Goal: Task Accomplishment & Management: Complete application form

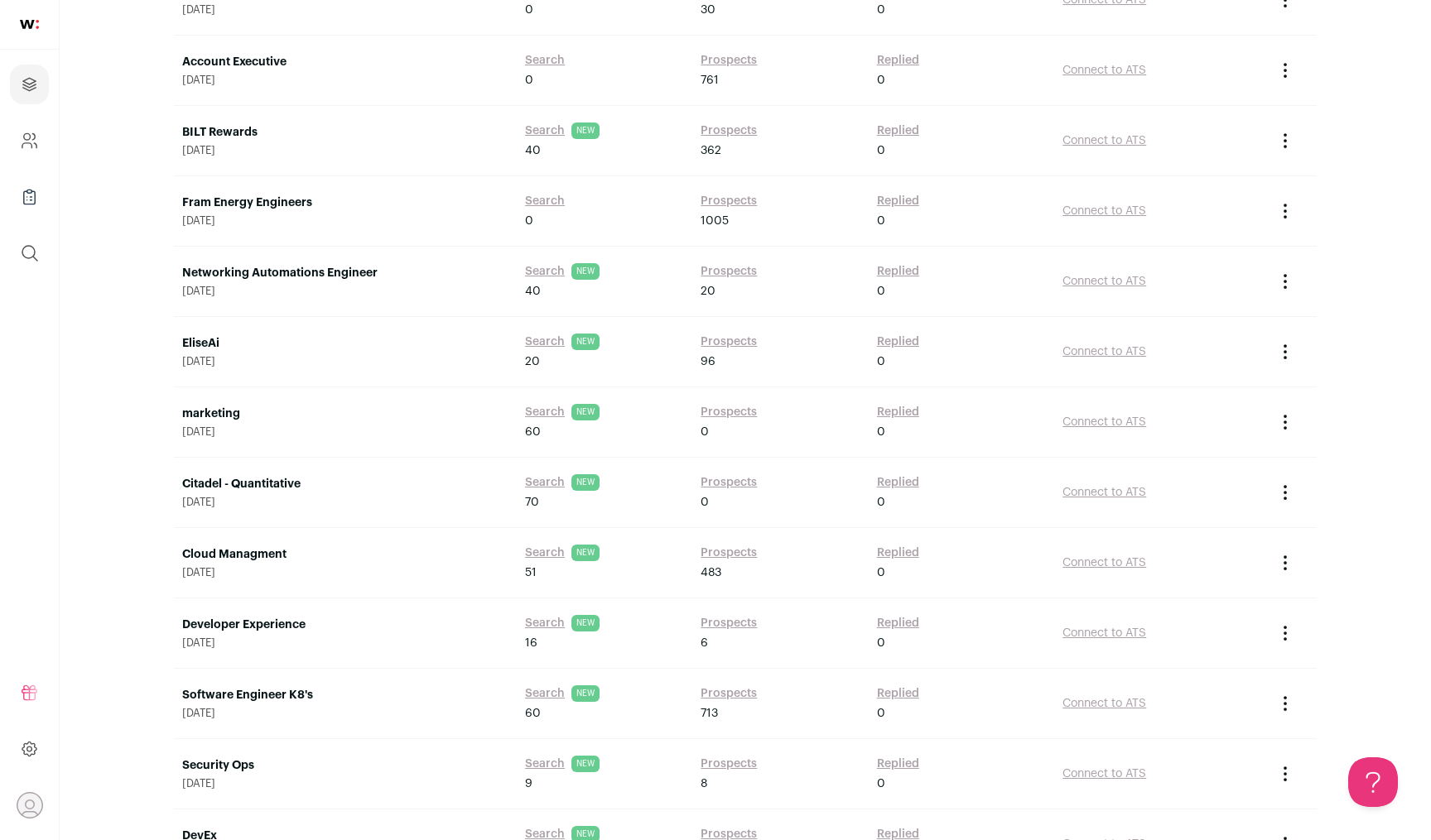
scroll to position [1131, 0]
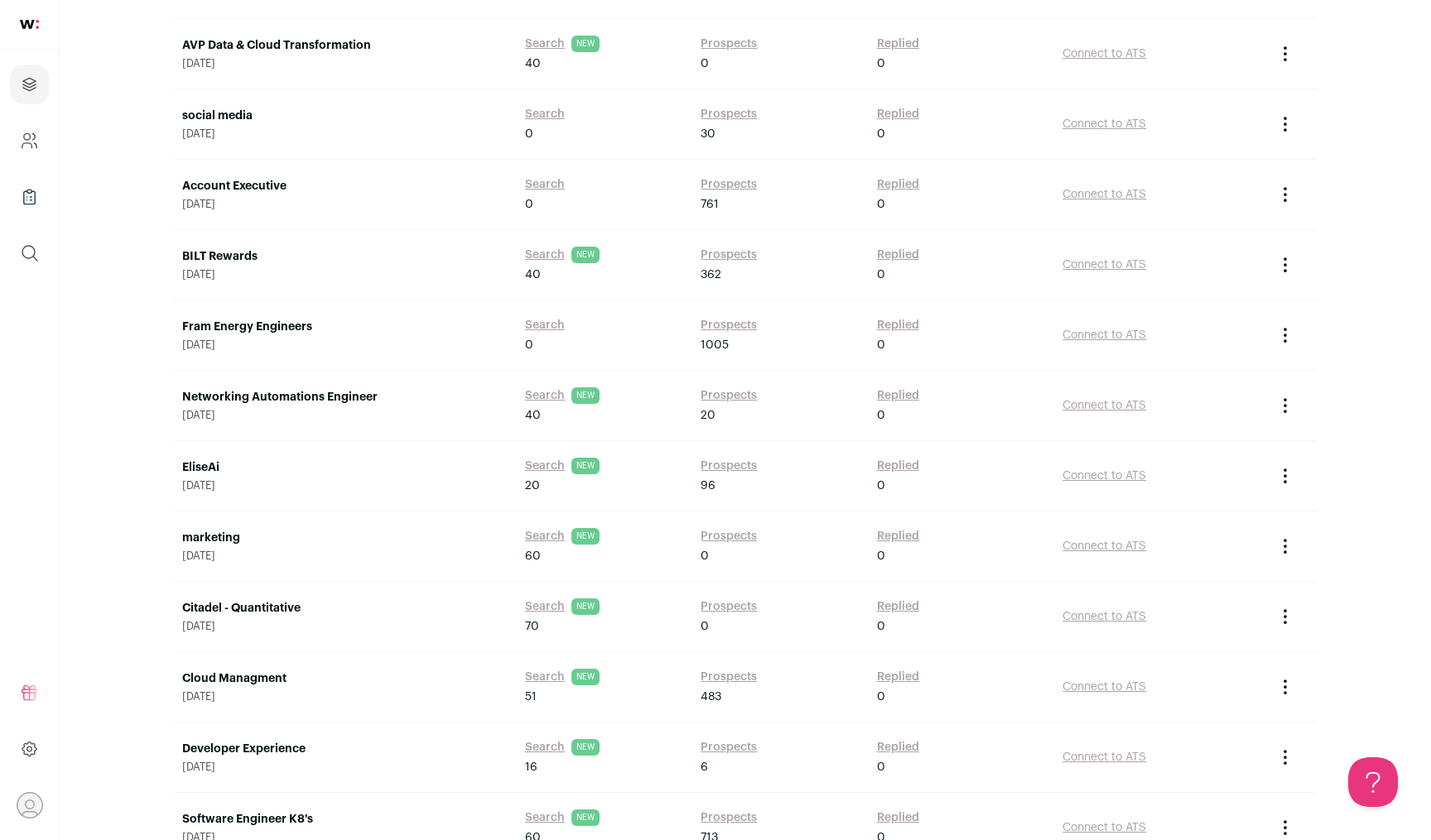
click at [294, 331] on link "Fram Energy Engineers" at bounding box center [345, 327] width 326 height 16
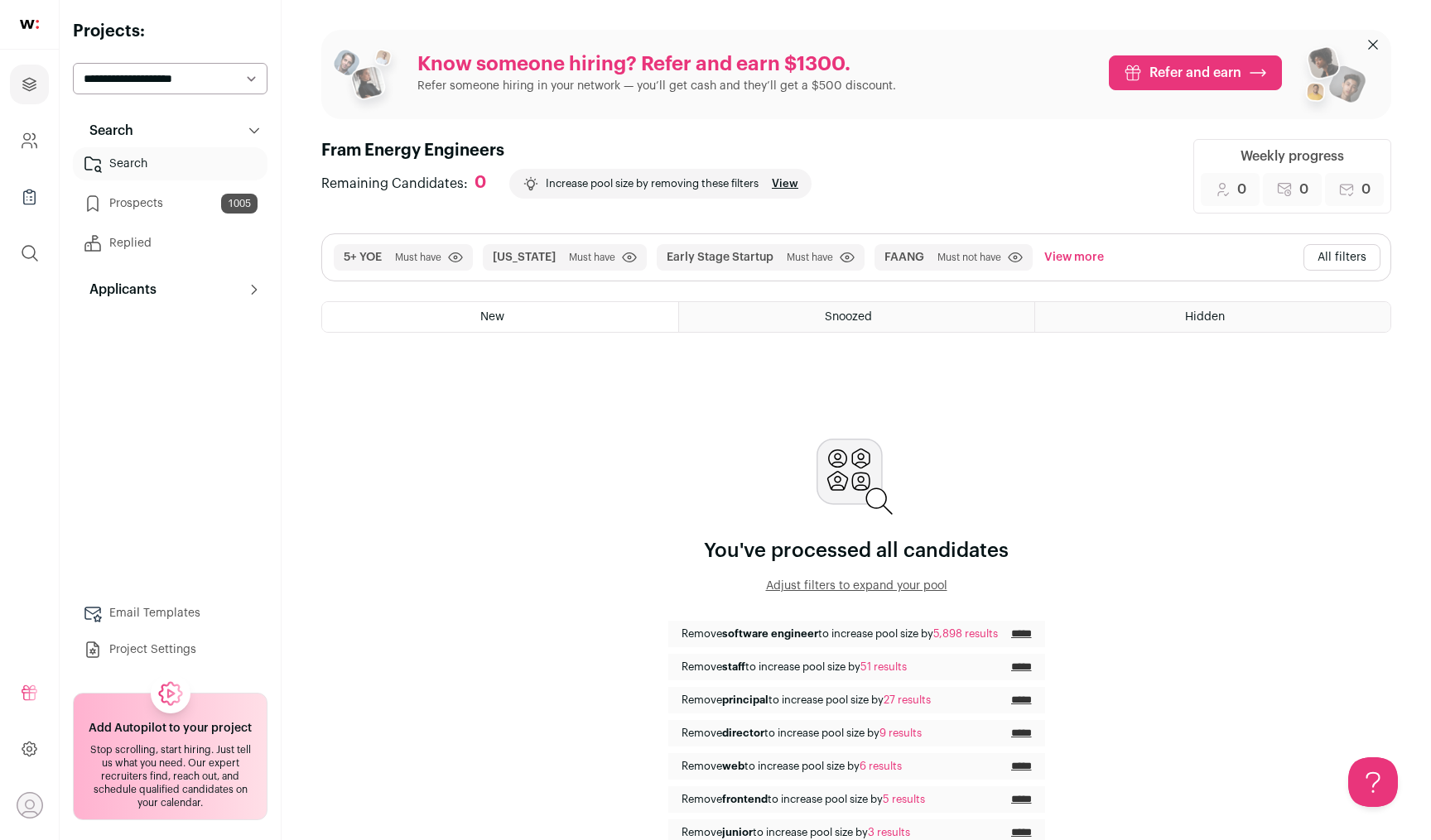
click at [186, 209] on link "Prospects 1005" at bounding box center [170, 204] width 195 height 33
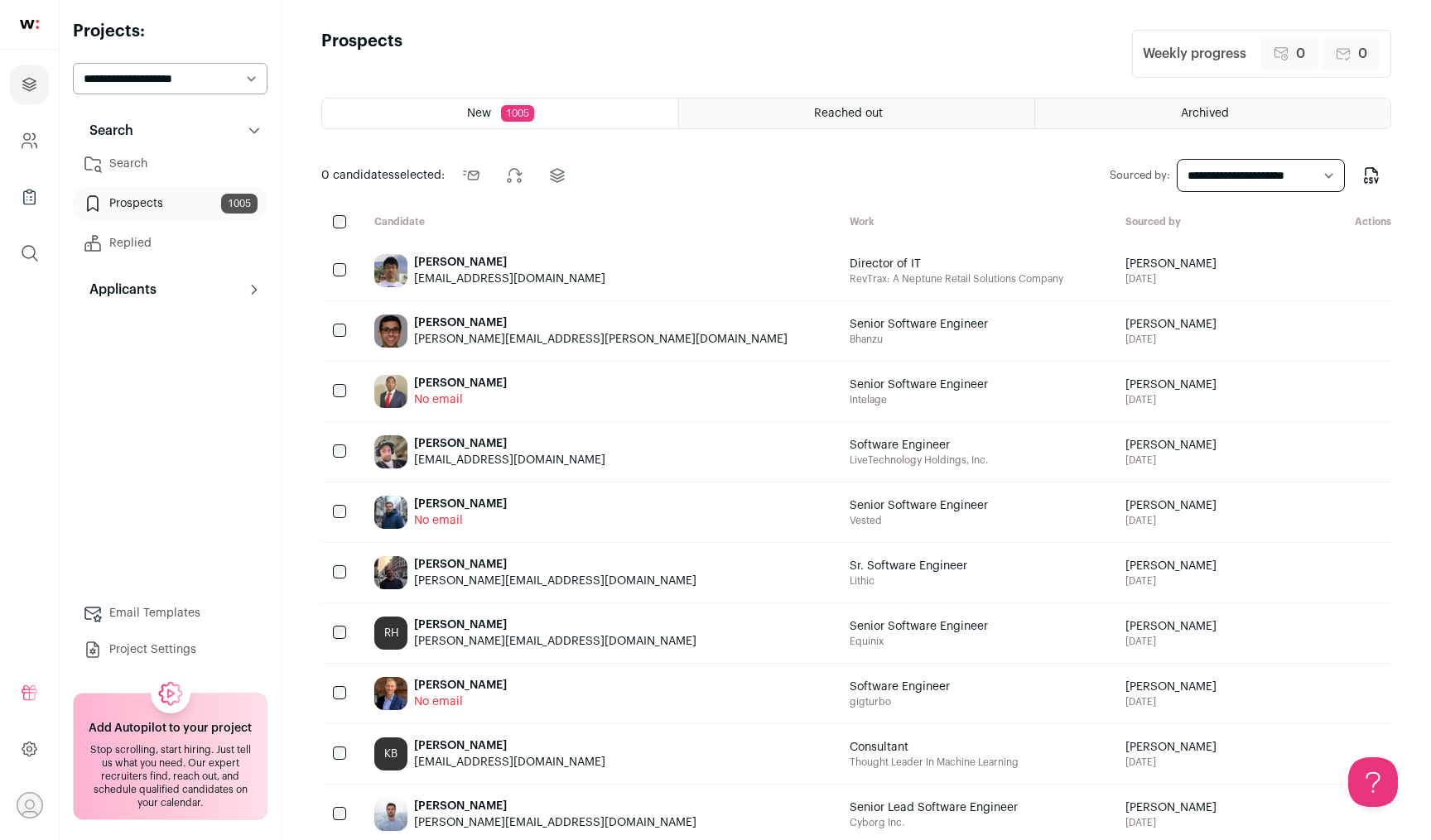
click at [170, 160] on link "Search" at bounding box center [170, 164] width 195 height 33
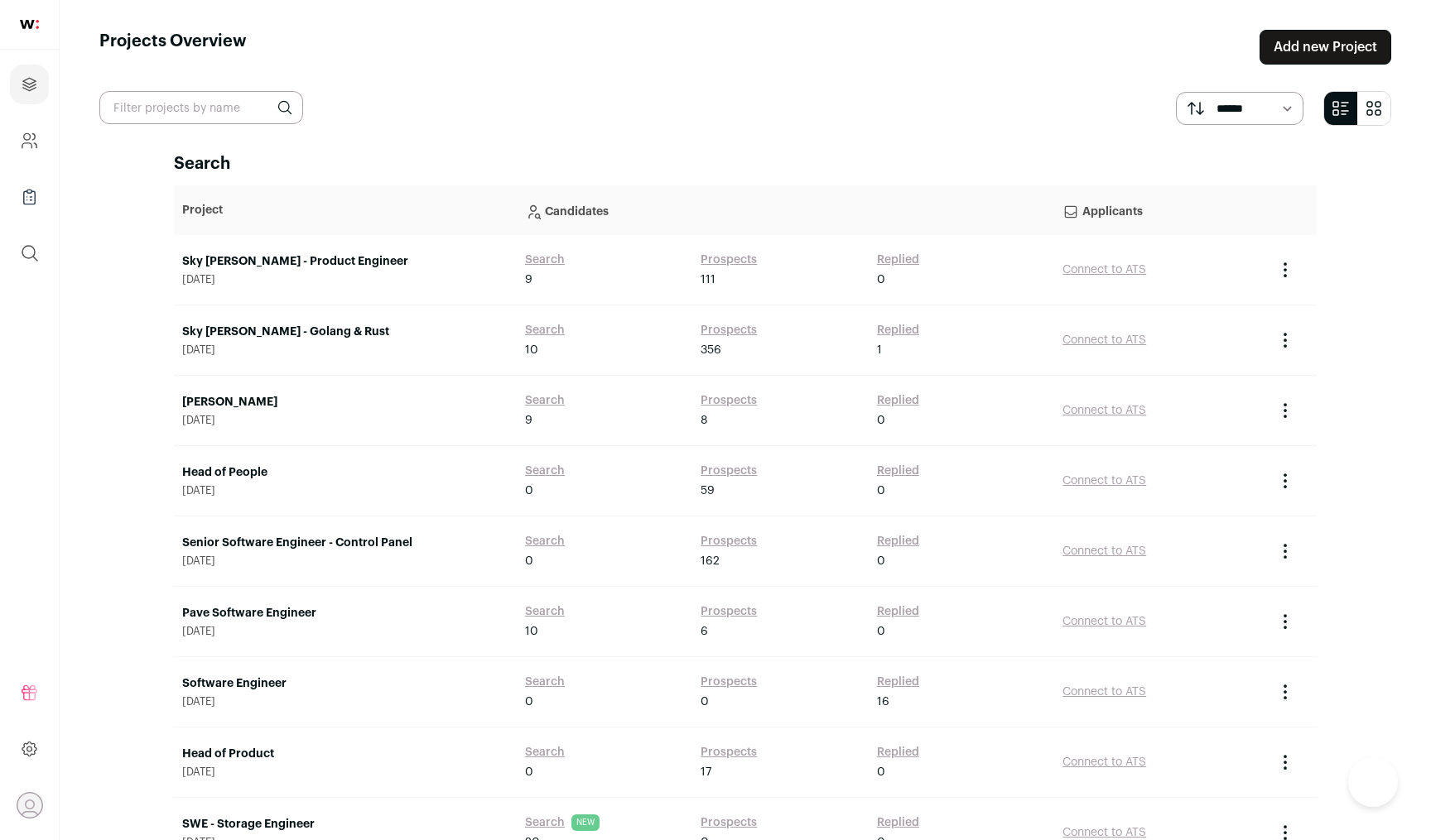
click at [1376, 38] on link "Add new Project" at bounding box center [1325, 47] width 132 height 35
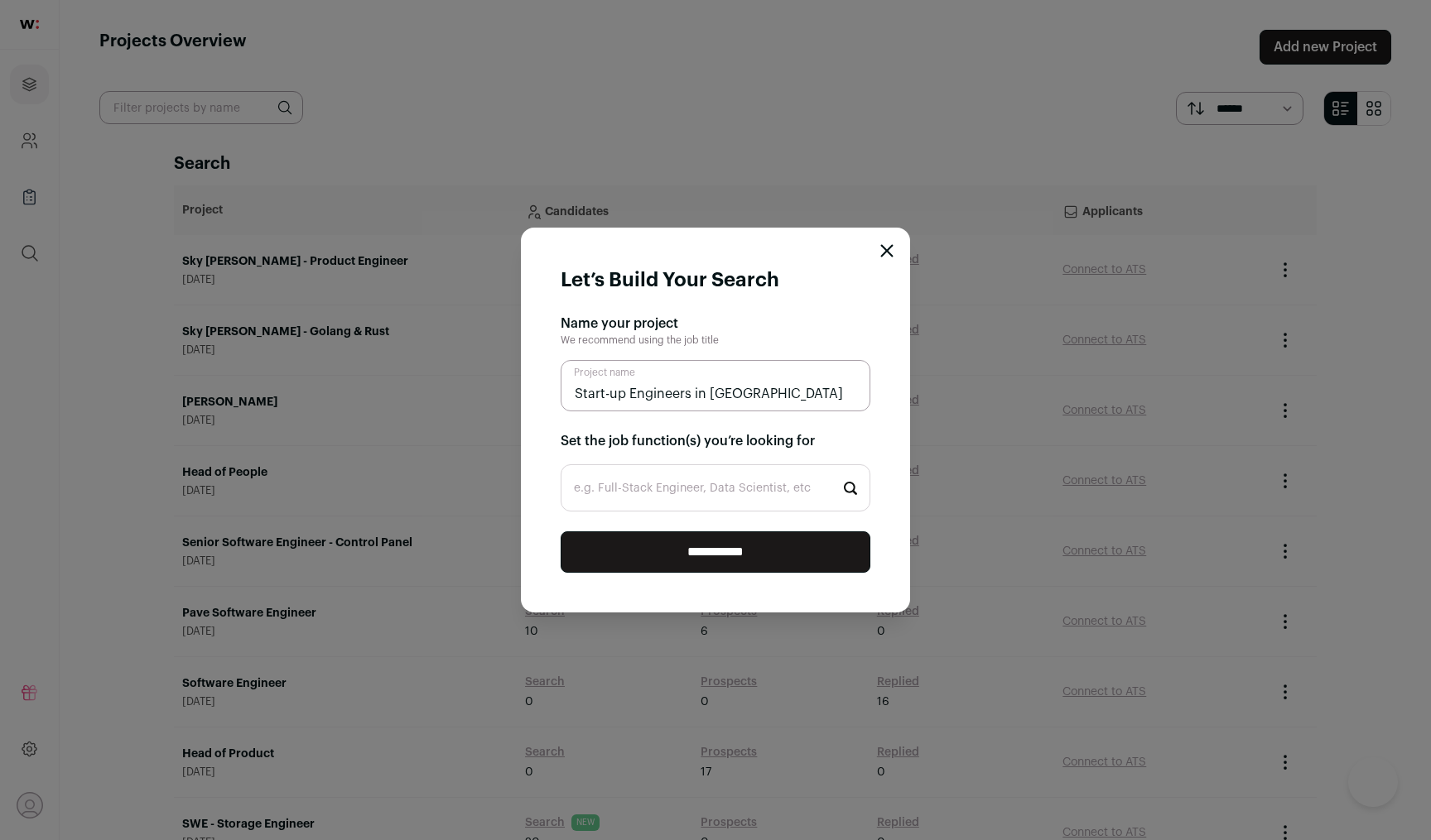
type input "Start-up Engineers in [GEOGRAPHIC_DATA]"
click at [699, 494] on input "e.g. Full-Stack Engineer, Data Scientist, etc" at bounding box center [716, 488] width 310 height 47
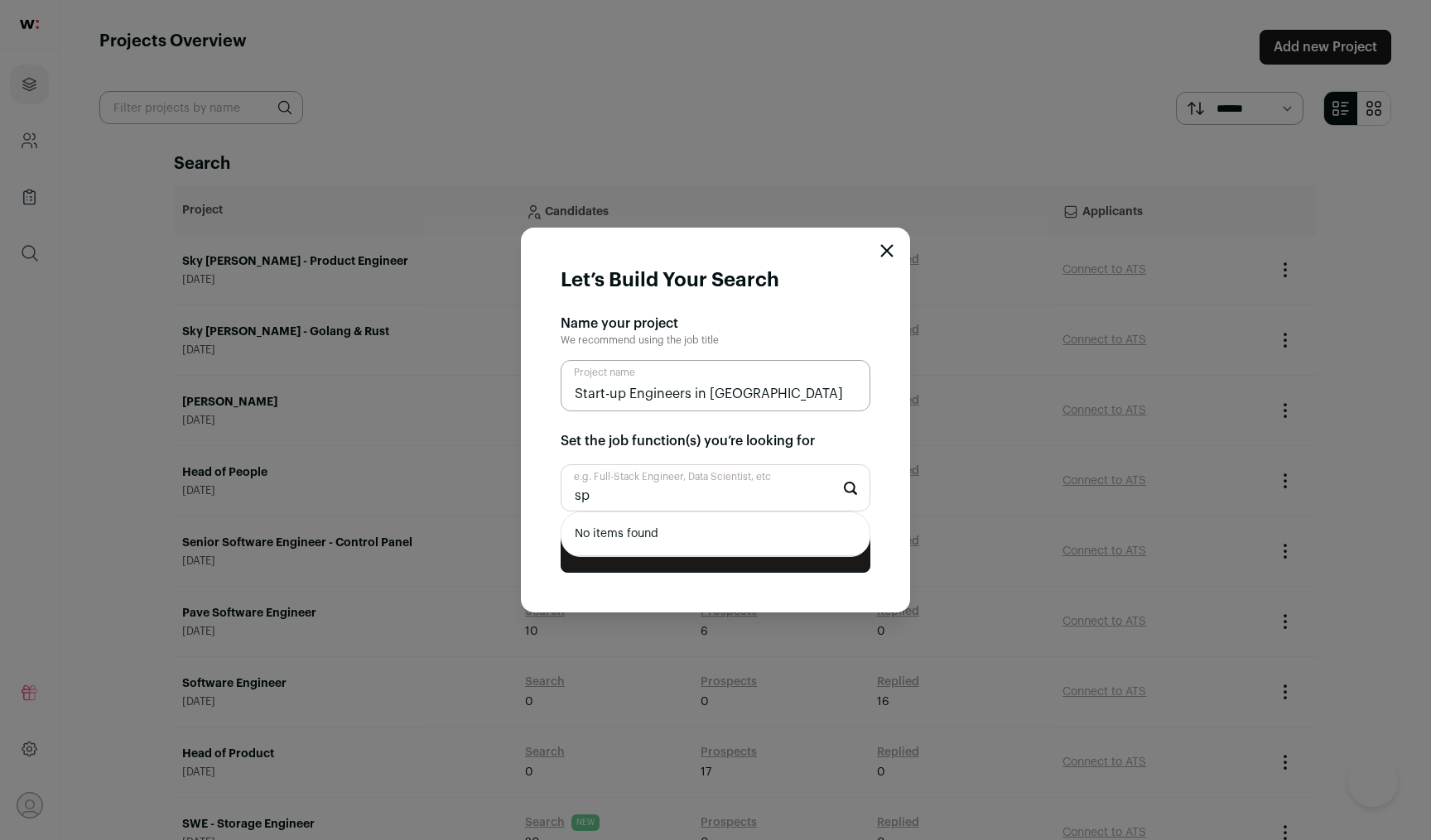
type input "s"
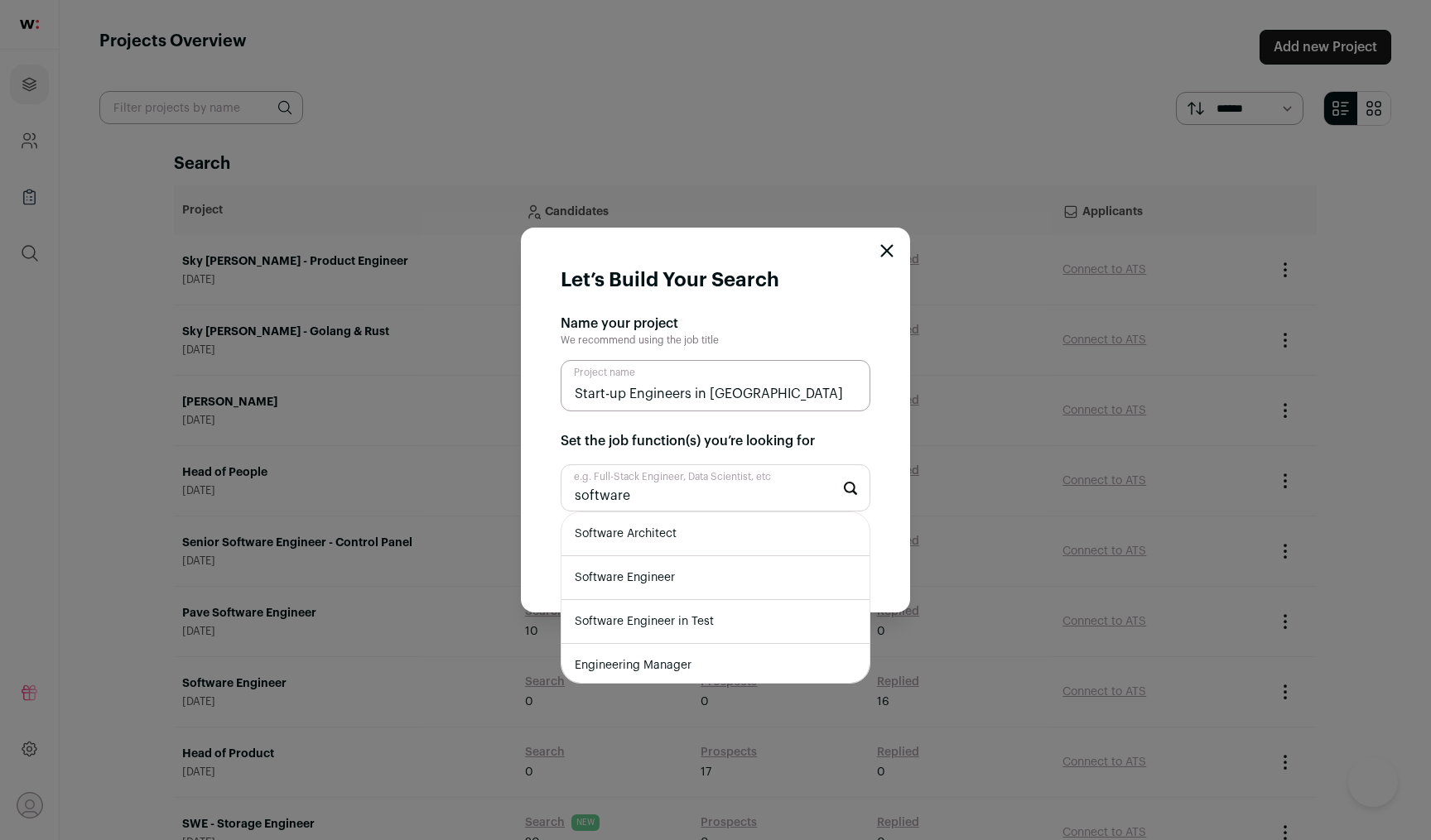
type input "software"
click at [688, 566] on li "Software Engineer" at bounding box center [716, 578] width 308 height 44
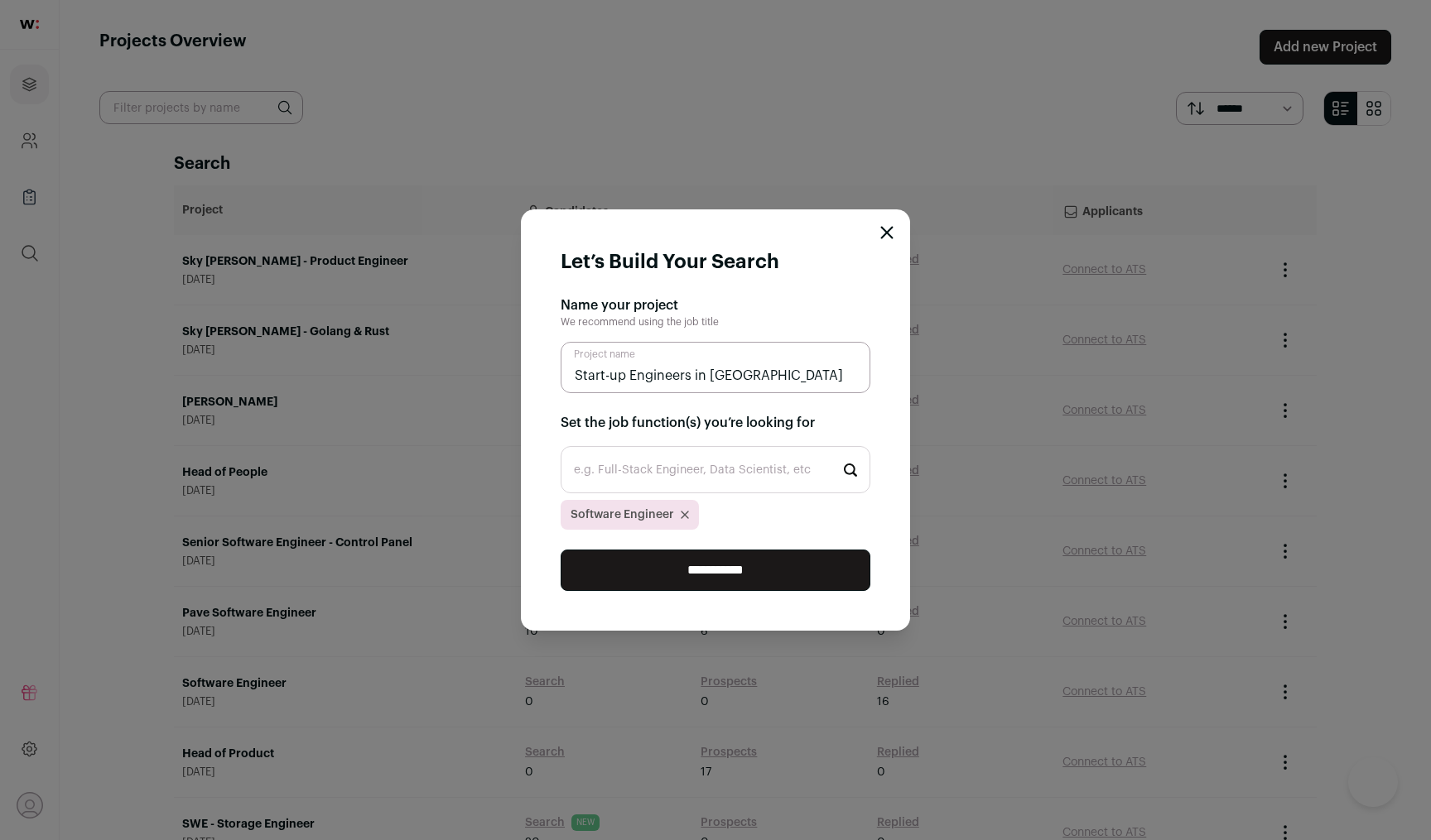
click at [727, 576] on input "**********" at bounding box center [716, 571] width 310 height 42
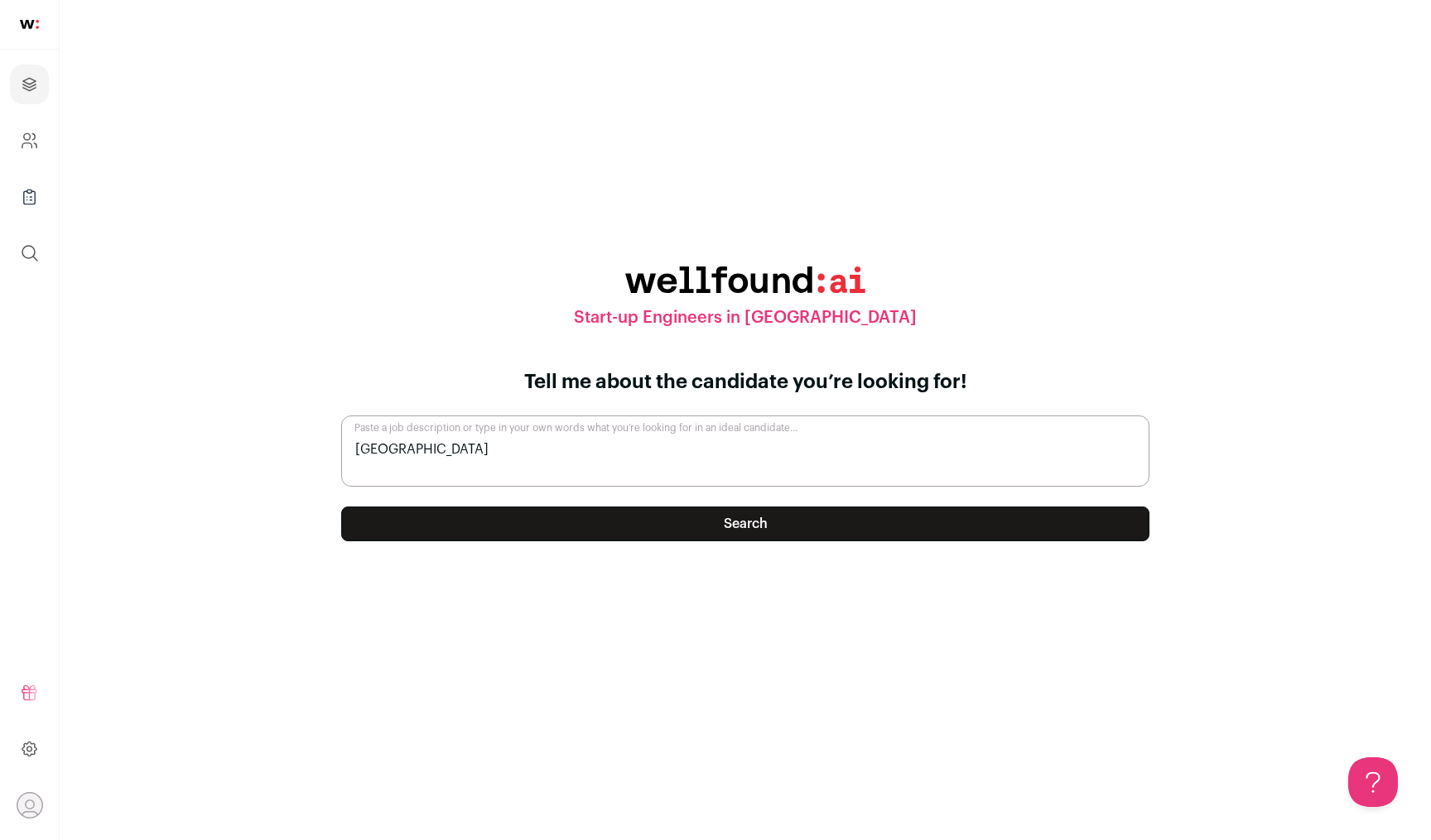
type textarea "[GEOGRAPHIC_DATA]"
click at [749, 531] on button "Search" at bounding box center [745, 524] width 808 height 35
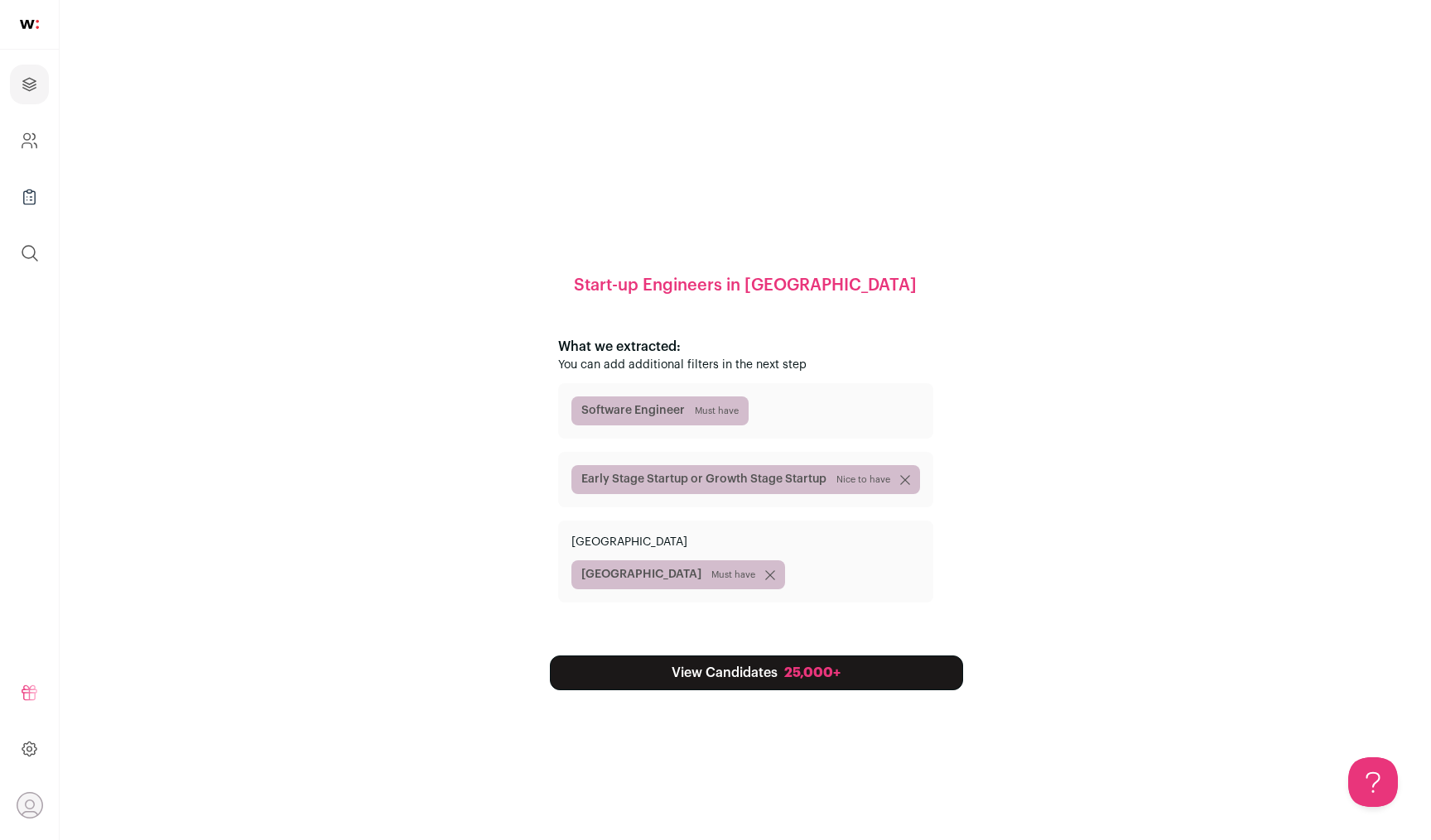
click at [791, 680] on div "25,000+" at bounding box center [813, 674] width 56 height 20
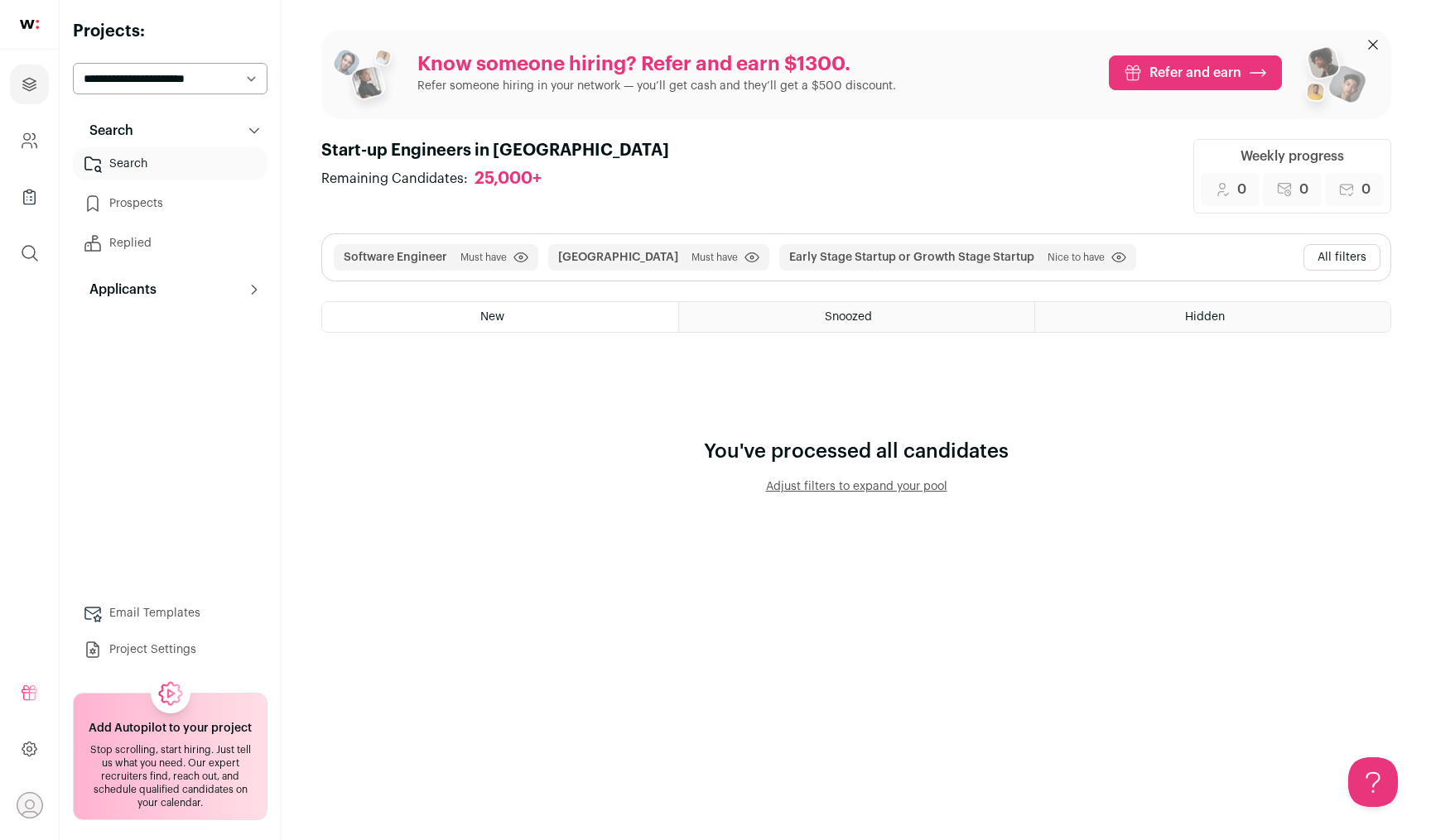
click at [1351, 250] on button "All filters" at bounding box center [1342, 257] width 77 height 26
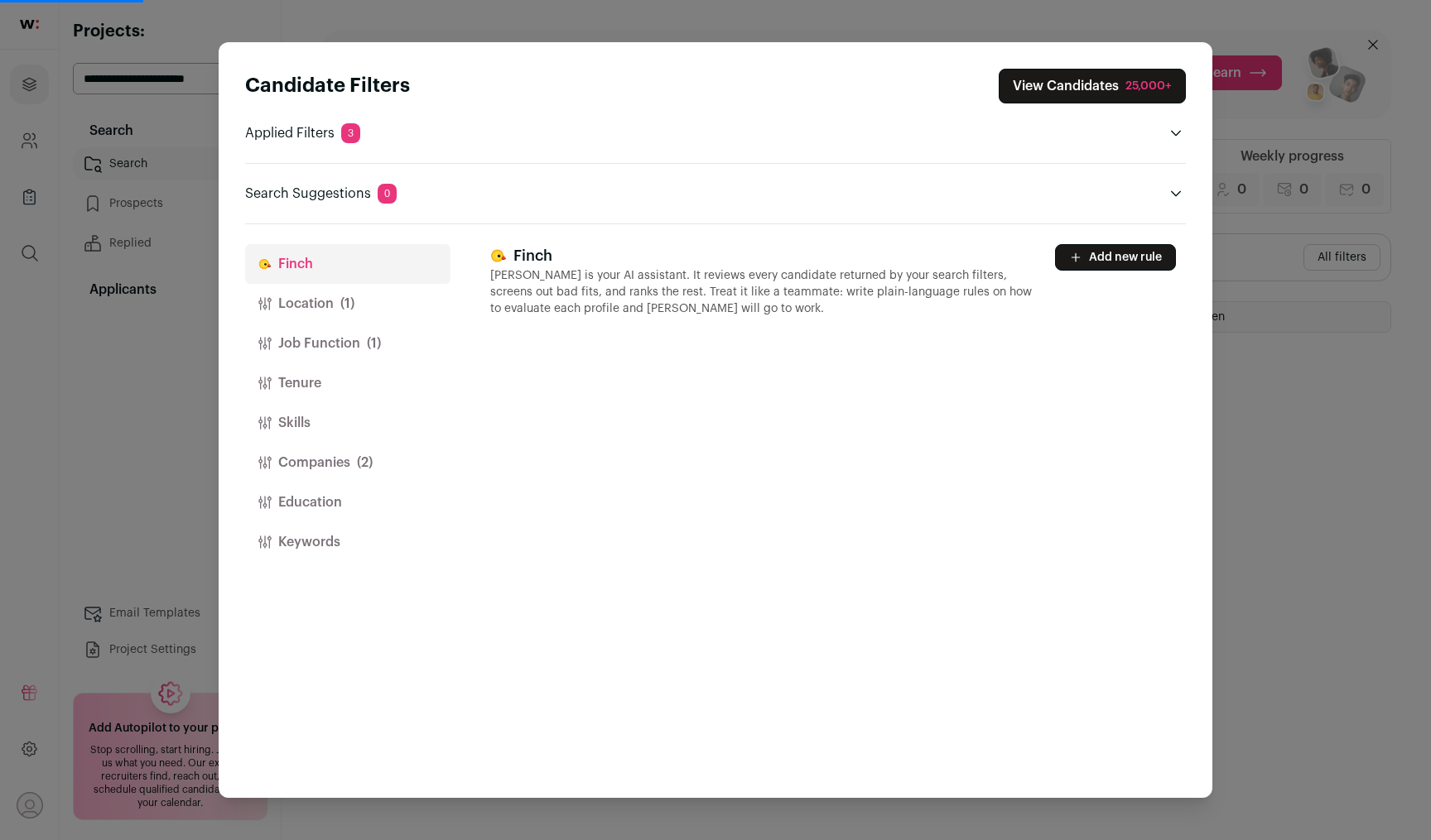
click at [347, 331] on button "Job Function (1)" at bounding box center [348, 344] width 205 height 40
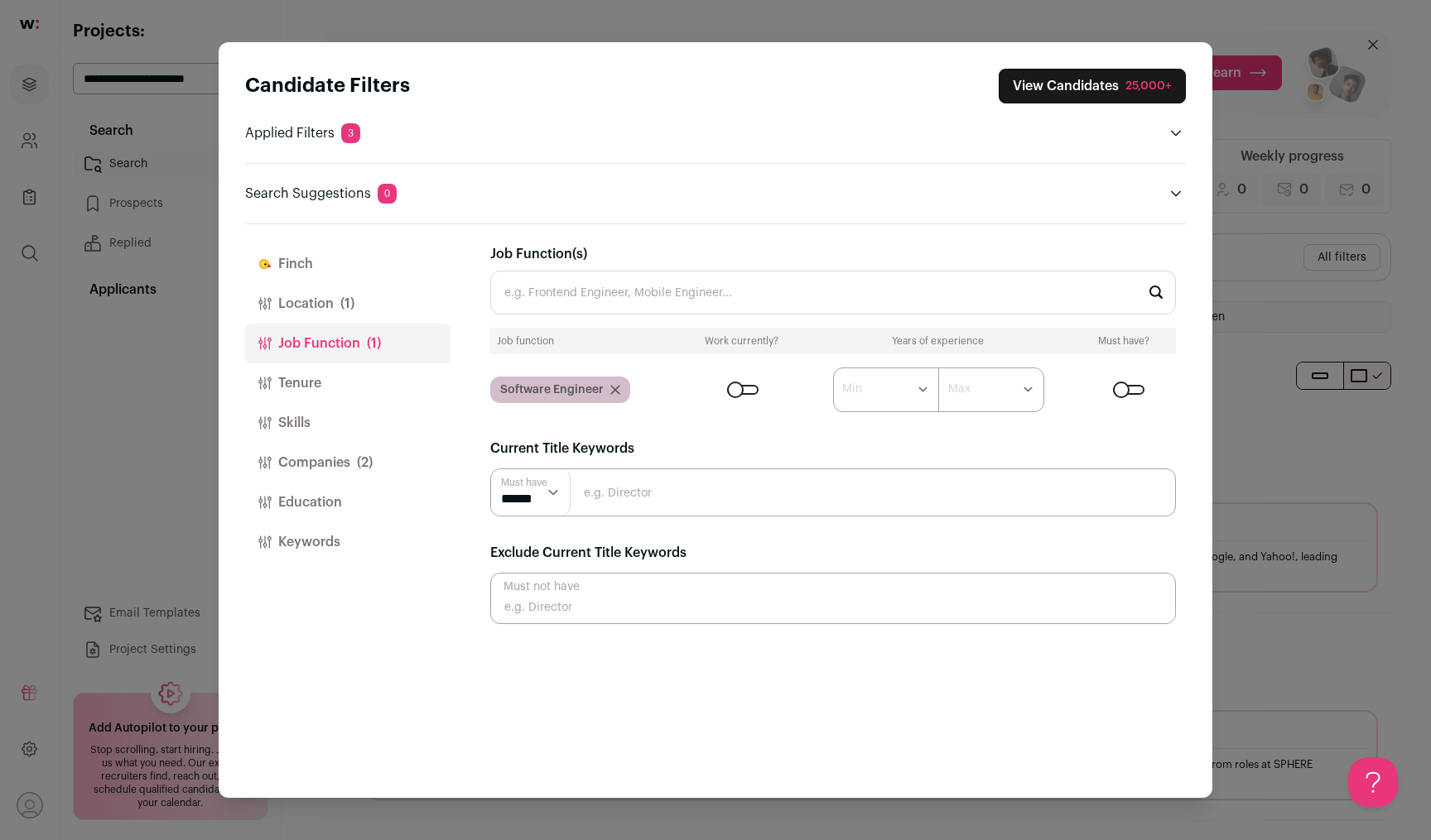
click at [335, 458] on button "Companies (2)" at bounding box center [348, 463] width 205 height 40
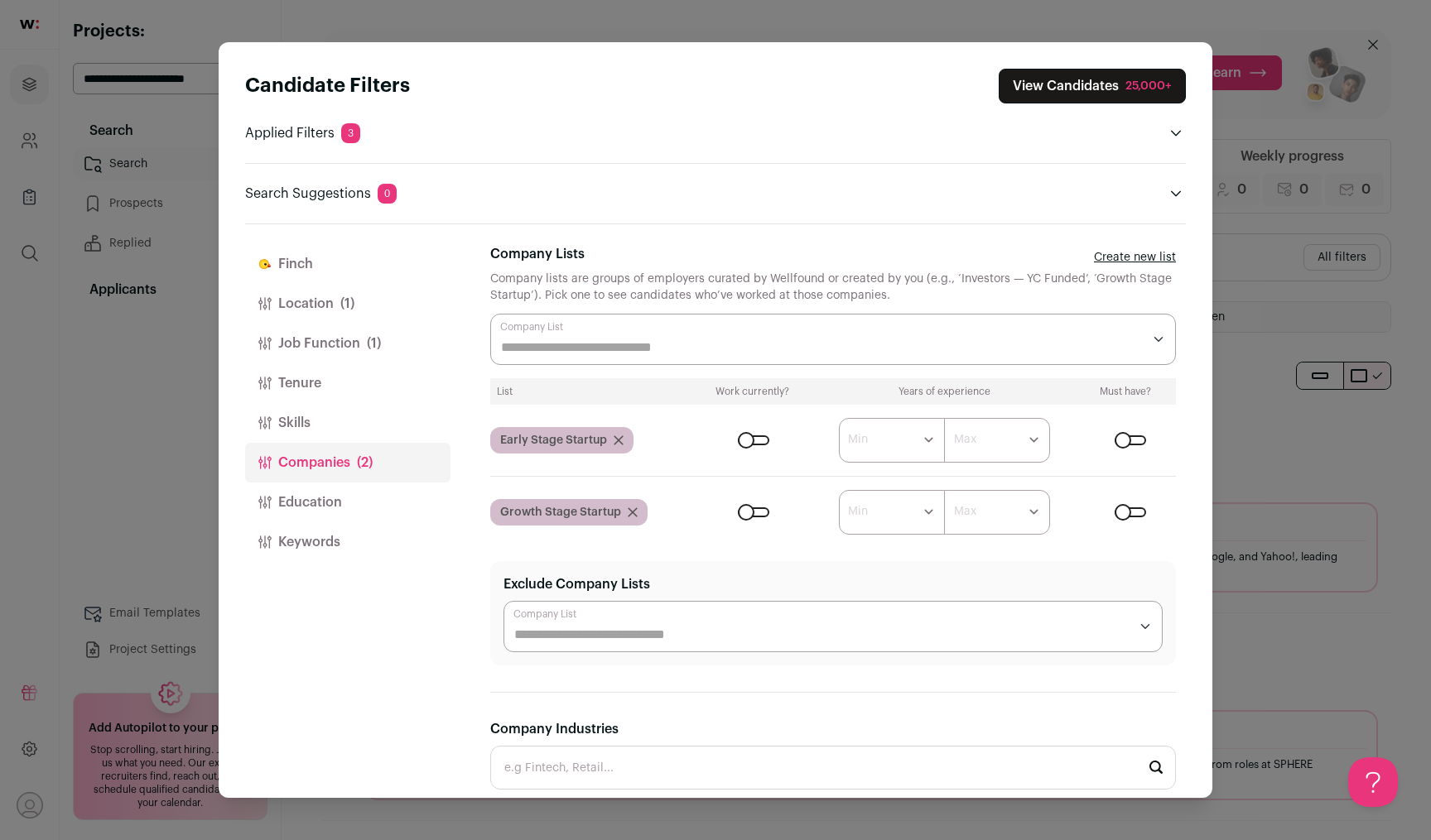
click at [1124, 435] on div "Close modal via background" at bounding box center [1130, 440] width 32 height 10
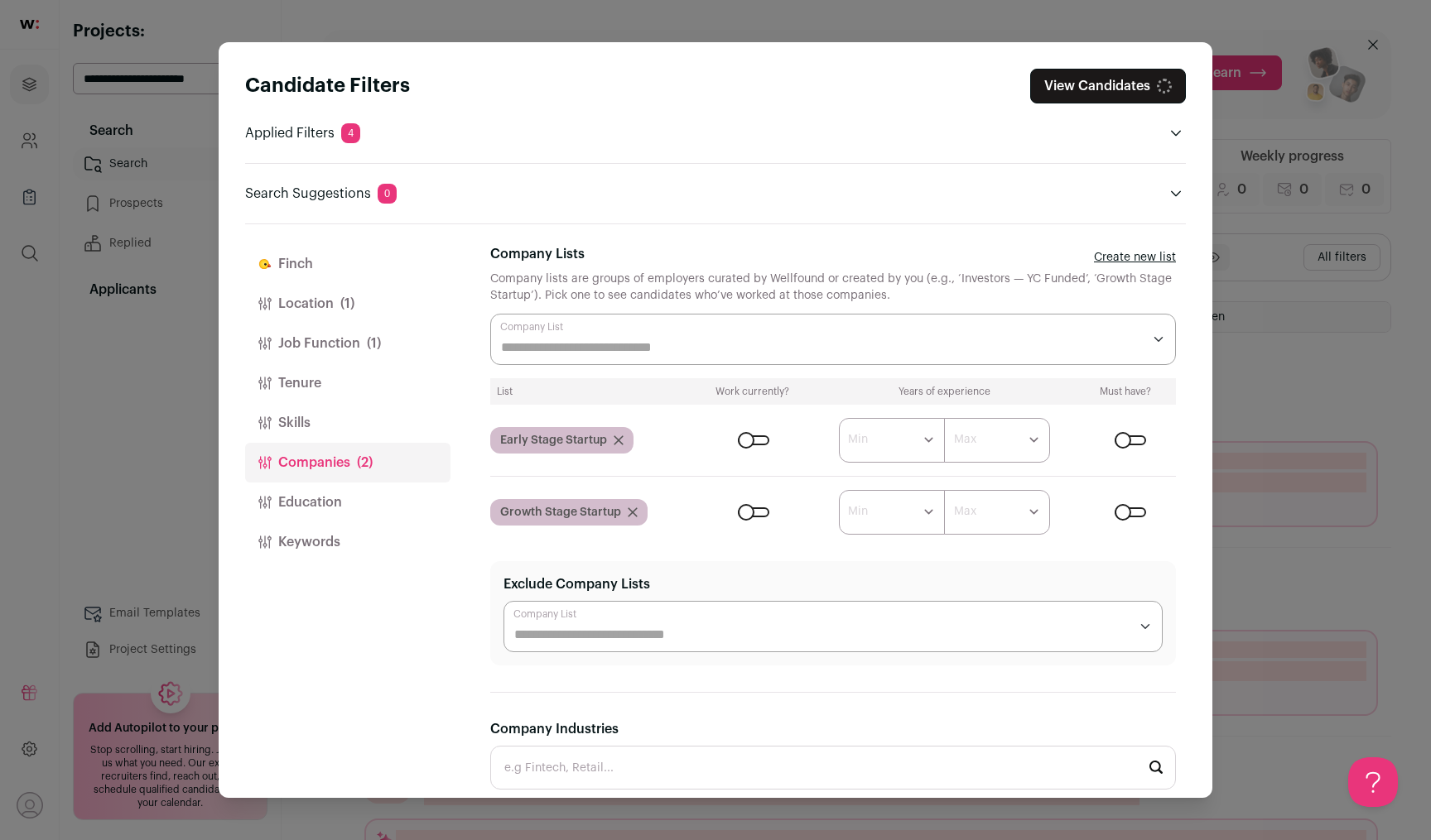
click at [1131, 515] on div "Close modal via background" at bounding box center [1130, 512] width 32 height 10
click at [375, 499] on button "Education" at bounding box center [348, 503] width 205 height 40
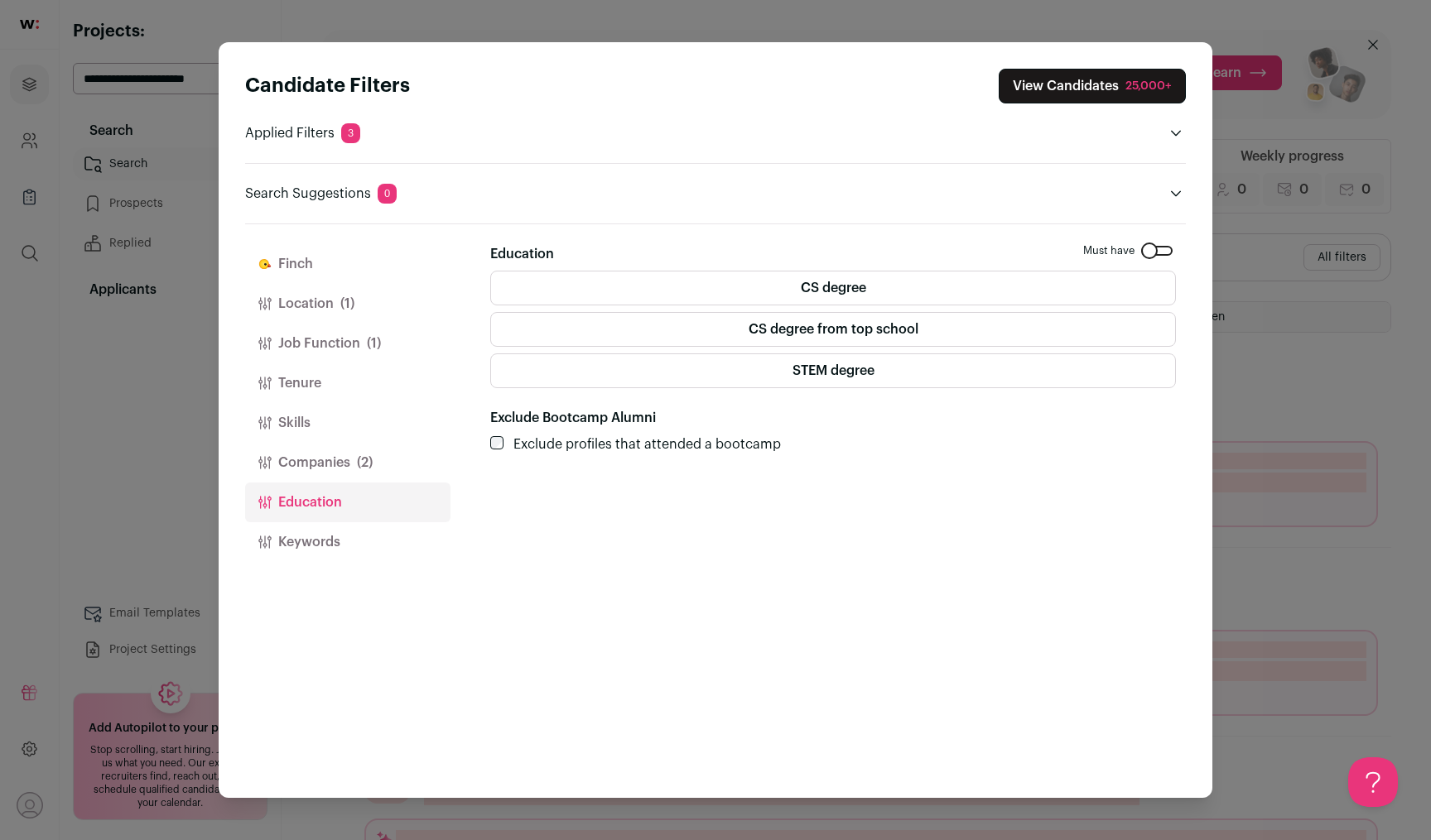
click at [369, 529] on button "Keywords" at bounding box center [348, 543] width 205 height 40
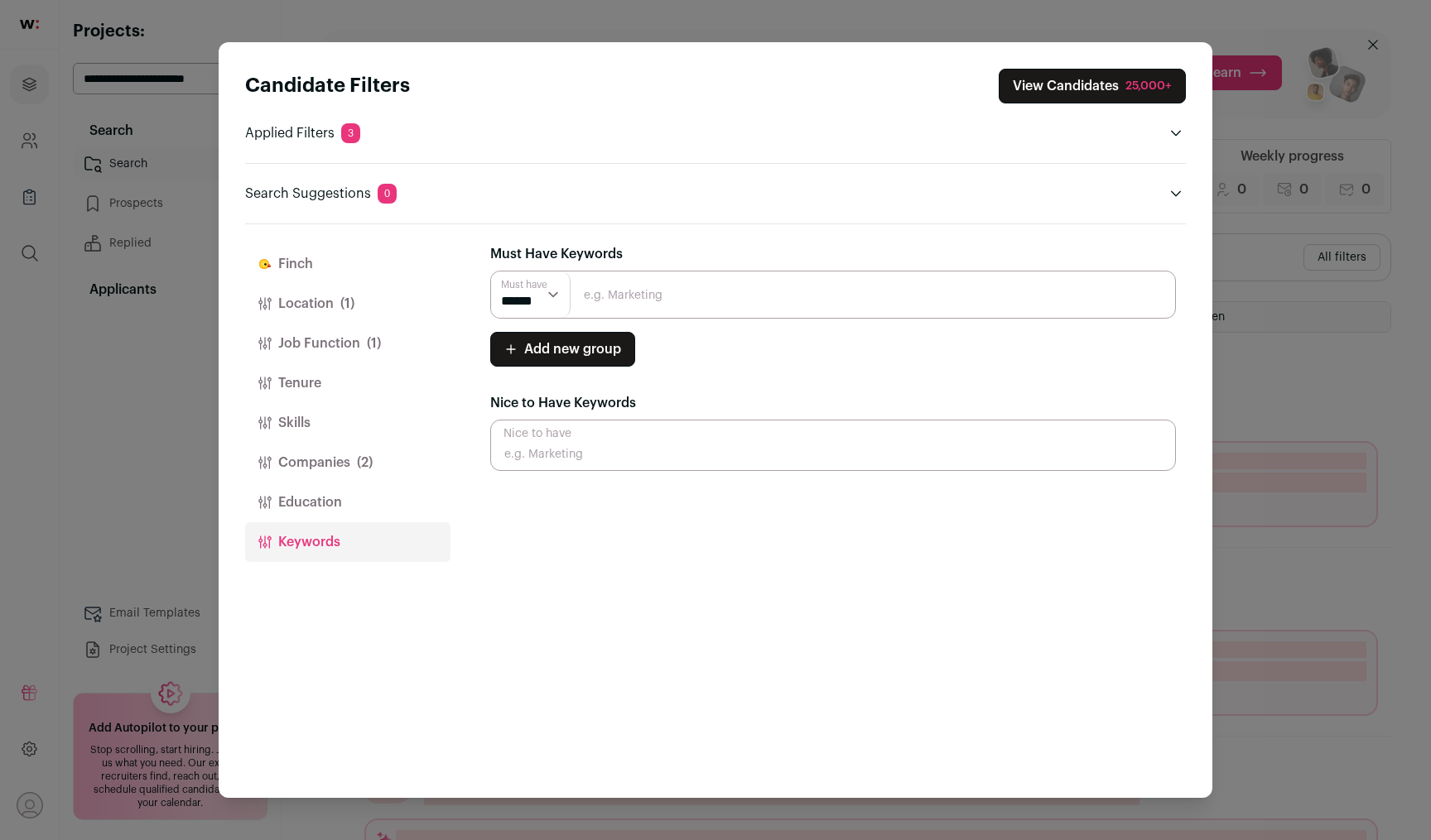
click at [373, 506] on button "Education" at bounding box center [348, 503] width 205 height 40
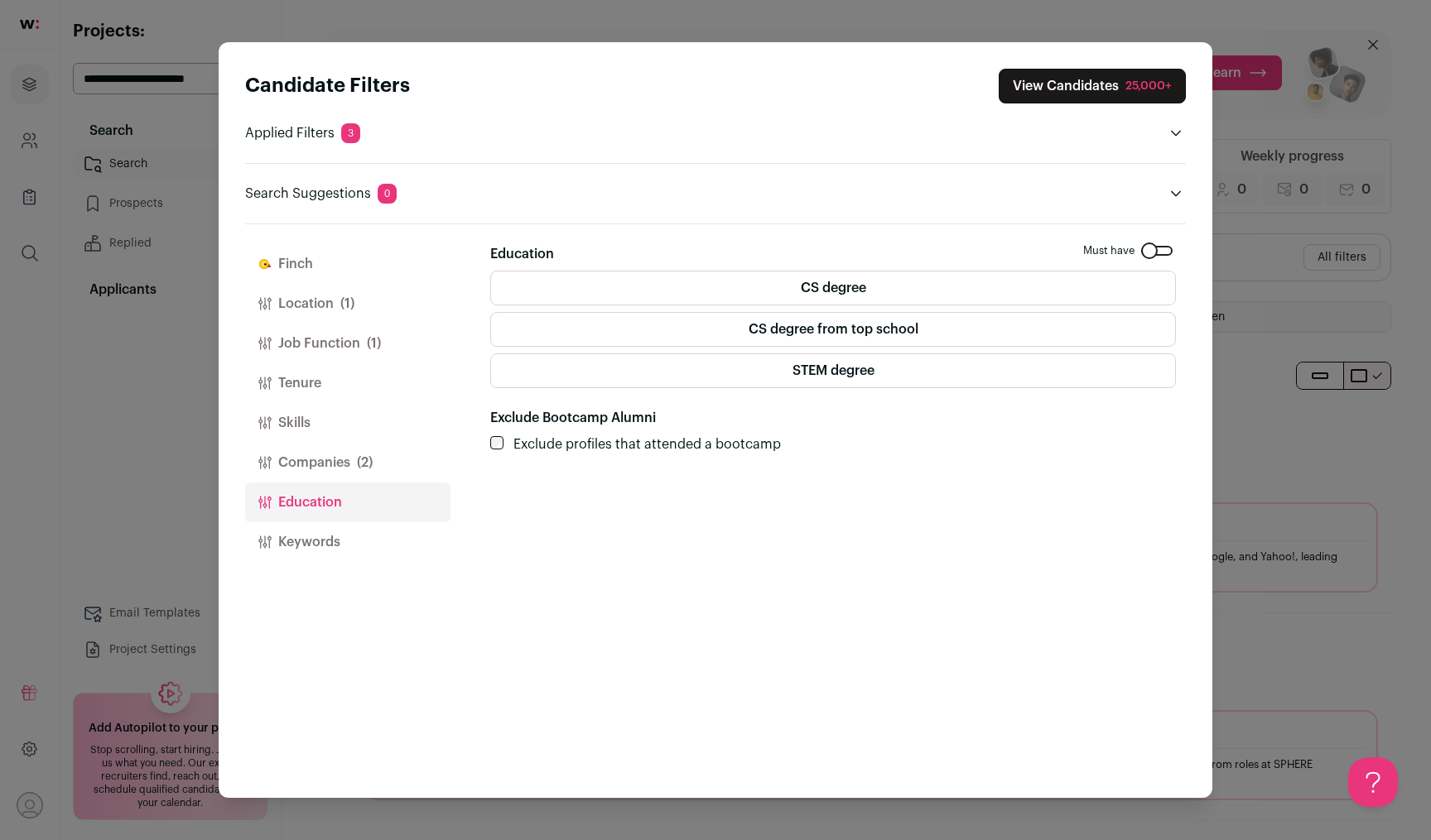
click at [941, 320] on label "CS degree from top school" at bounding box center [833, 329] width 685 height 35
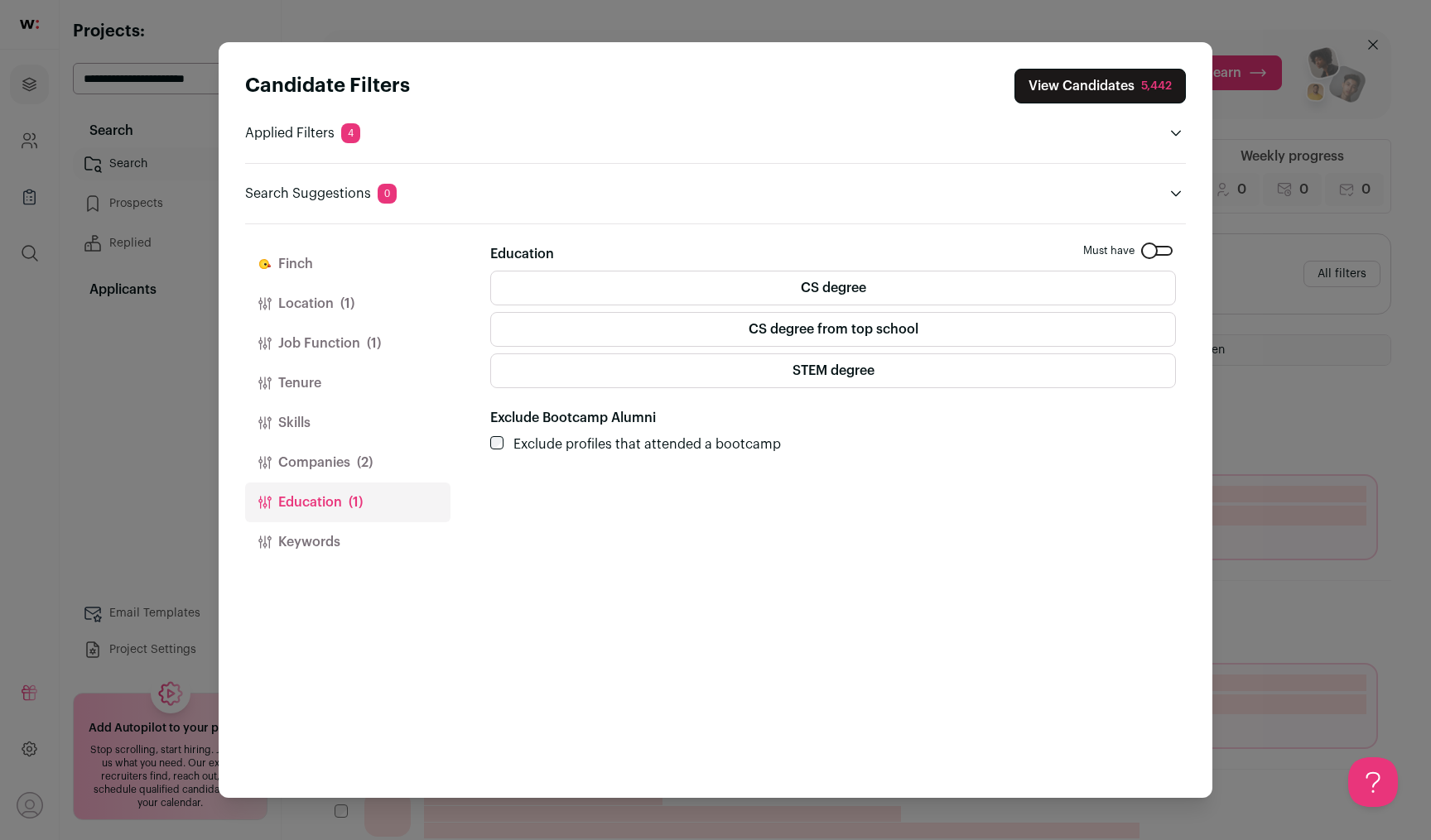
click at [375, 449] on button "Companies (2)" at bounding box center [348, 463] width 205 height 40
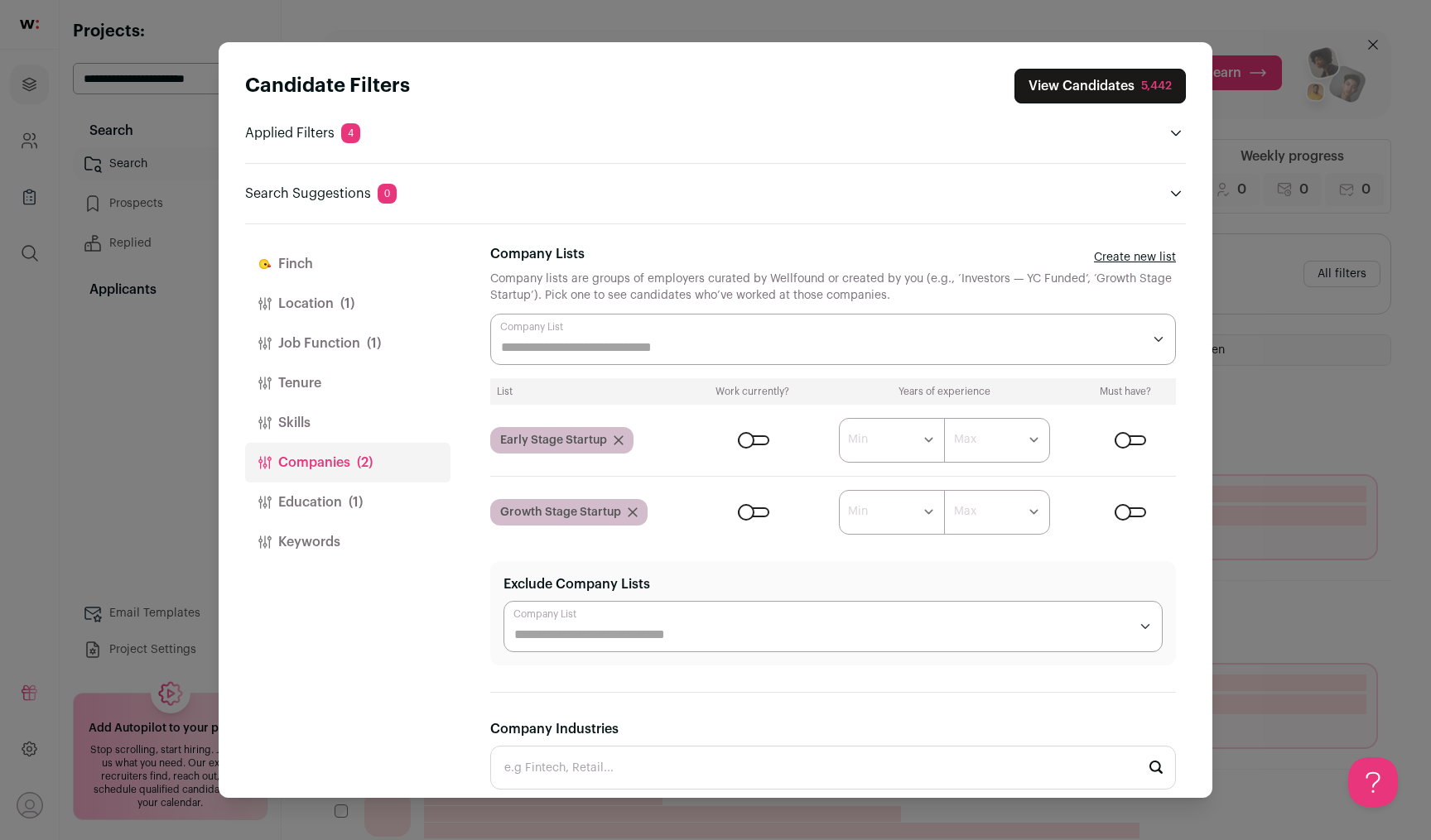
click at [375, 413] on button "Skills" at bounding box center [348, 424] width 205 height 40
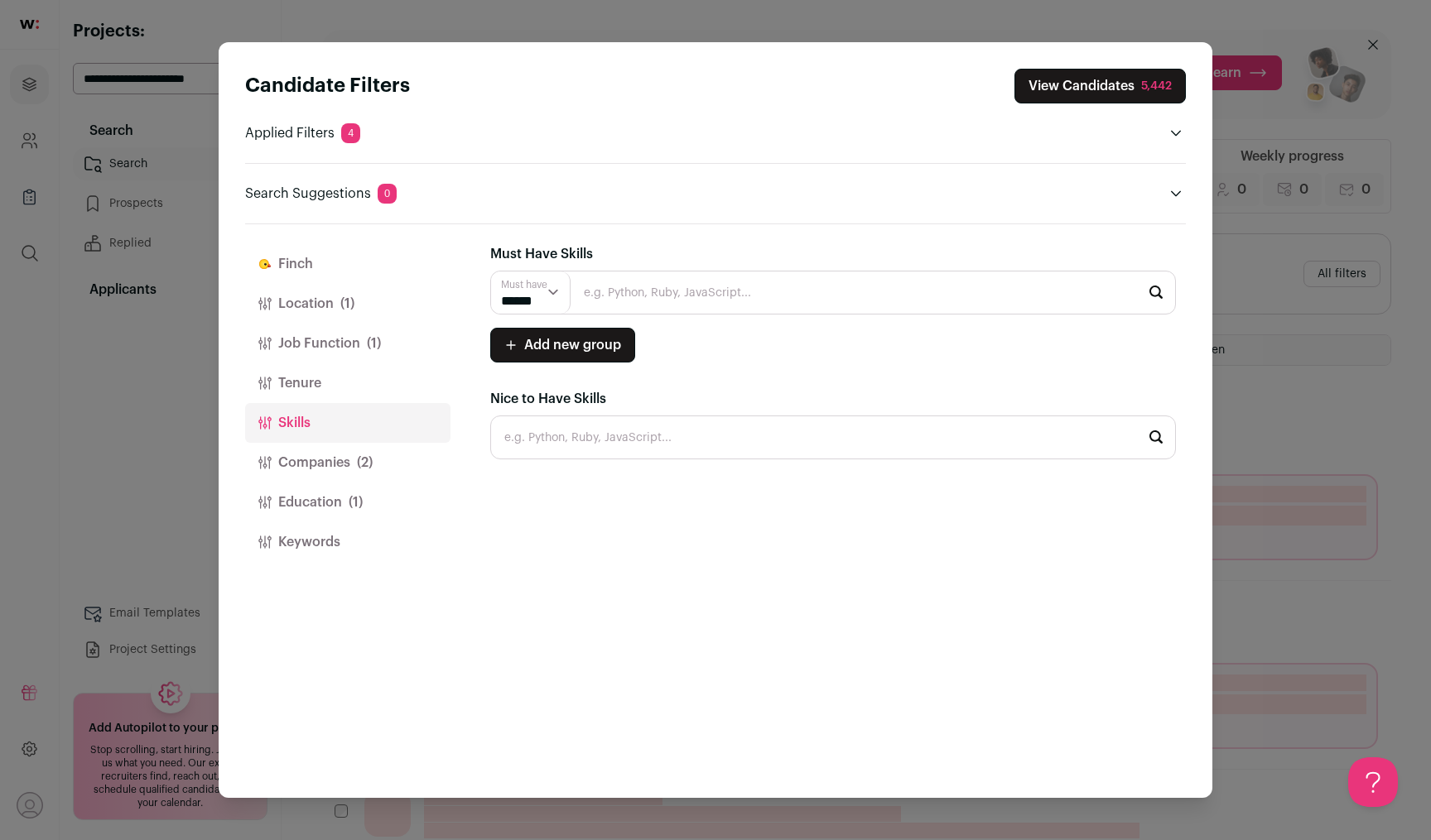
click at [371, 375] on button "Tenure" at bounding box center [348, 384] width 205 height 40
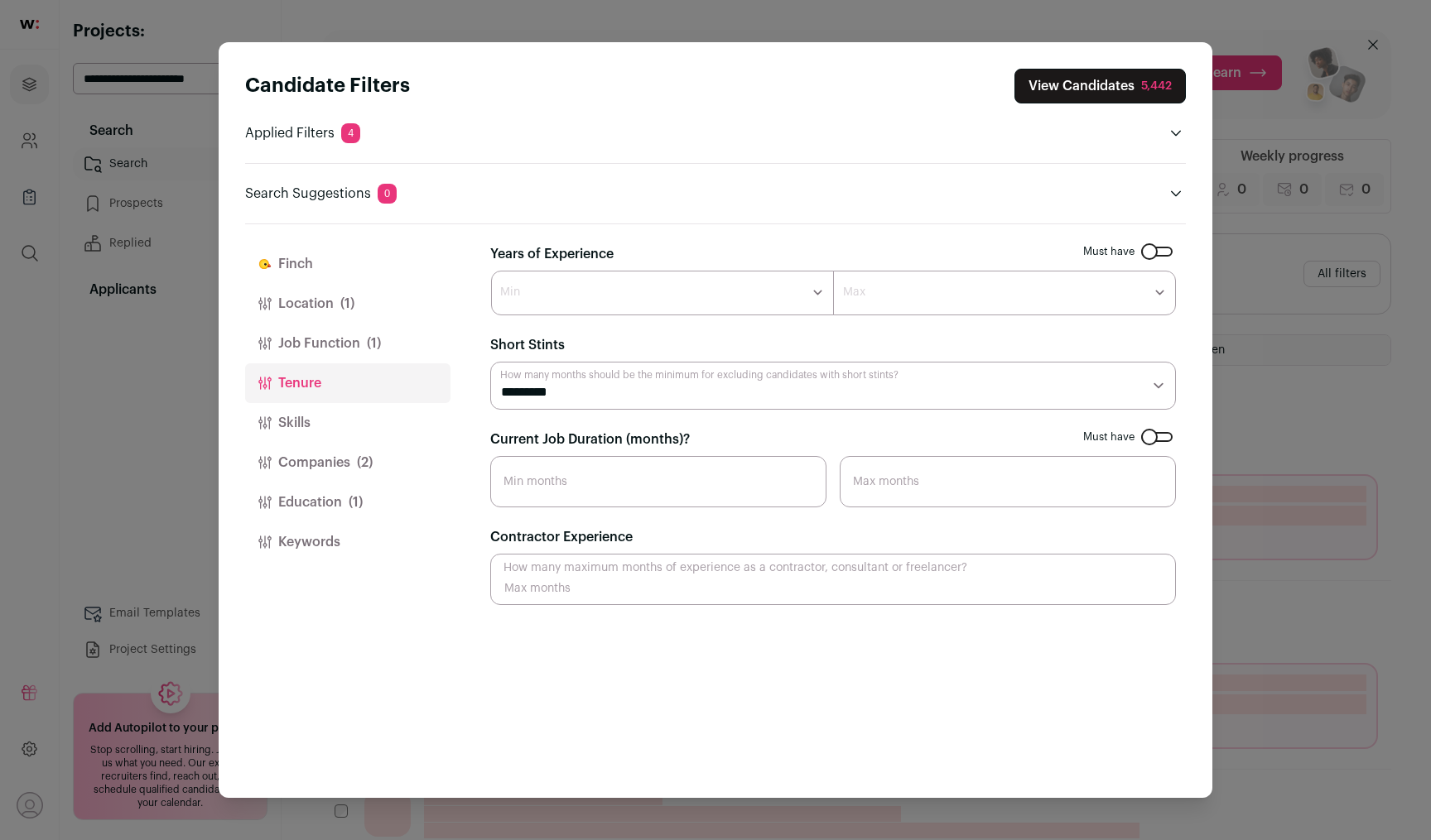
click at [378, 334] on span "(1)" at bounding box center [373, 344] width 14 height 20
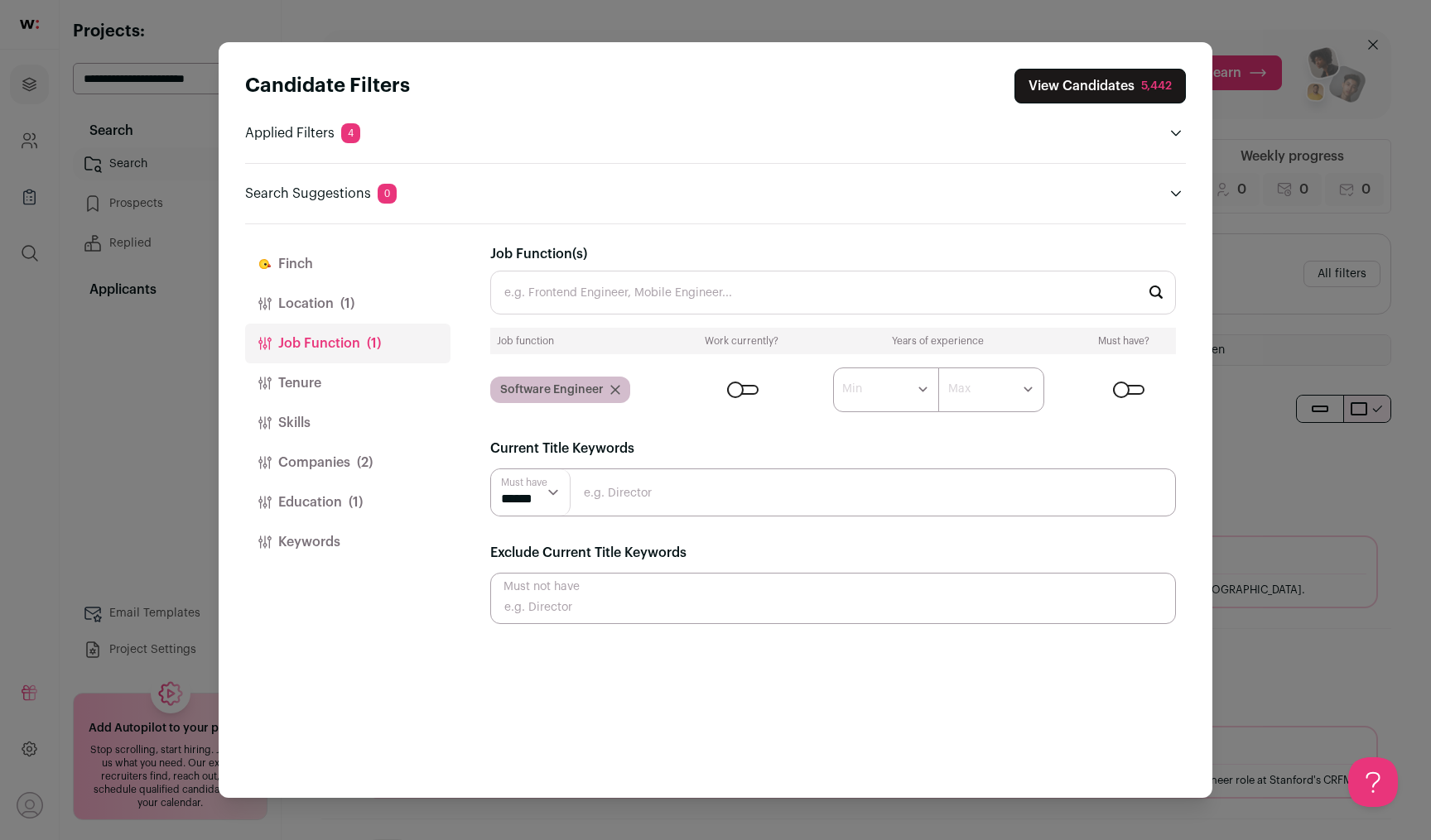
click at [378, 303] on button "Location (1)" at bounding box center [348, 304] width 205 height 40
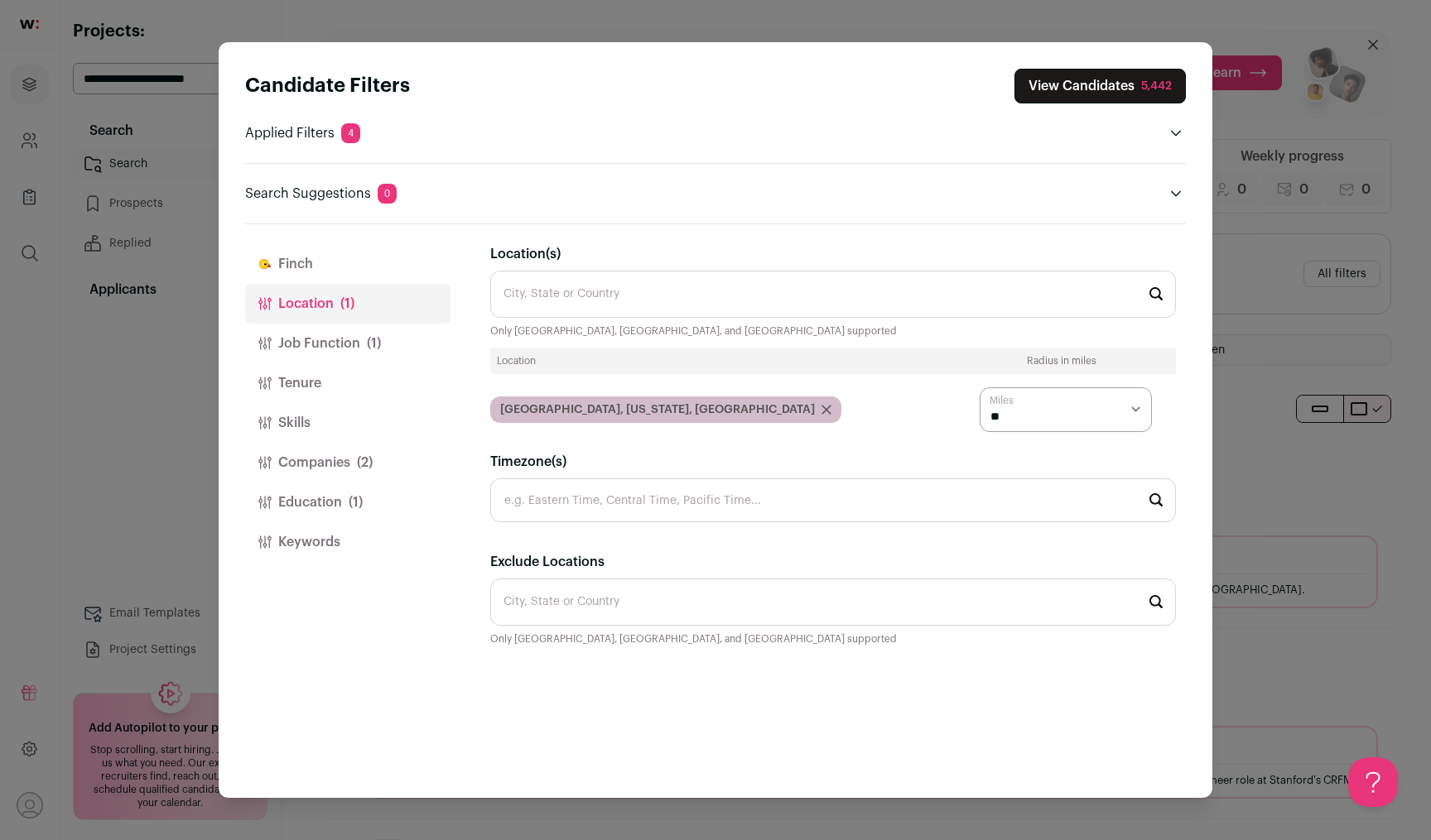
click at [1054, 404] on select "* ** ** **" at bounding box center [1065, 409] width 172 height 45
select select "****"
click at [979, 387] on select "* ** ** **" at bounding box center [1065, 409] width 172 height 45
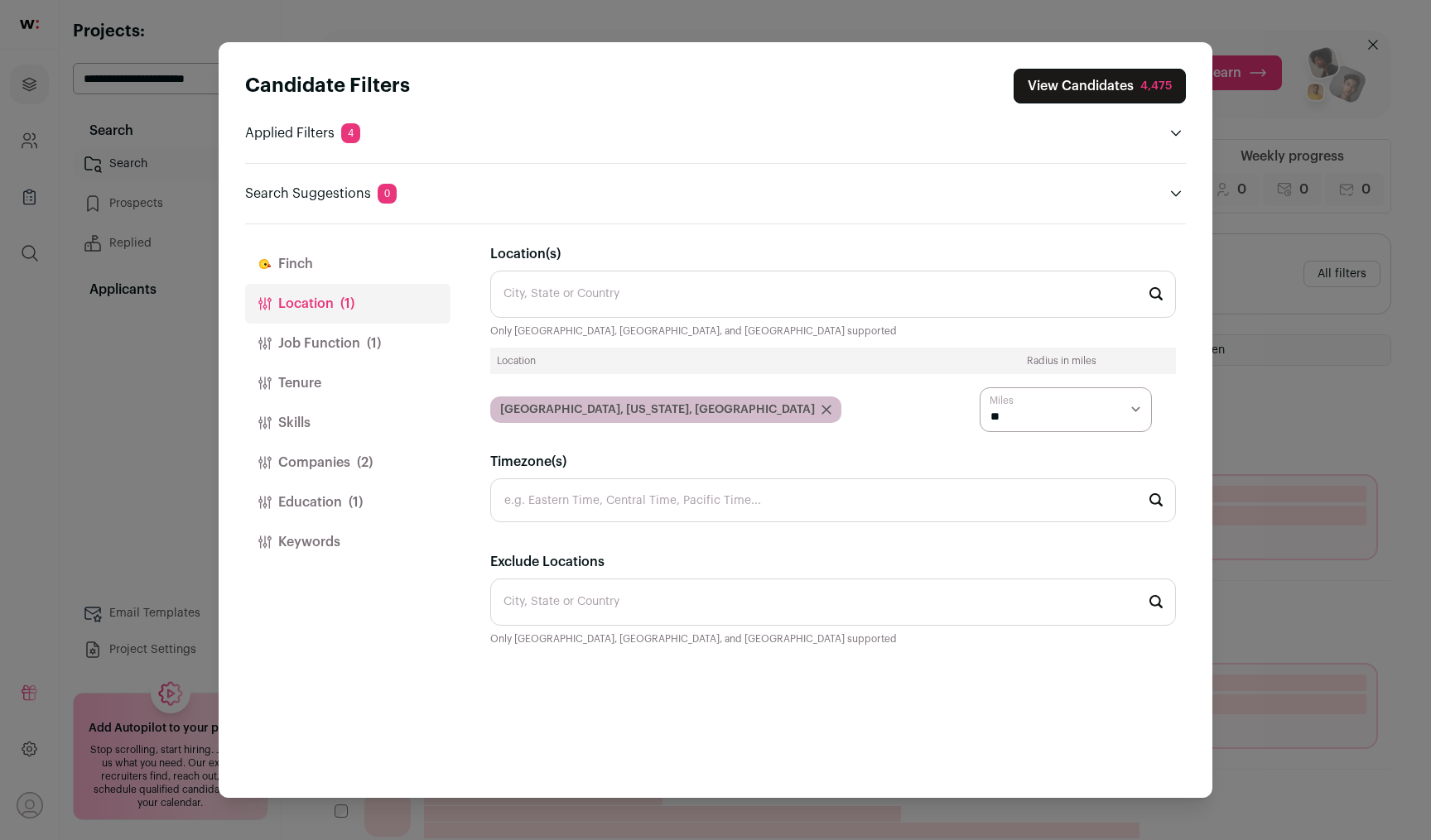
click at [379, 345] on span "(1)" at bounding box center [373, 344] width 14 height 20
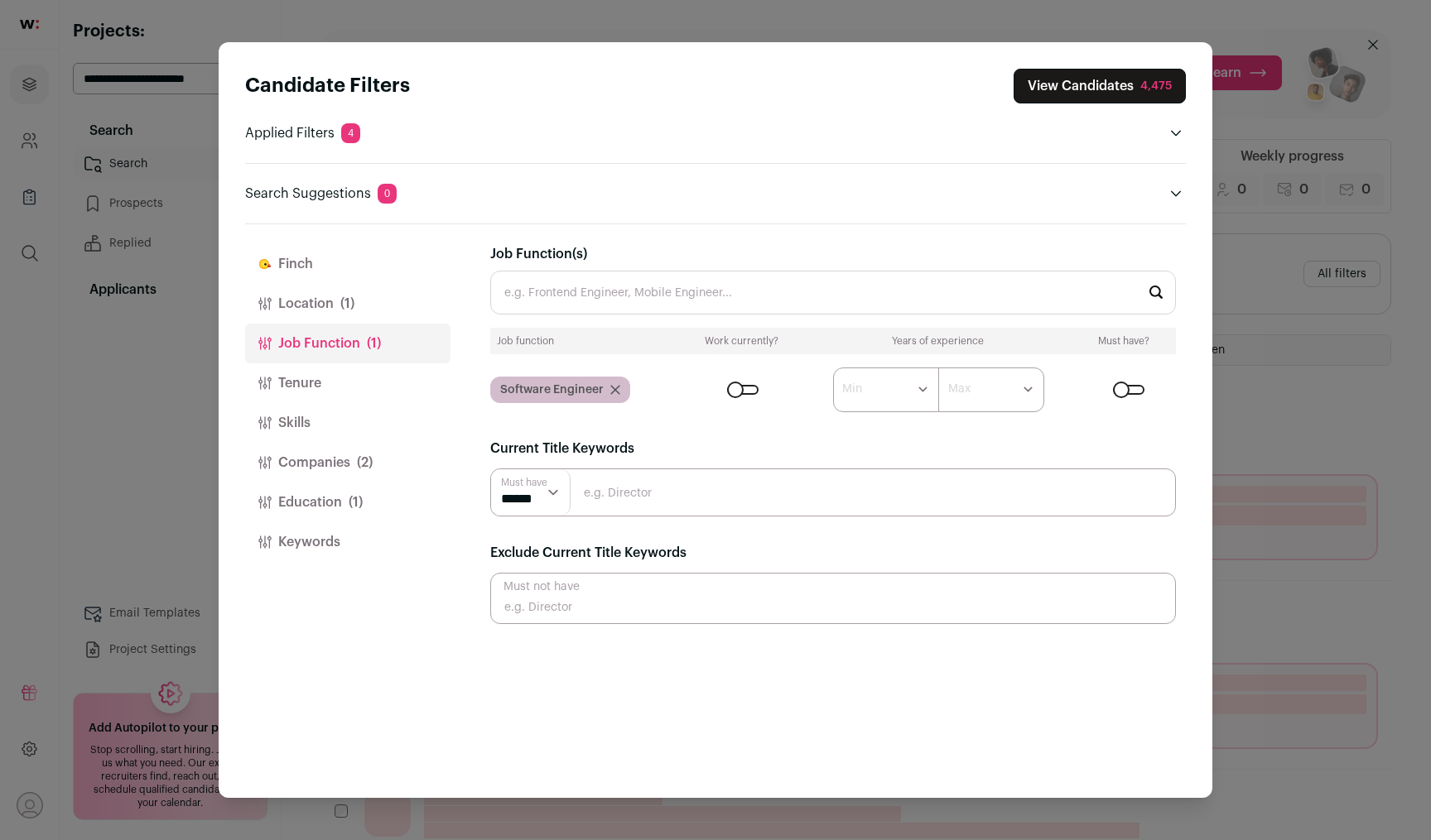
click at [364, 383] on button "Tenure" at bounding box center [348, 384] width 205 height 40
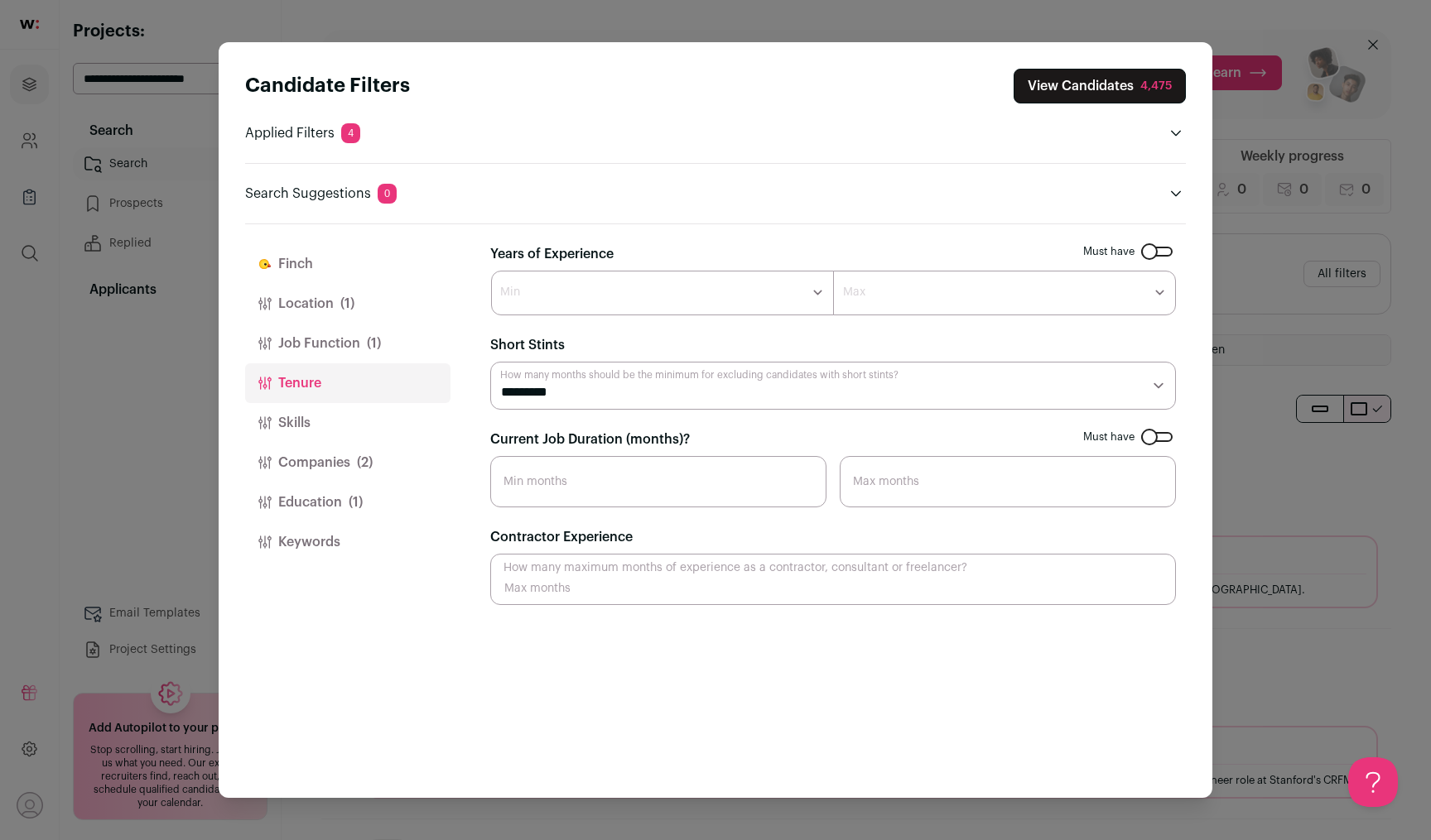
click at [576, 313] on select "******* ****** ******* ******* ******* ******* ******* ******* ******* ******* …" at bounding box center [662, 293] width 343 height 45
click at [863, 288] on label "Max" at bounding box center [854, 292] width 23 height 16
click at [714, 295] on select "******* ****** ******* ******* ******* ******* ******* ******* ******* ******* …" at bounding box center [662, 293] width 343 height 45
select select "*"
click at [491, 271] on select "******* ****** ******* ******* ******* ******* ******* ******* ******* ******* …" at bounding box center [662, 293] width 343 height 45
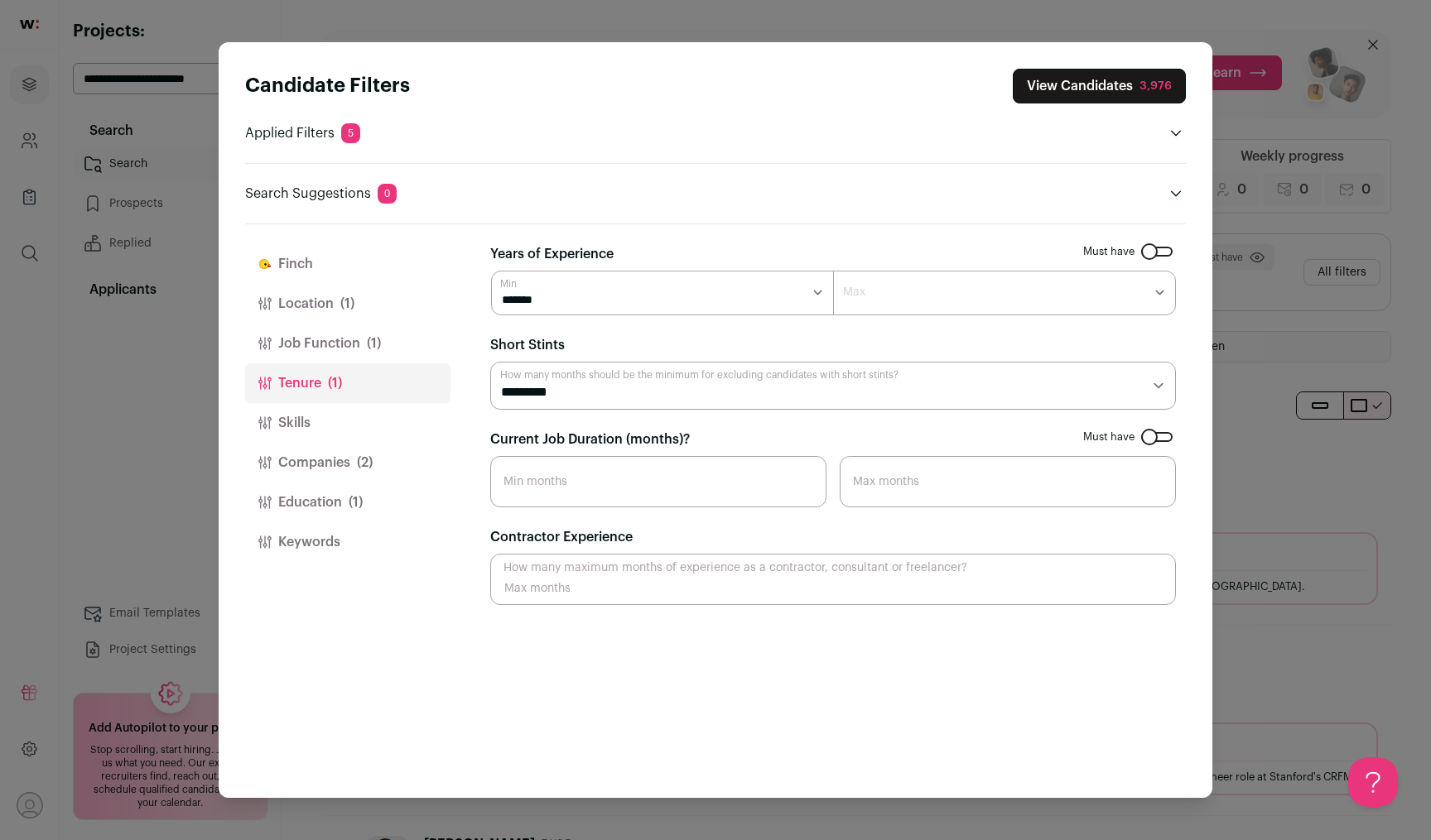
select select "*"
click at [833, 271] on select "******* ******* ******* ******* ******* ******* ******* ******** ******** *****…" at bounding box center [1004, 293] width 343 height 45
click at [928, 300] on select "******* ******* ******* ******* ******* ******* ******* ******** ******** *****…" at bounding box center [1004, 293] width 343 height 45
click at [833, 271] on select "******* ******* ******* ******* ******* ******* ******* ******** ******** *****…" at bounding box center [1004, 293] width 343 height 45
click at [570, 313] on select "******* ****** ******* ******* ******* *******" at bounding box center [662, 293] width 343 height 45
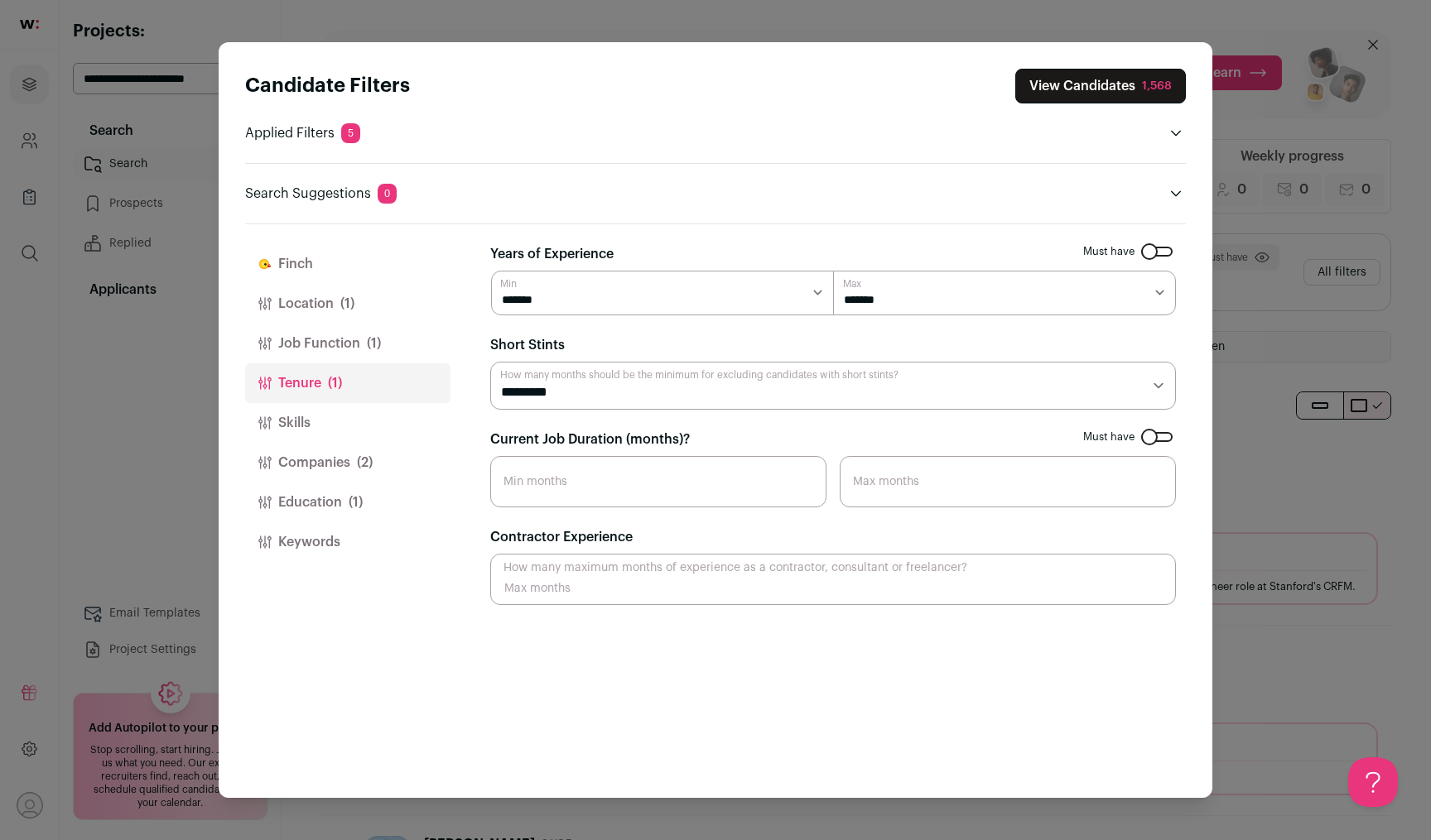
select select "*"
click at [491, 271] on select "******* ****** ******* ******* ******* *******" at bounding box center [662, 293] width 343 height 45
click at [379, 465] on button "Companies (2)" at bounding box center [348, 463] width 205 height 40
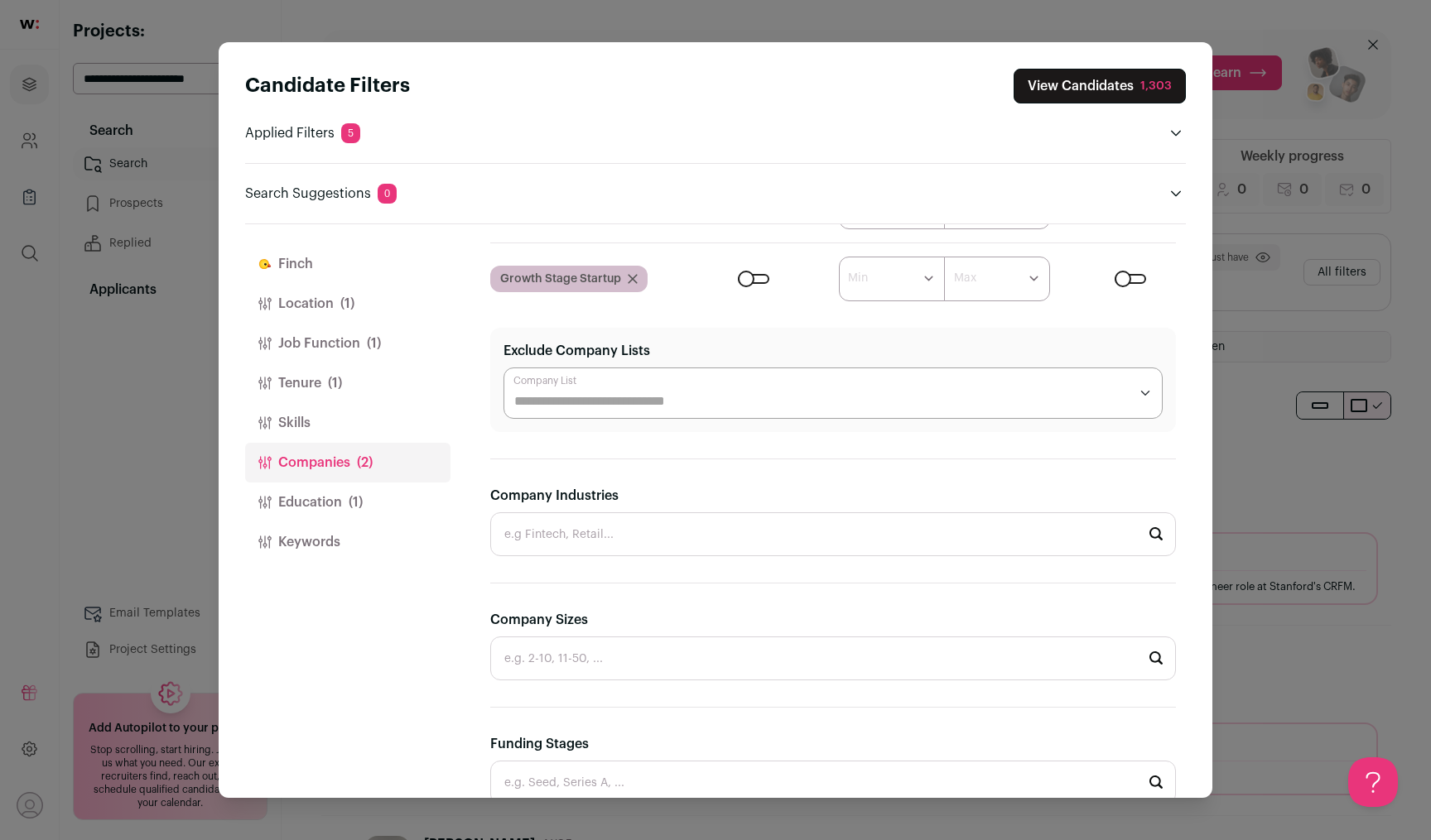
scroll to position [258, 0]
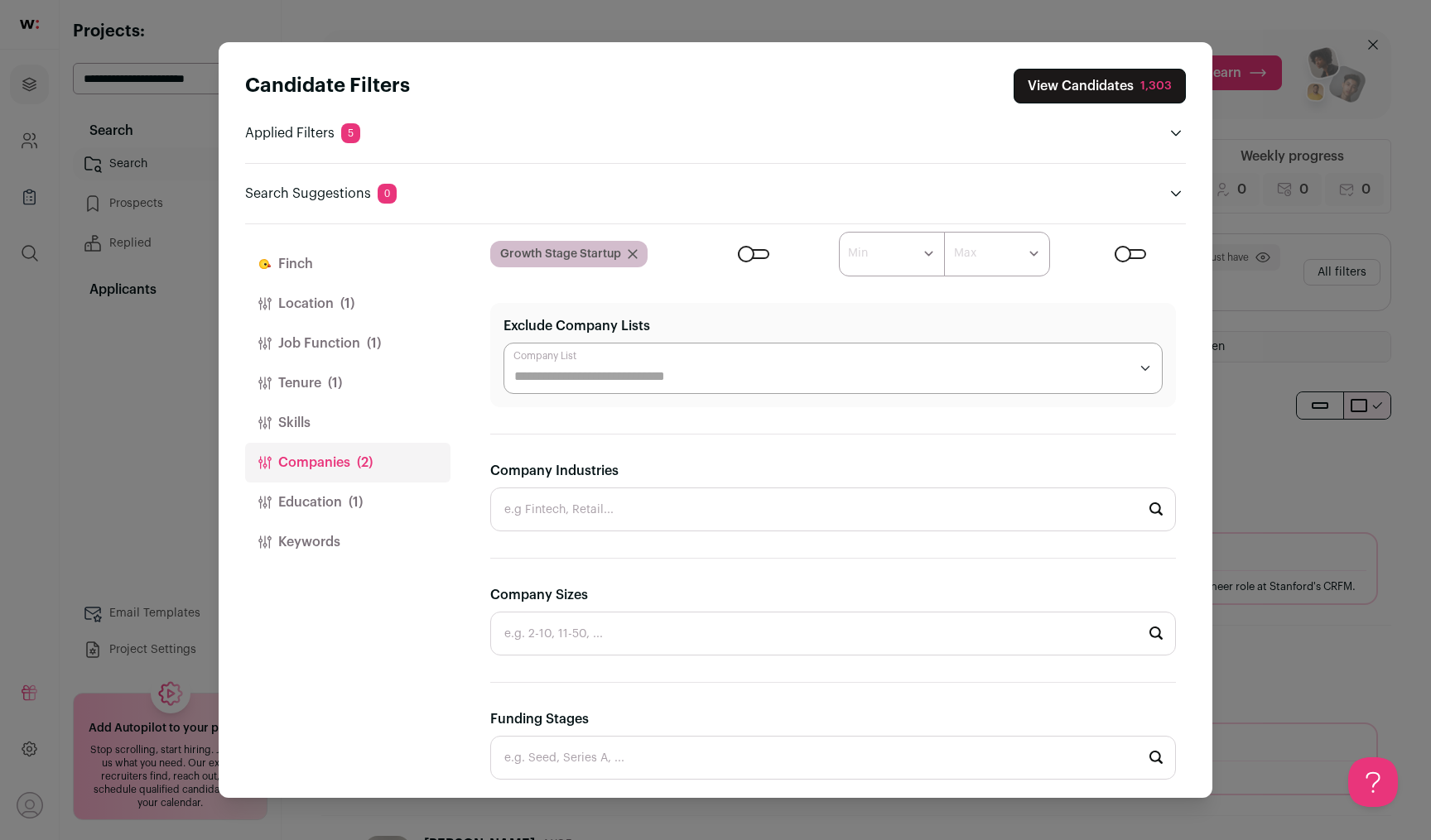
click at [591, 512] on input "Company Industries" at bounding box center [833, 509] width 685 height 44
click at [617, 557] on li "Internet Service | Software" at bounding box center [833, 555] width 684 height 44
type input "Internet Service | Software"
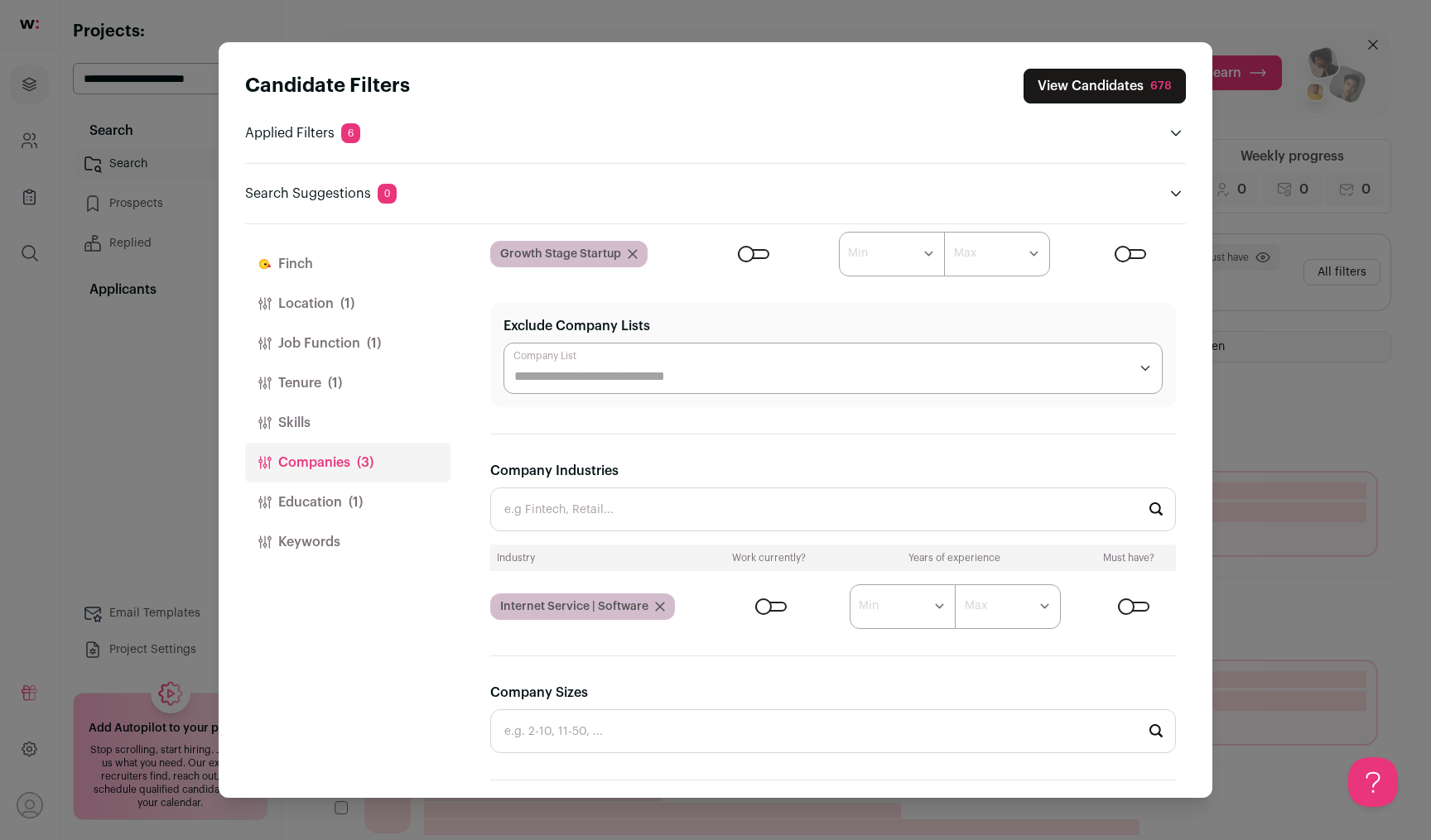
click at [1096, 92] on button "View Candidates 678" at bounding box center [1105, 86] width 163 height 35
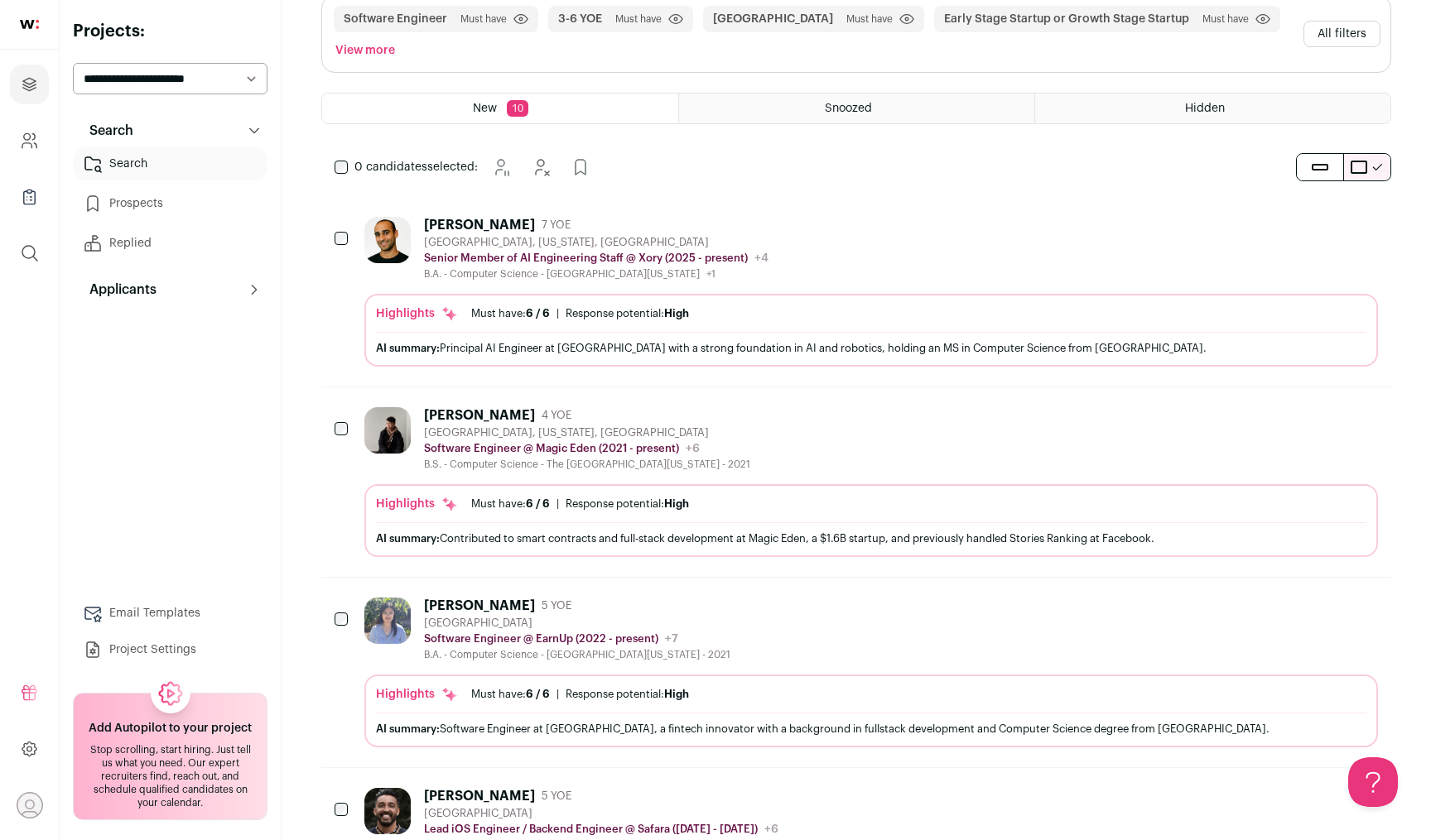
scroll to position [311, 0]
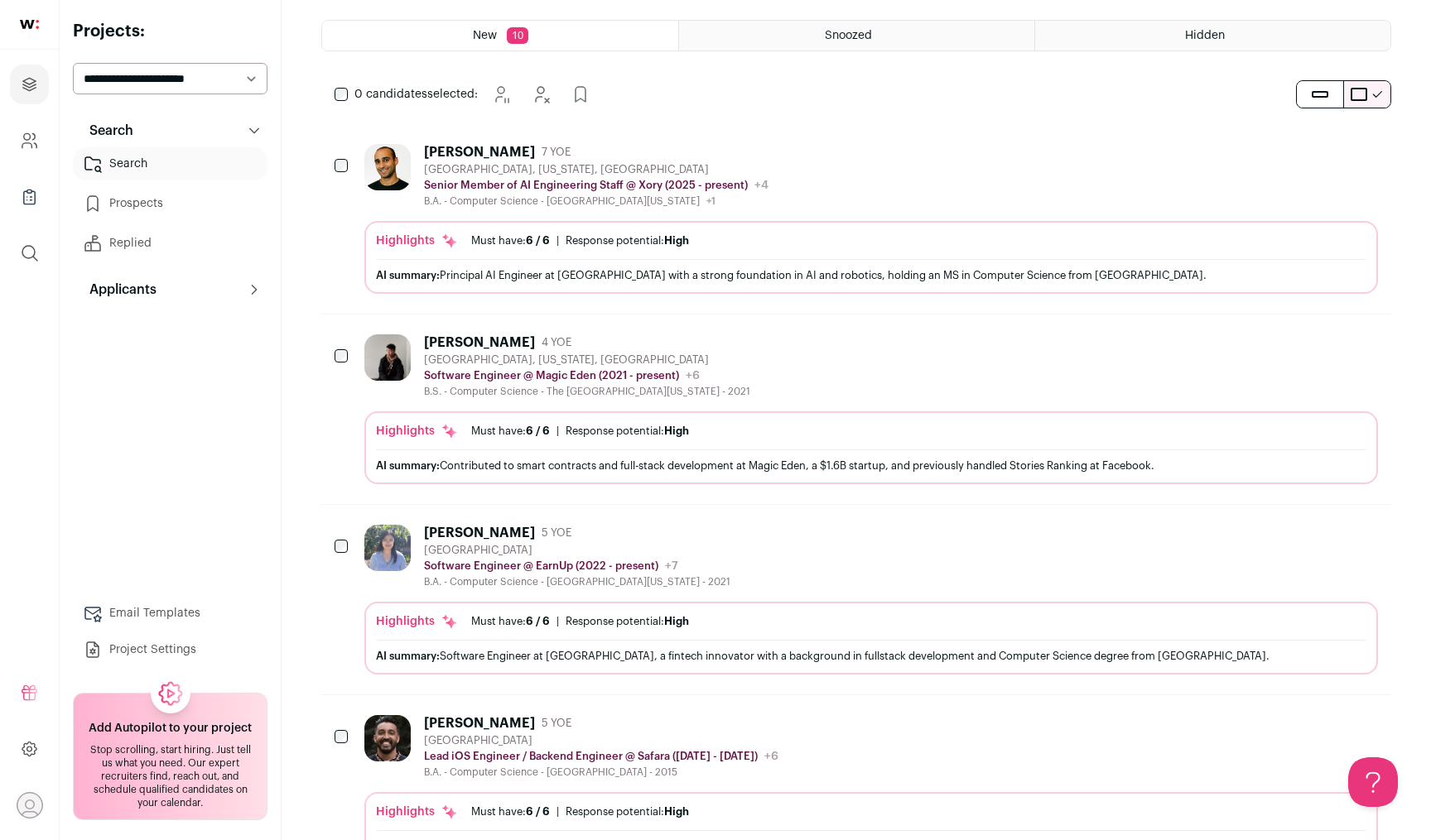
click at [469, 351] on div "[PERSON_NAME] 4 YOE [GEOGRAPHIC_DATA], [US_STATE], [GEOGRAPHIC_DATA] Software E…" at bounding box center [586, 366] width 326 height 64
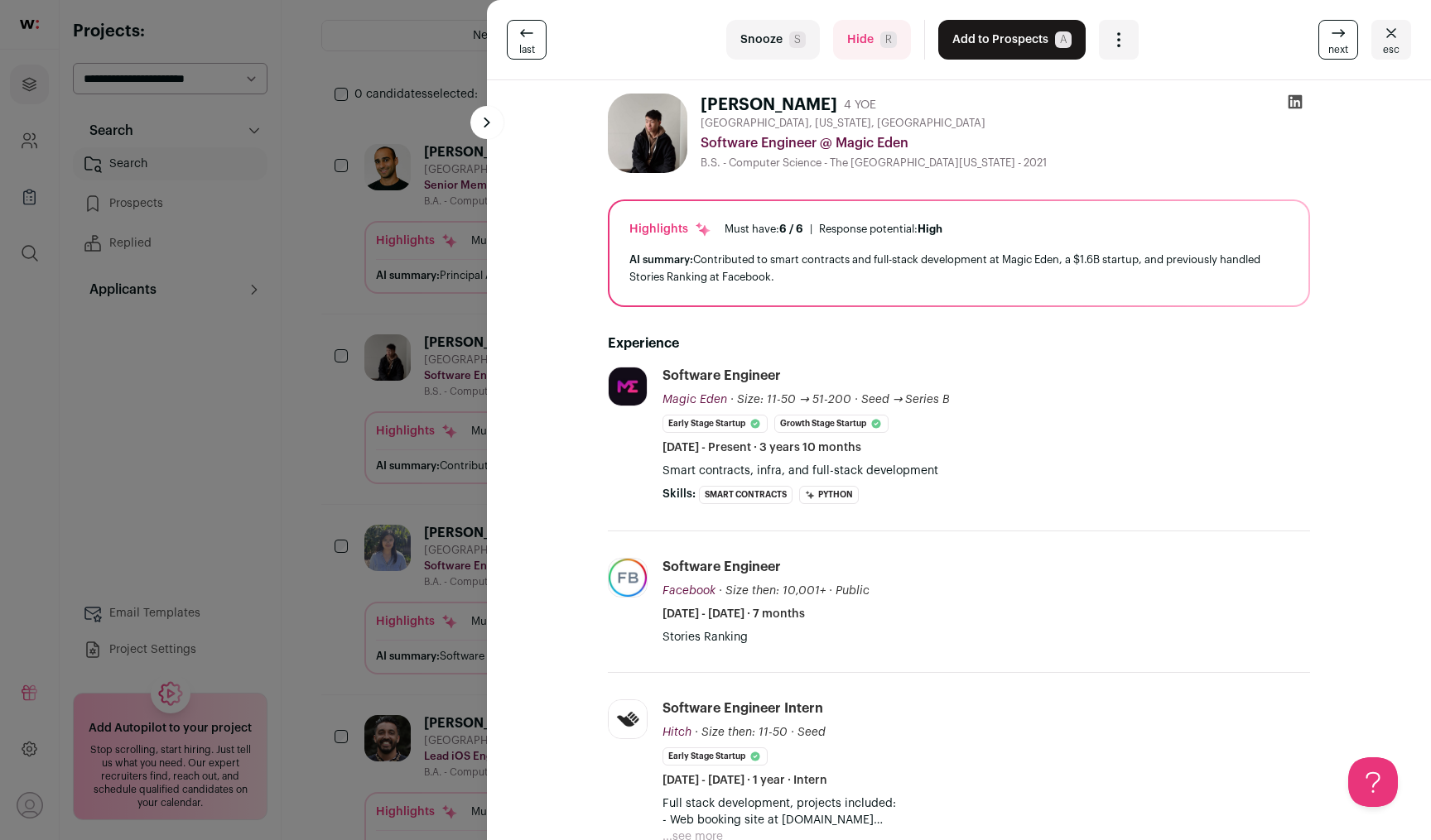
scroll to position [208, 0]
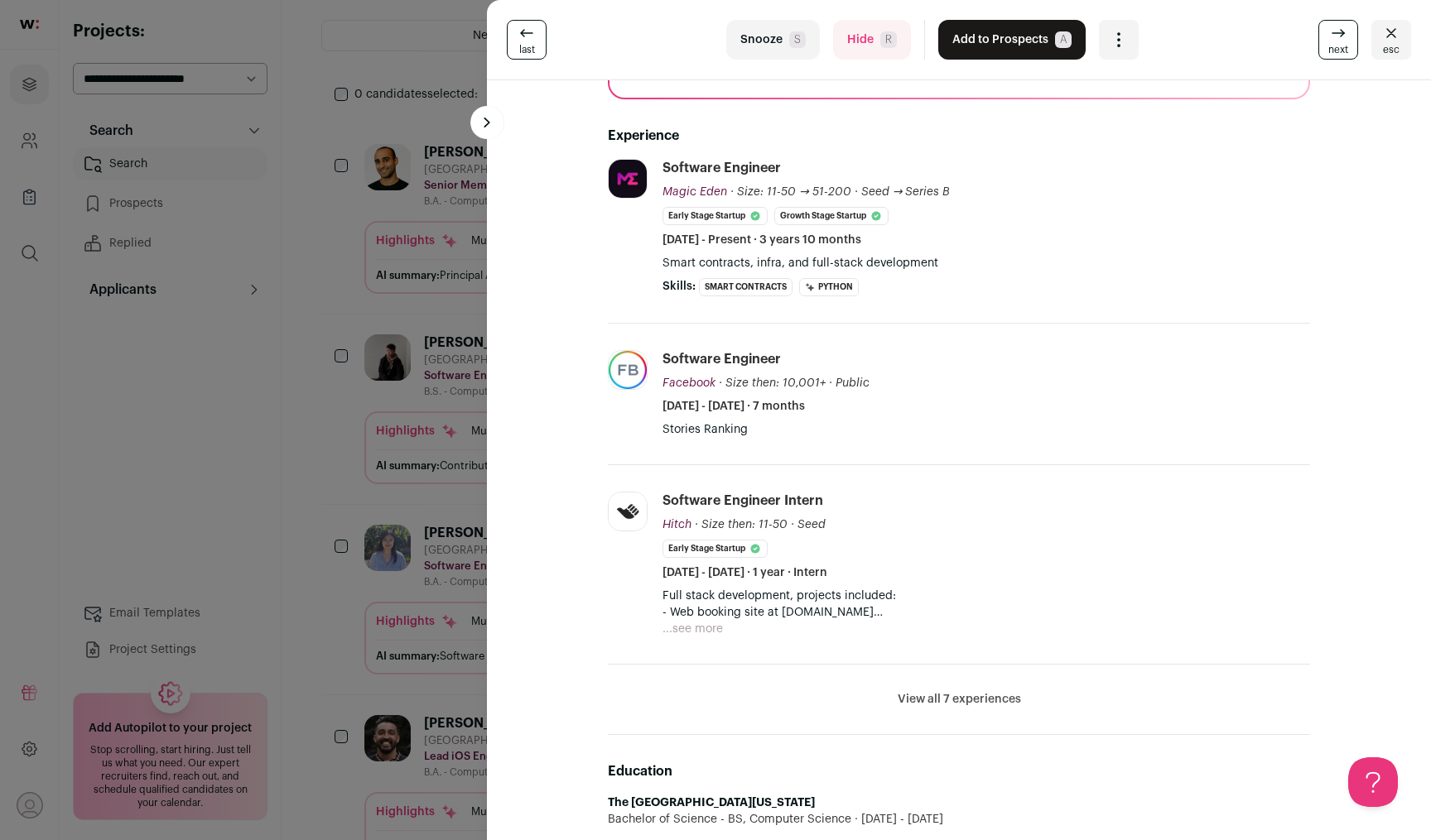
click at [218, 422] on div "last Snooze S Hide R Add to Prospects A Are you sure? [PERSON_NAME] is already …" at bounding box center [716, 420] width 1431 height 840
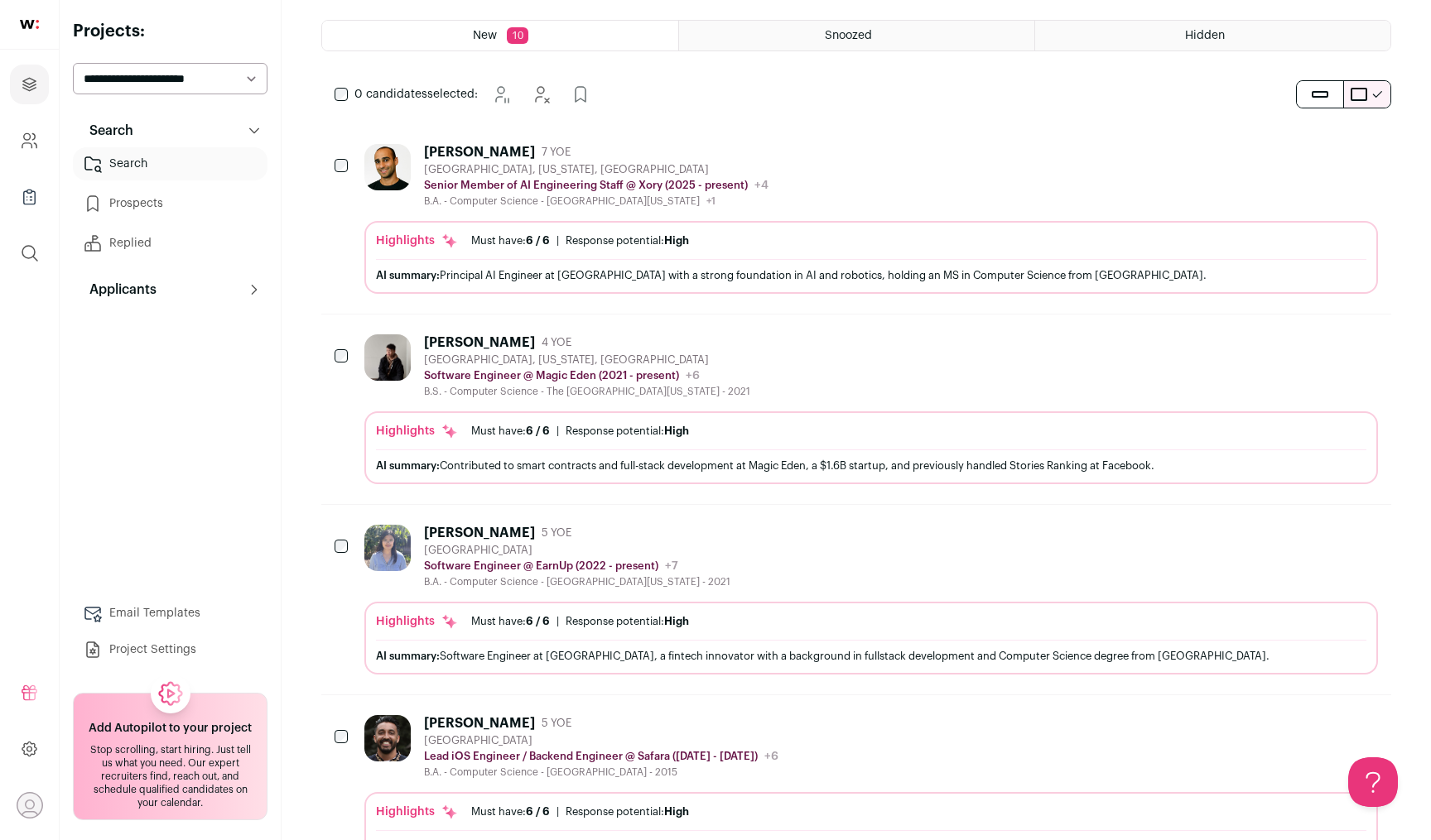
scroll to position [0, 0]
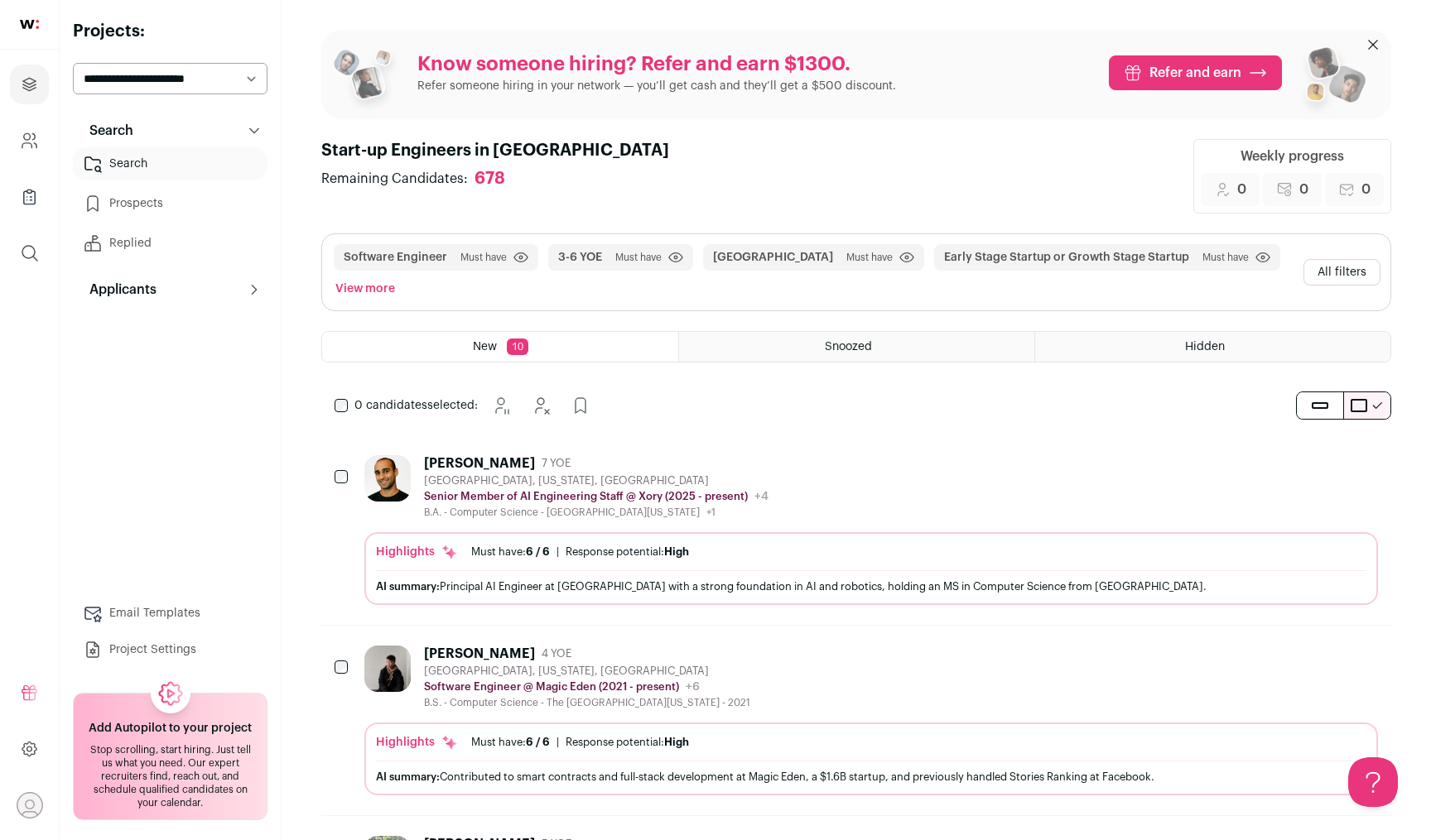
click at [174, 194] on link "Prospects" at bounding box center [170, 204] width 195 height 33
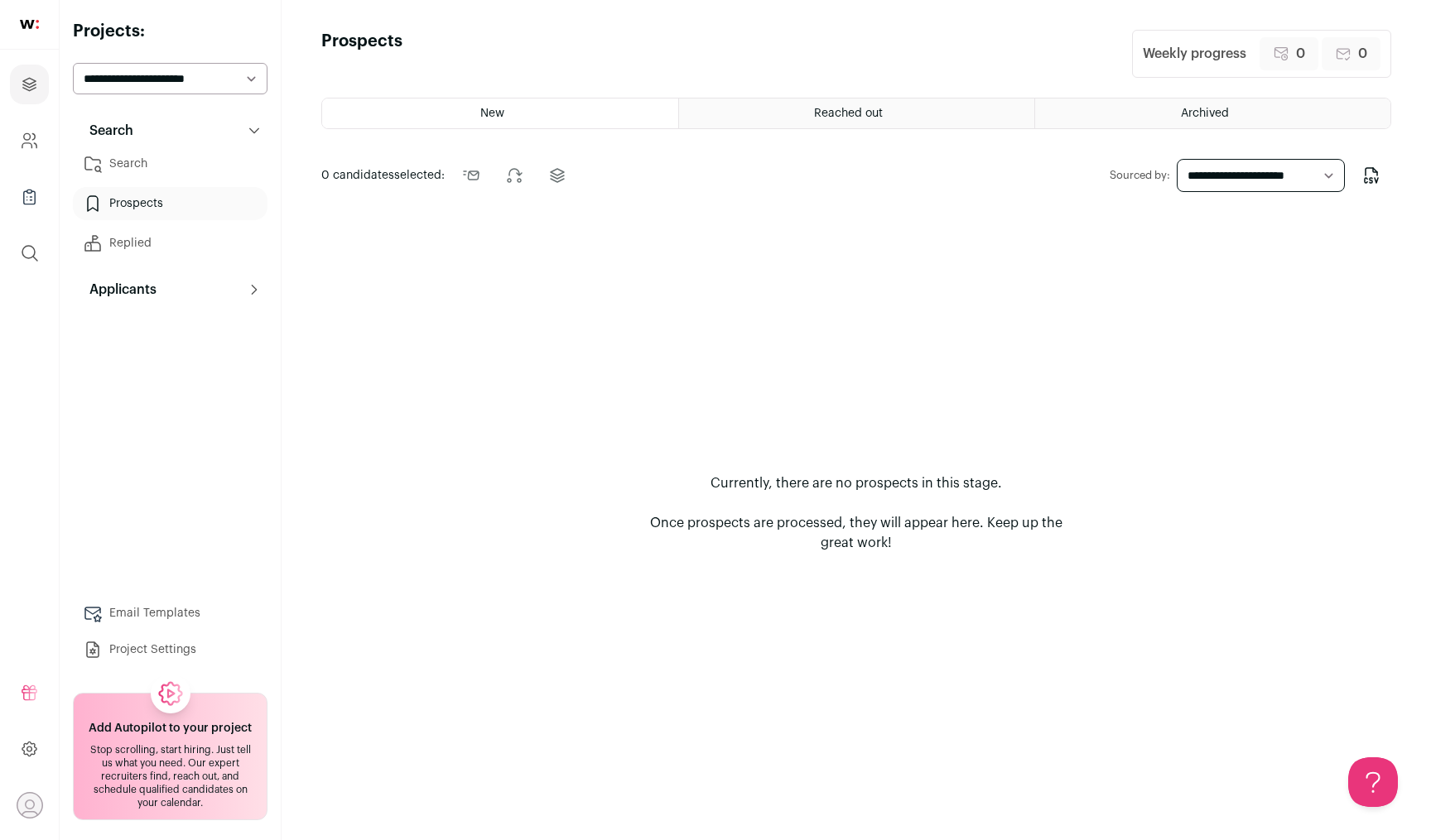
click at [224, 158] on link "Search" at bounding box center [170, 164] width 195 height 33
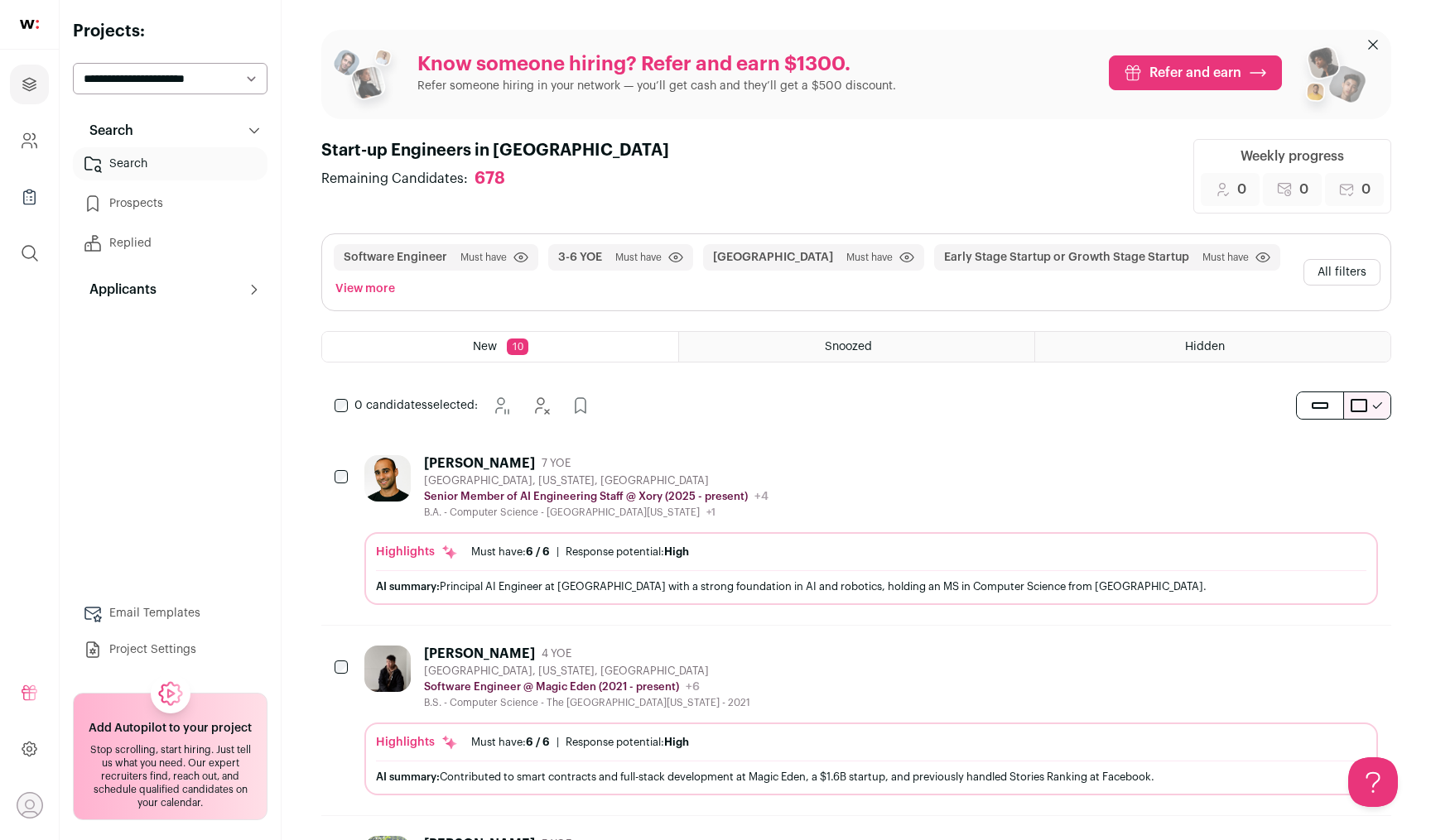
click at [1350, 267] on button "All filters" at bounding box center [1342, 272] width 77 height 26
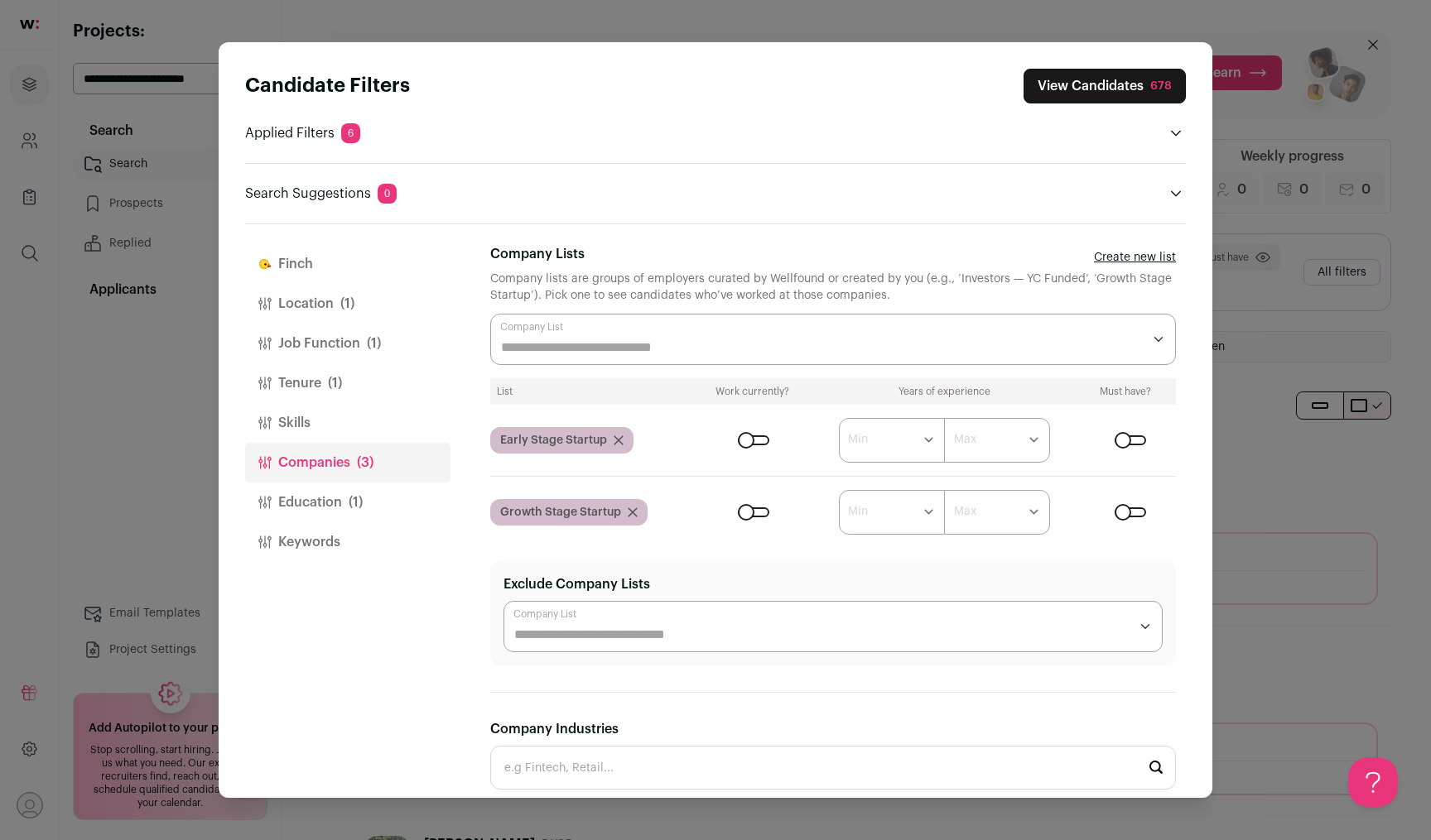
click at [405, 395] on button "Tenure (1)" at bounding box center [348, 384] width 205 height 40
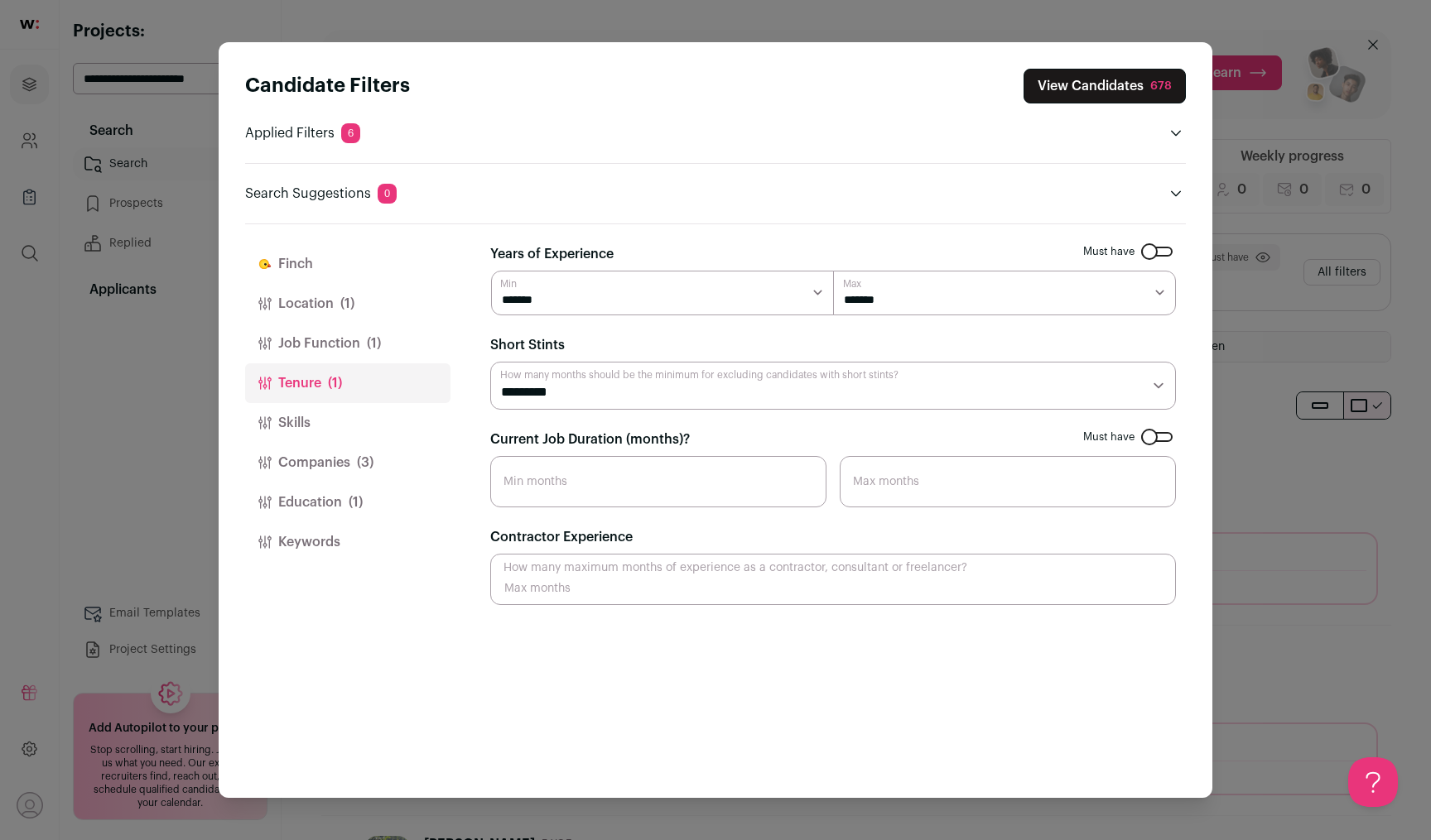
click at [648, 386] on select "********* ******** ******* ******** ******** ******** ******** ******** *******…" at bounding box center [833, 385] width 685 height 48
click at [644, 385] on select "********* ******** ******* ******** ******** ******** ******** ******** *******…" at bounding box center [833, 385] width 685 height 48
select select "**"
click at [490, 362] on select "********* ******** ******* ******** ******** ******** ******** ******** *******…" at bounding box center [833, 385] width 685 height 48
click at [616, 484] on input "Current Job Duration (months)?" at bounding box center [658, 482] width 336 height 51
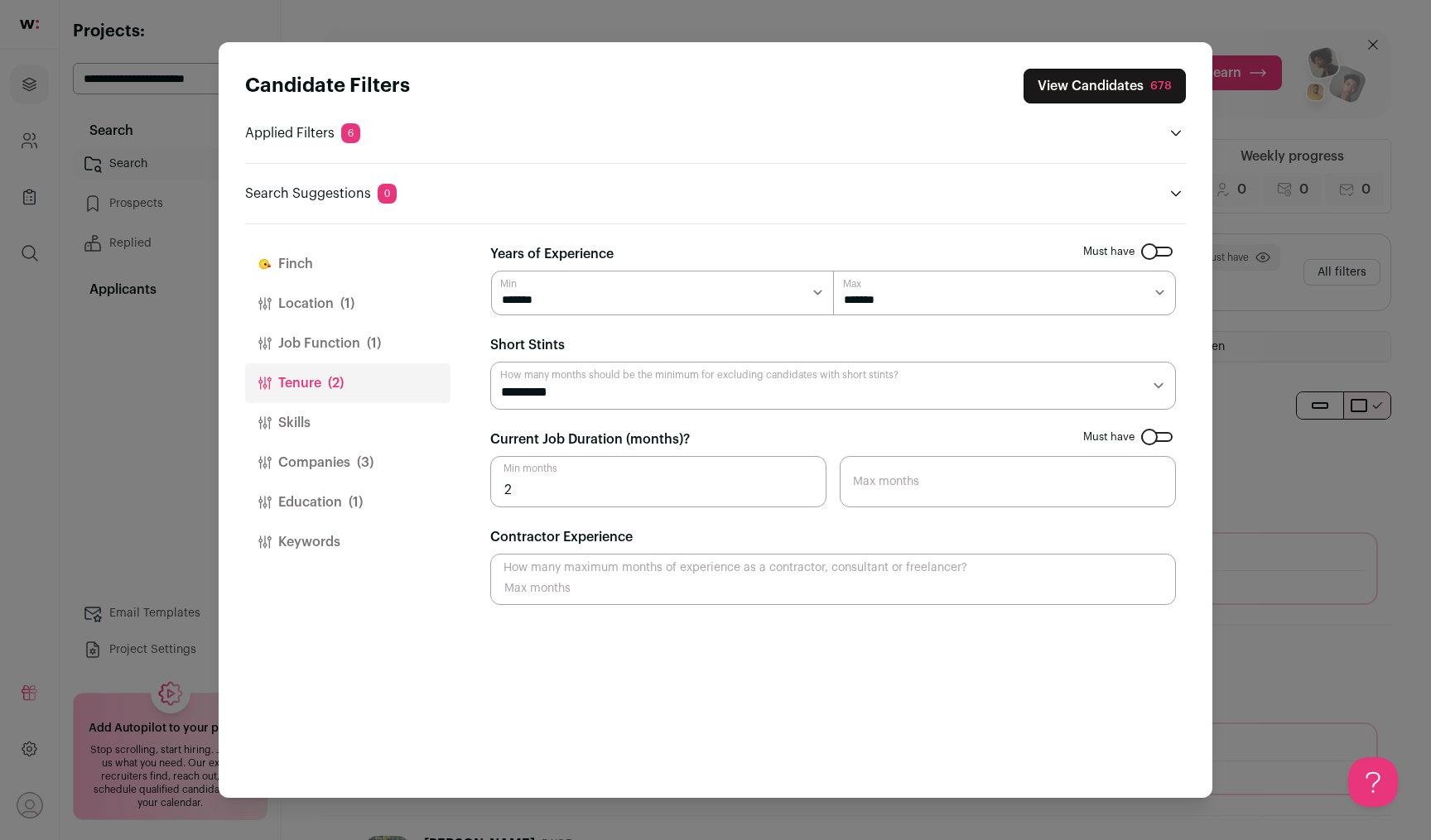
type input "24"
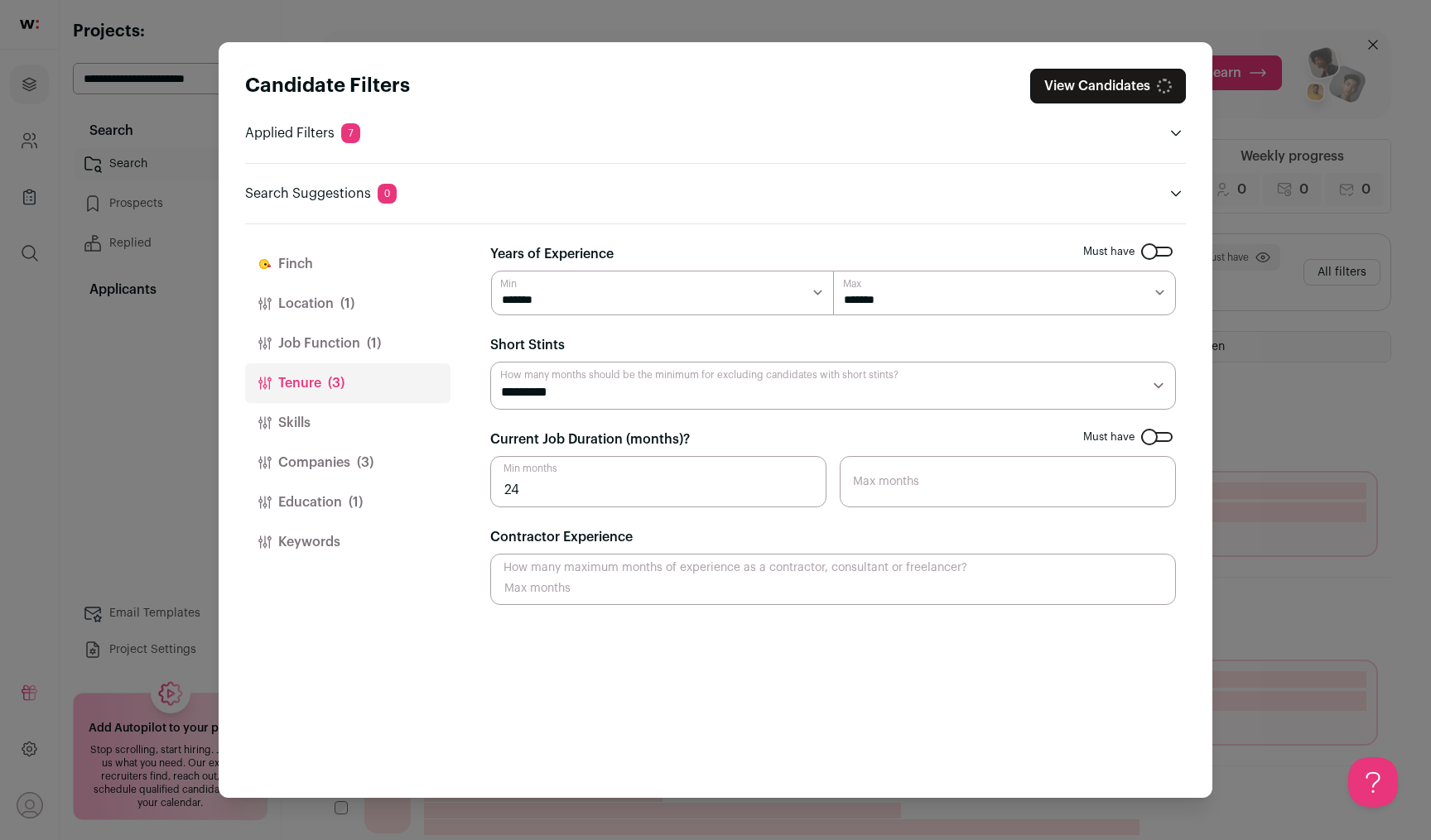
click at [515, 394] on select "********* ******** ******* ******** ******** ******** ******** ******** *******…" at bounding box center [833, 385] width 685 height 48
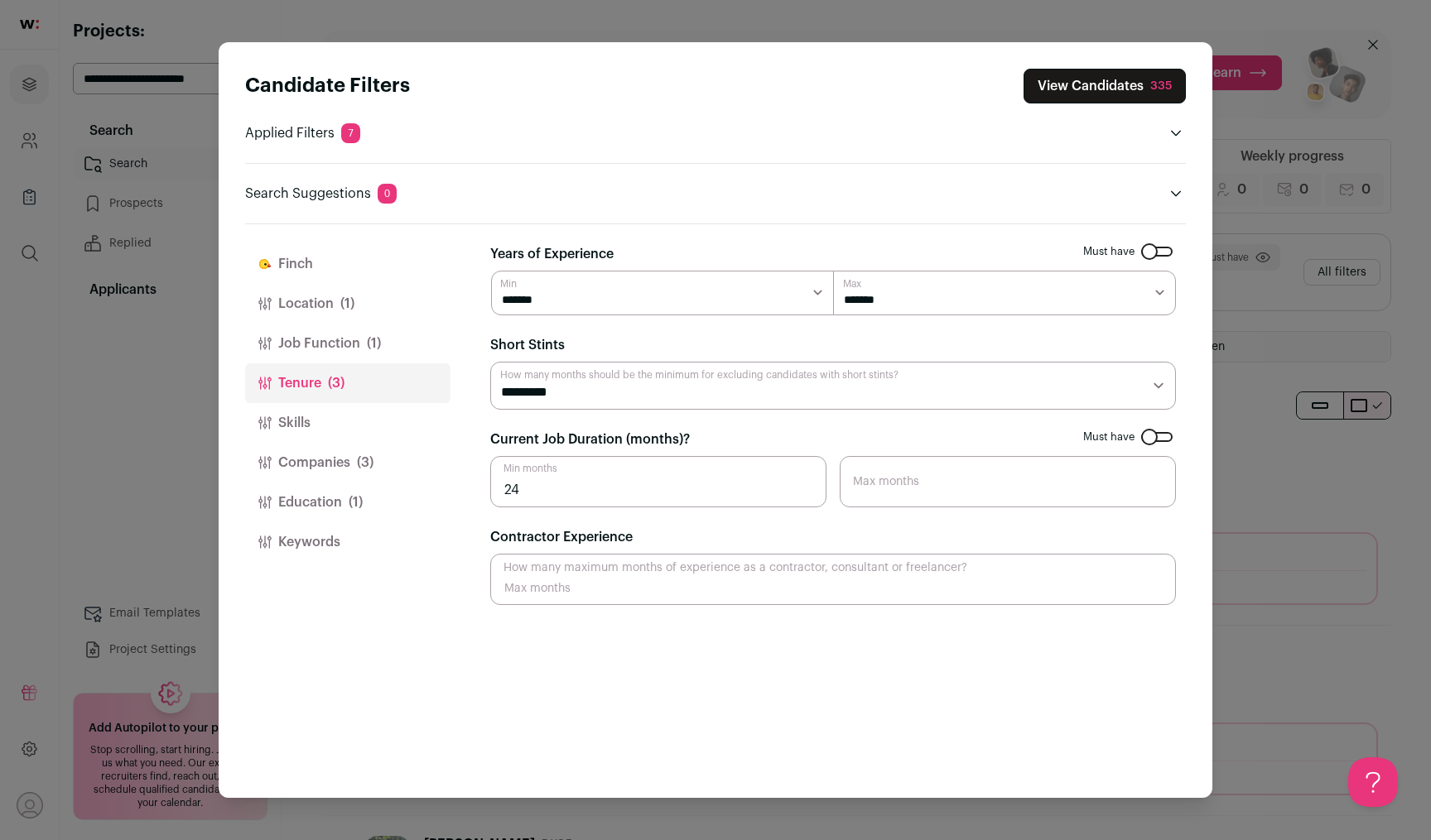
select select "**"
click at [490, 362] on select "********* ******** ******* ******** ******** ******** ******** ******** *******…" at bounding box center [833, 385] width 685 height 48
click at [1089, 95] on button "View Candidates 335" at bounding box center [1105, 86] width 163 height 35
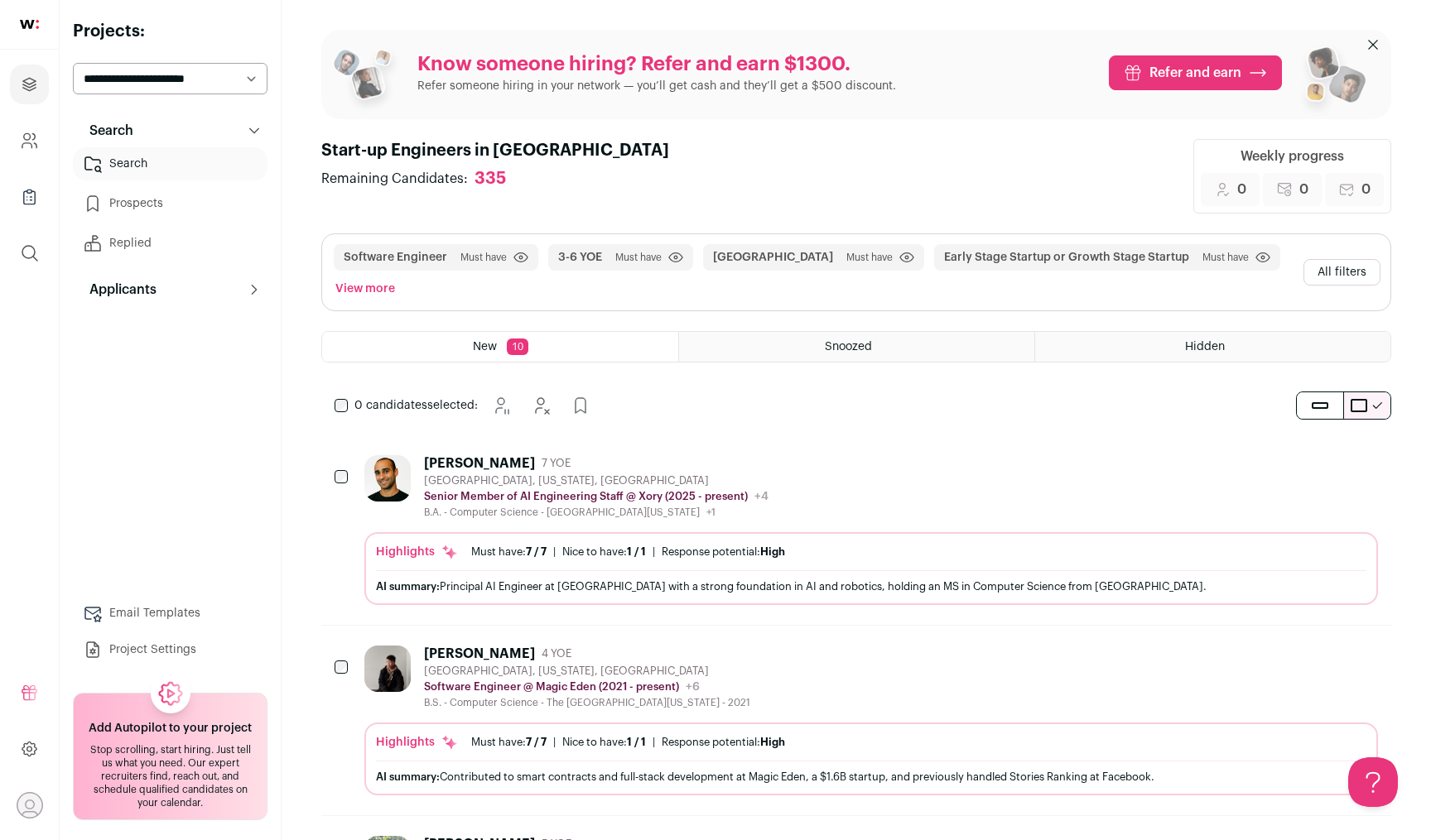
click at [1345, 279] on button "All filters" at bounding box center [1342, 272] width 77 height 26
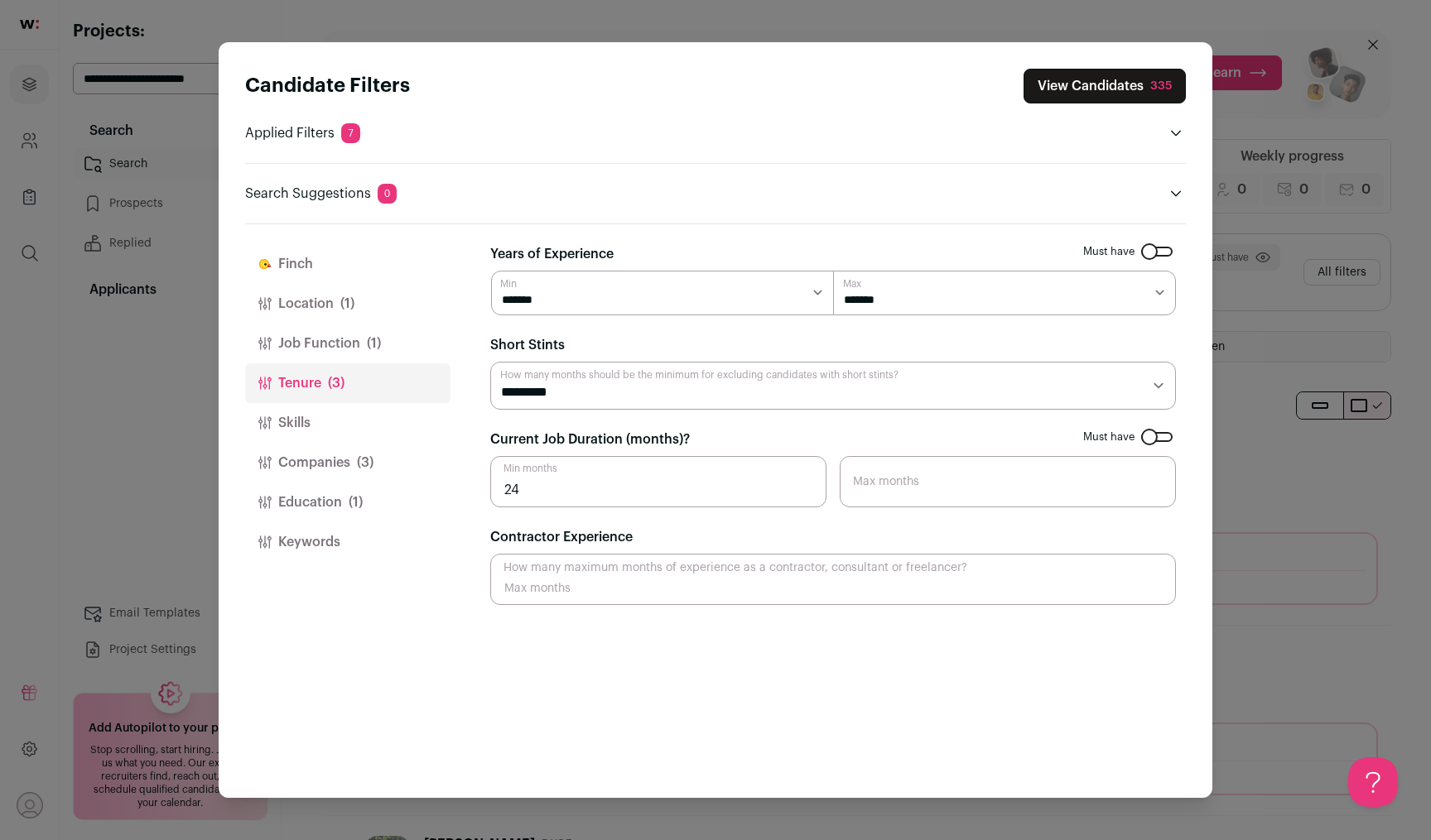
click at [385, 430] on button "Skills" at bounding box center [348, 424] width 205 height 40
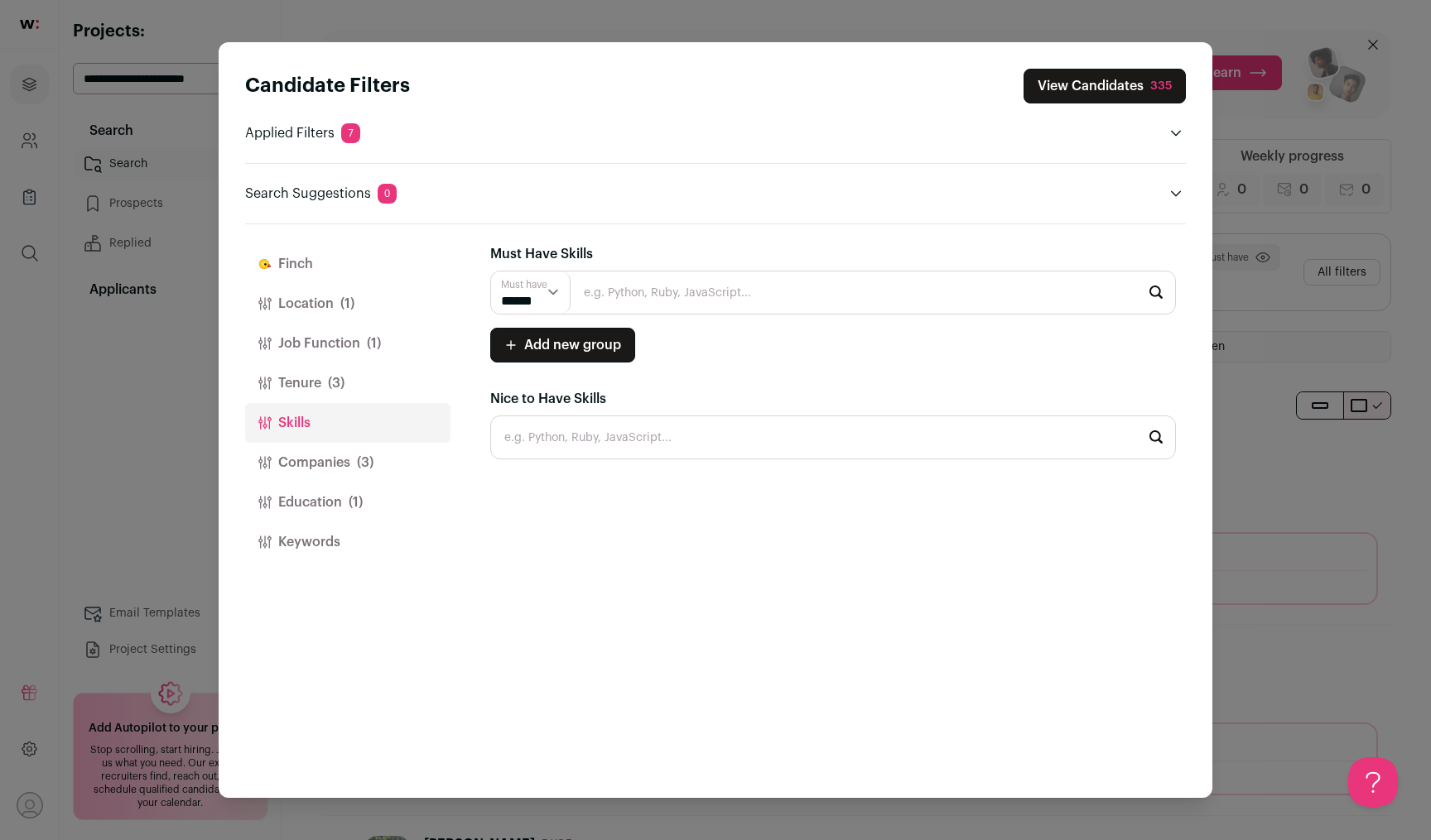
click at [385, 460] on button "Companies (3)" at bounding box center [348, 463] width 205 height 40
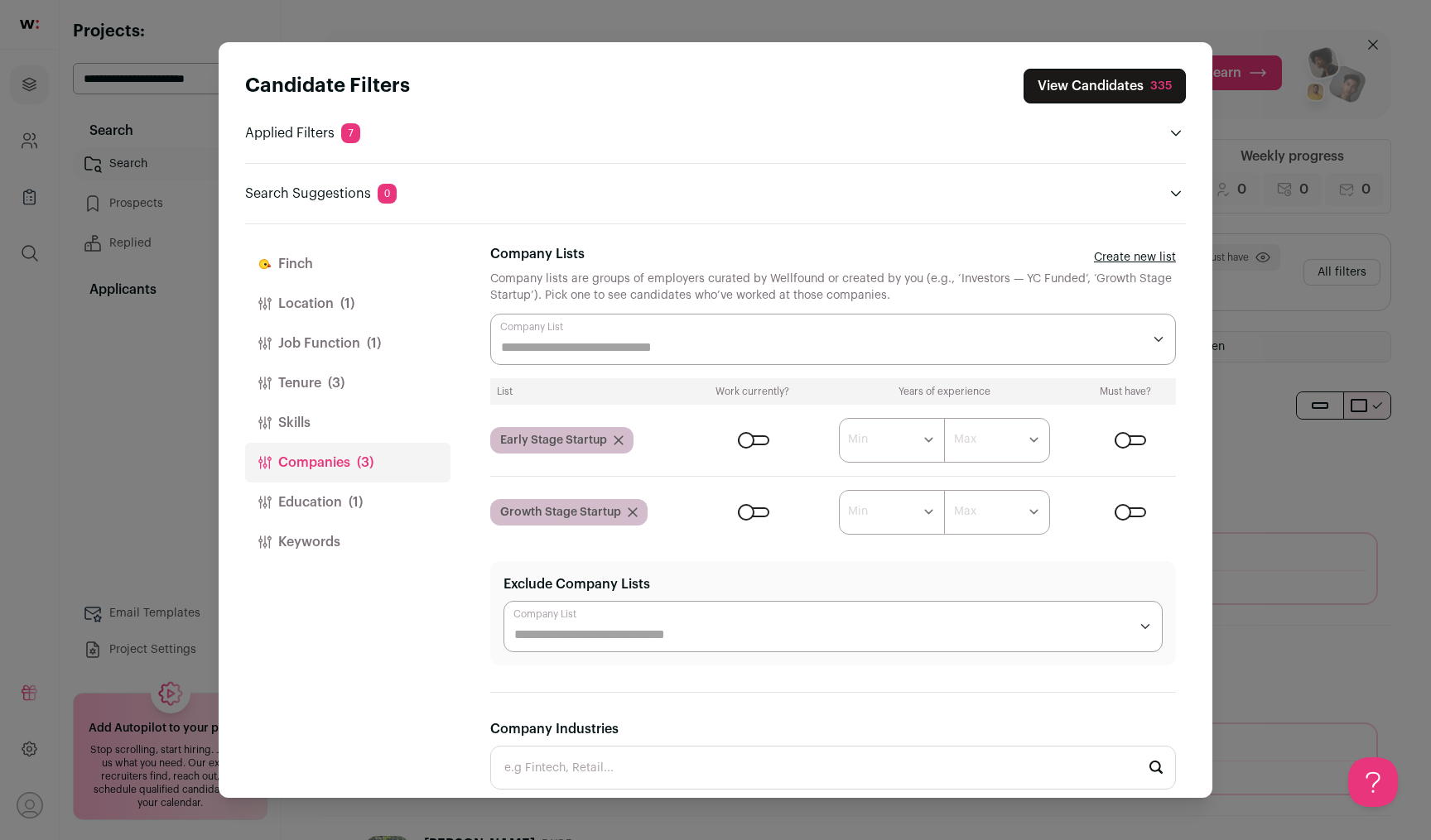
click at [376, 422] on button "Skills" at bounding box center [348, 424] width 205 height 40
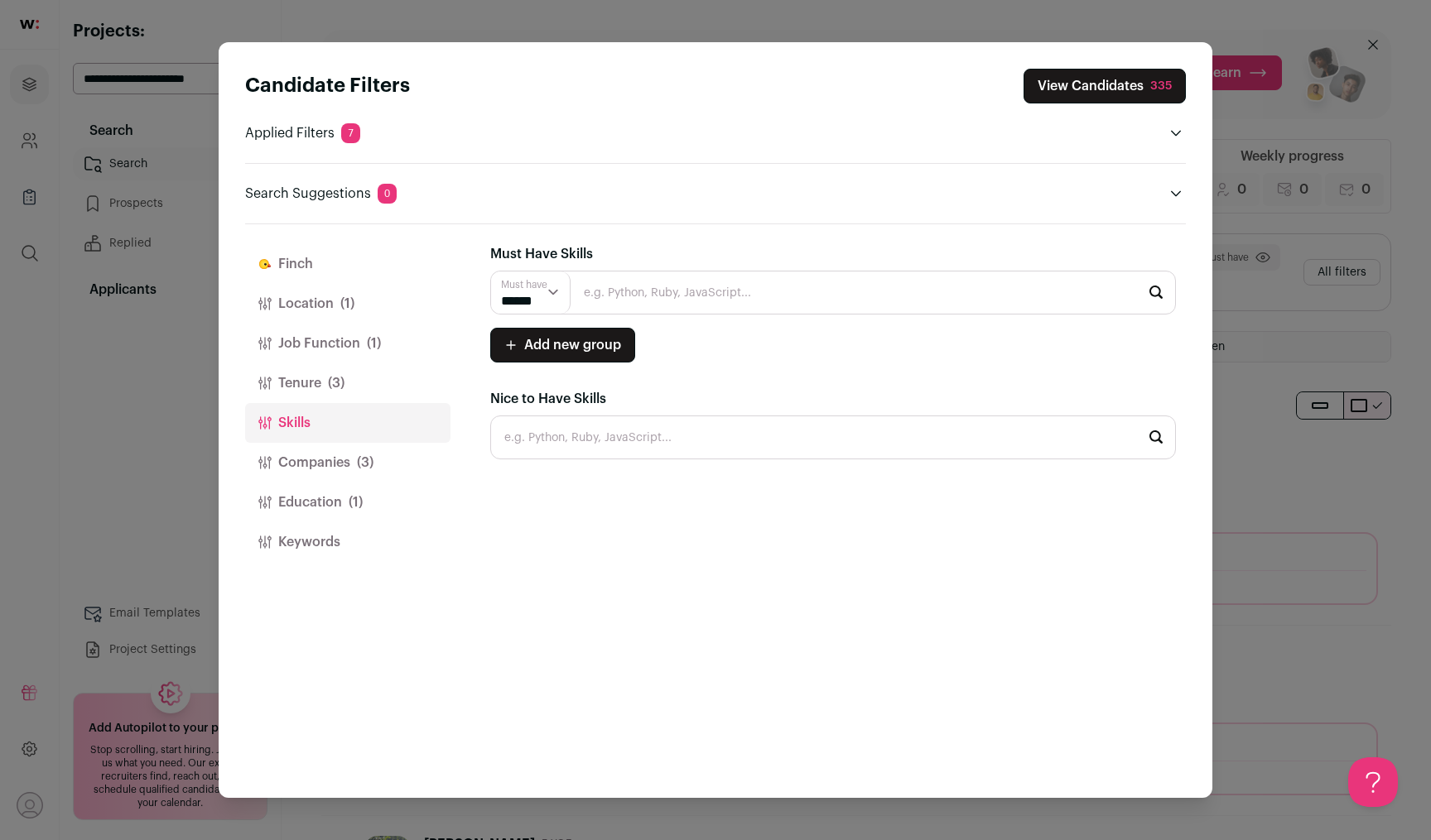
click at [378, 453] on button "Companies (3)" at bounding box center [348, 463] width 205 height 40
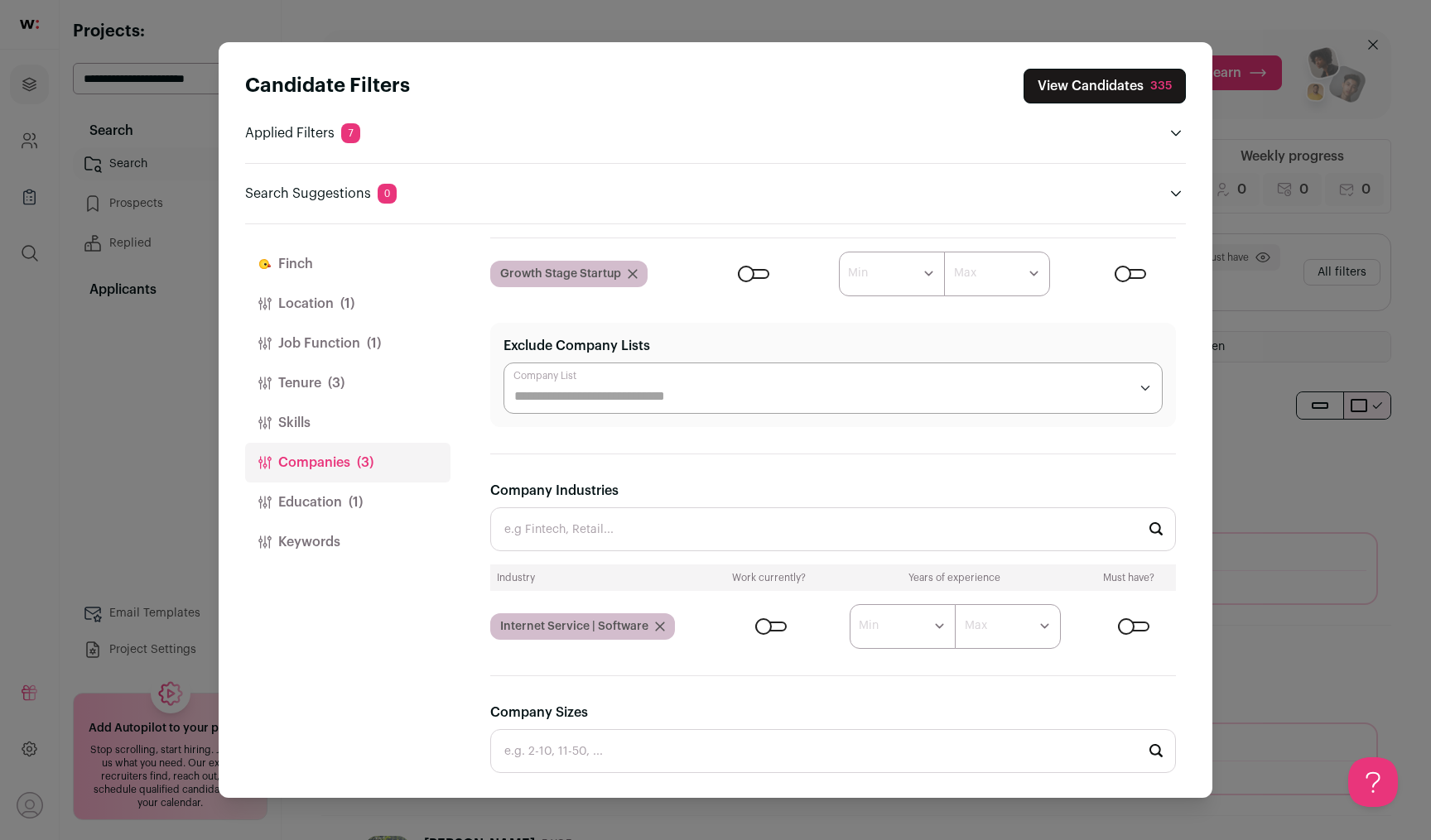
scroll to position [214, 0]
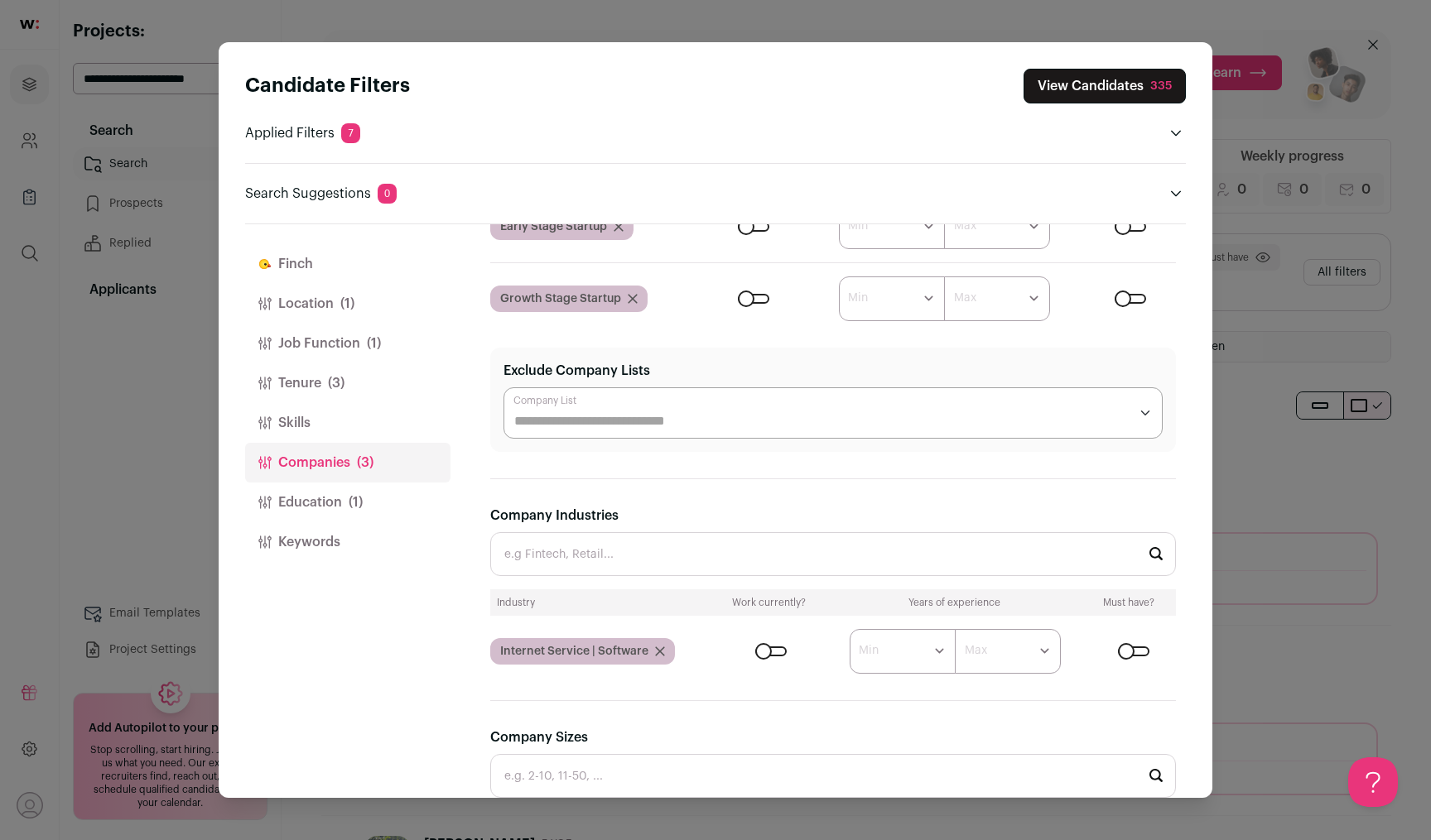
click at [348, 510] on span "(1)" at bounding box center [355, 503] width 14 height 20
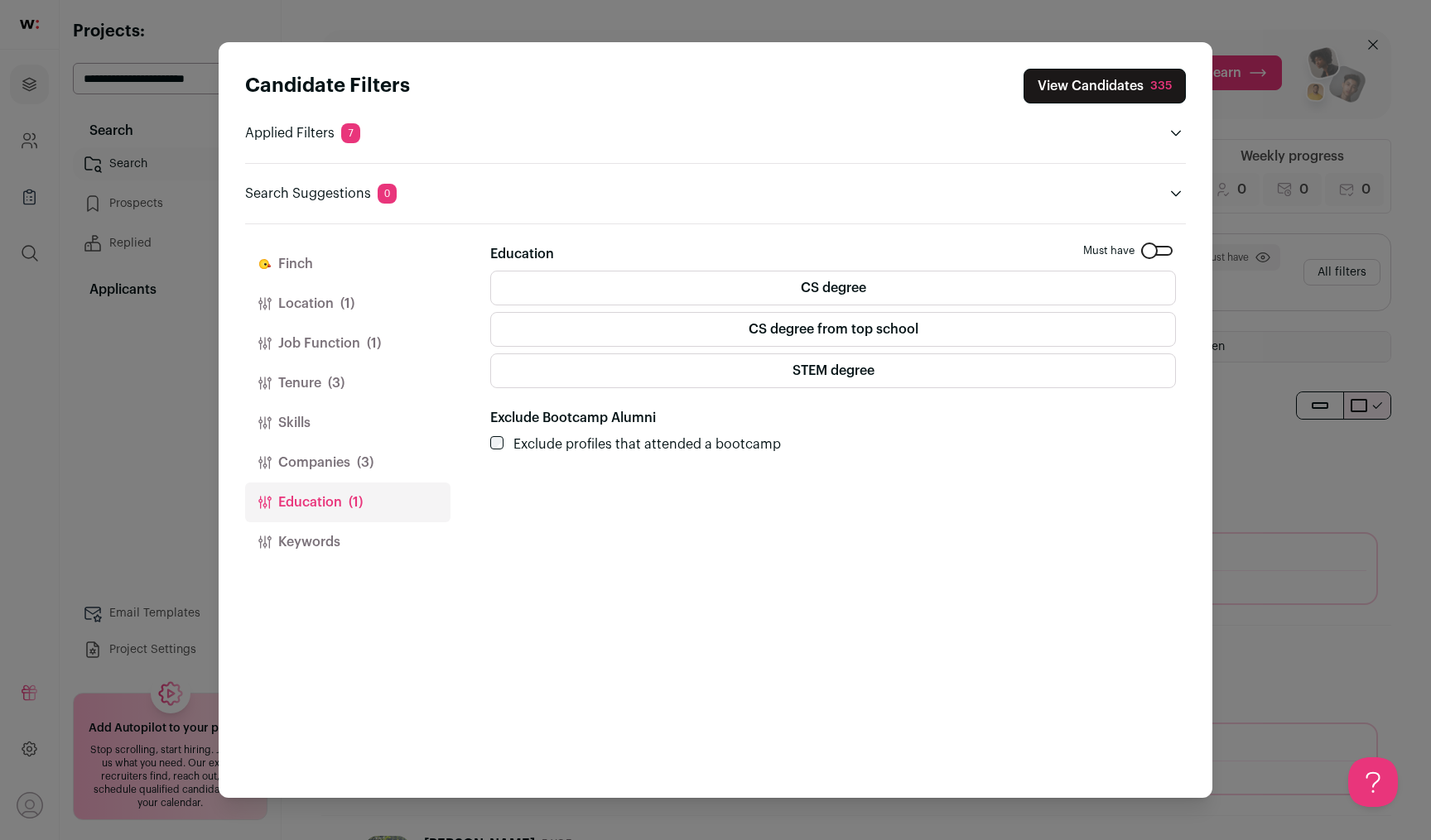
click at [362, 468] on span "(3)" at bounding box center [365, 463] width 16 height 20
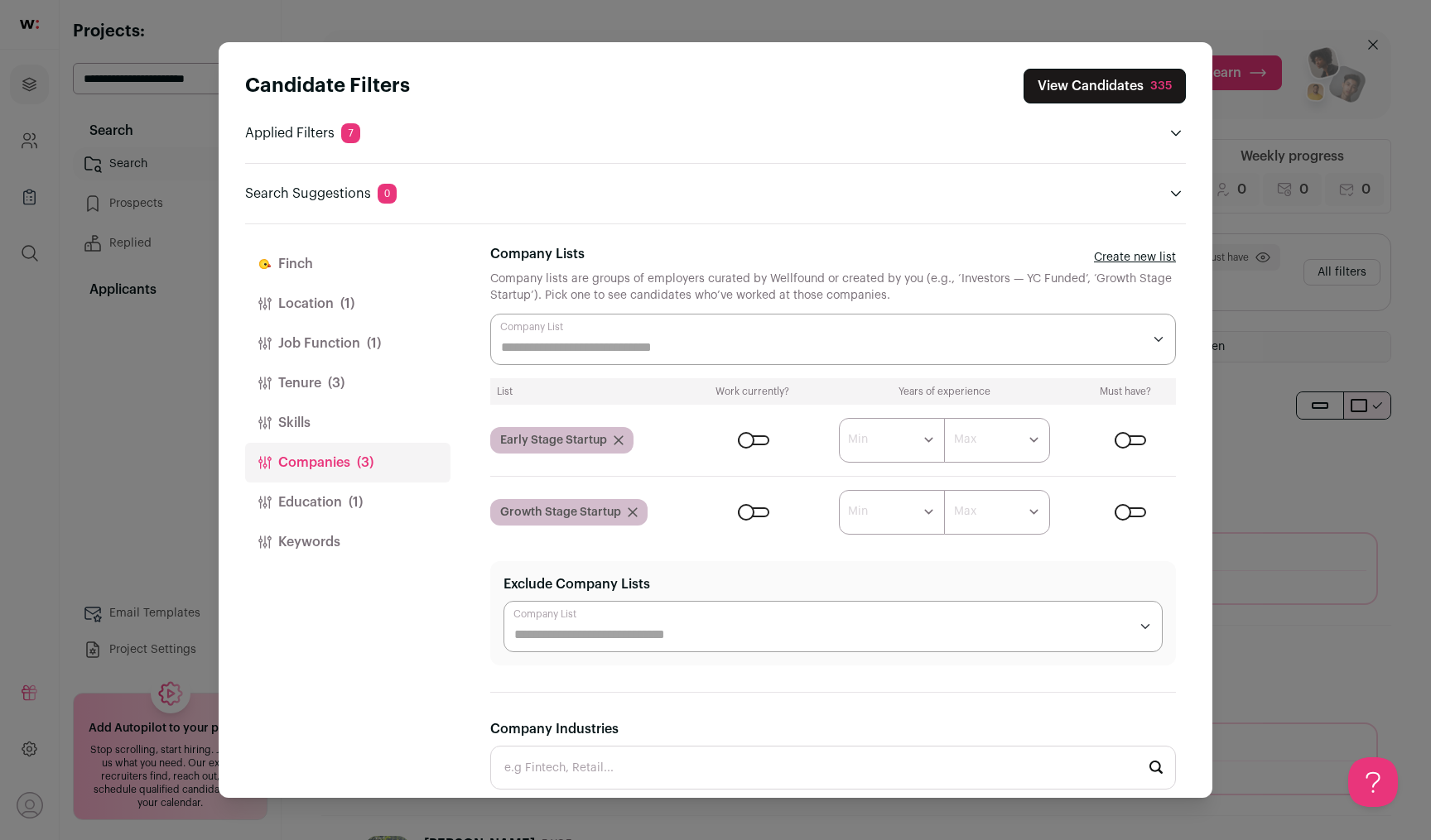
click at [352, 406] on button "Skills" at bounding box center [348, 424] width 205 height 40
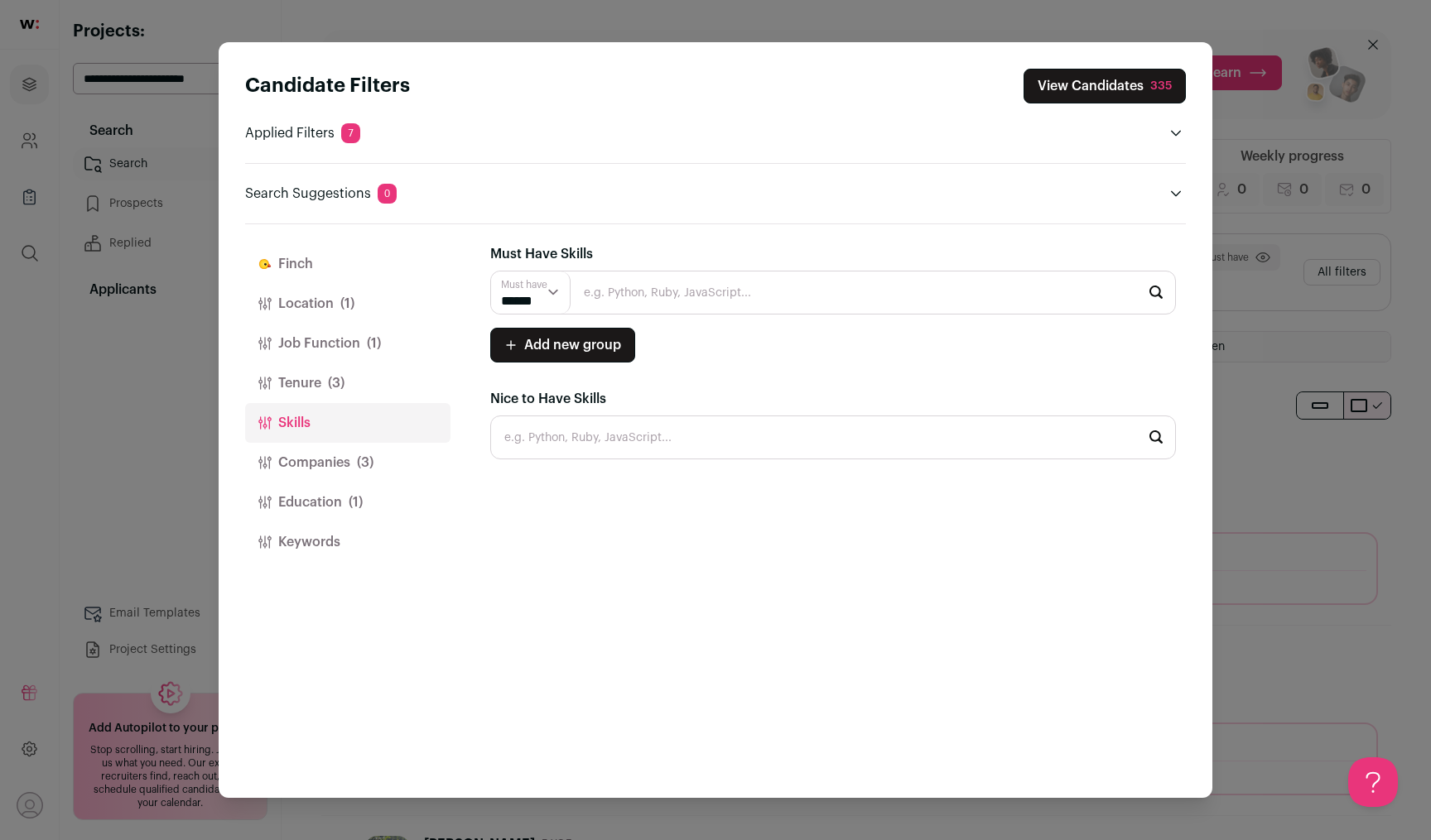
click at [355, 379] on button "Tenure (3)" at bounding box center [348, 384] width 205 height 40
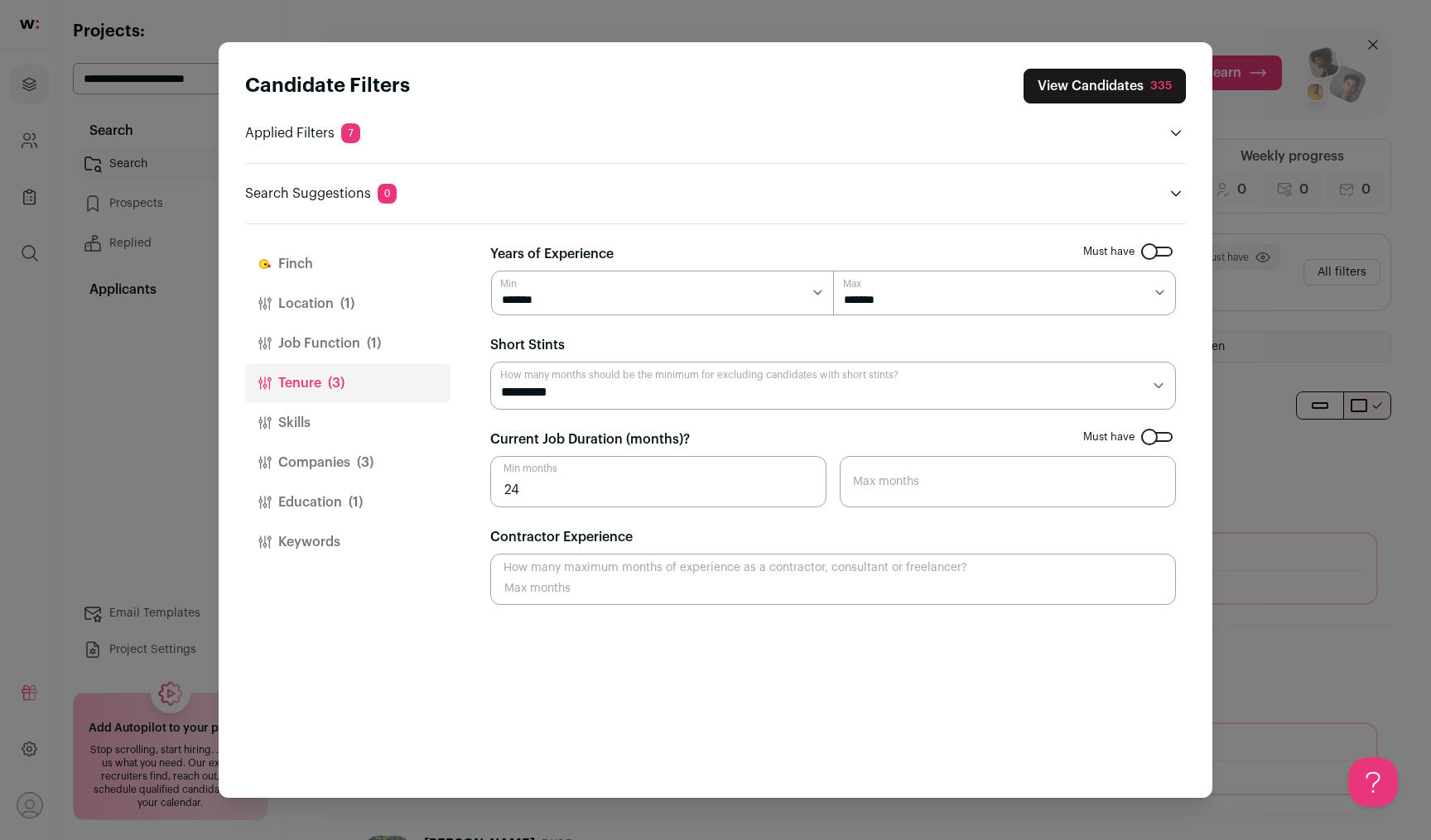
click at [348, 419] on button "Skills" at bounding box center [348, 424] width 205 height 40
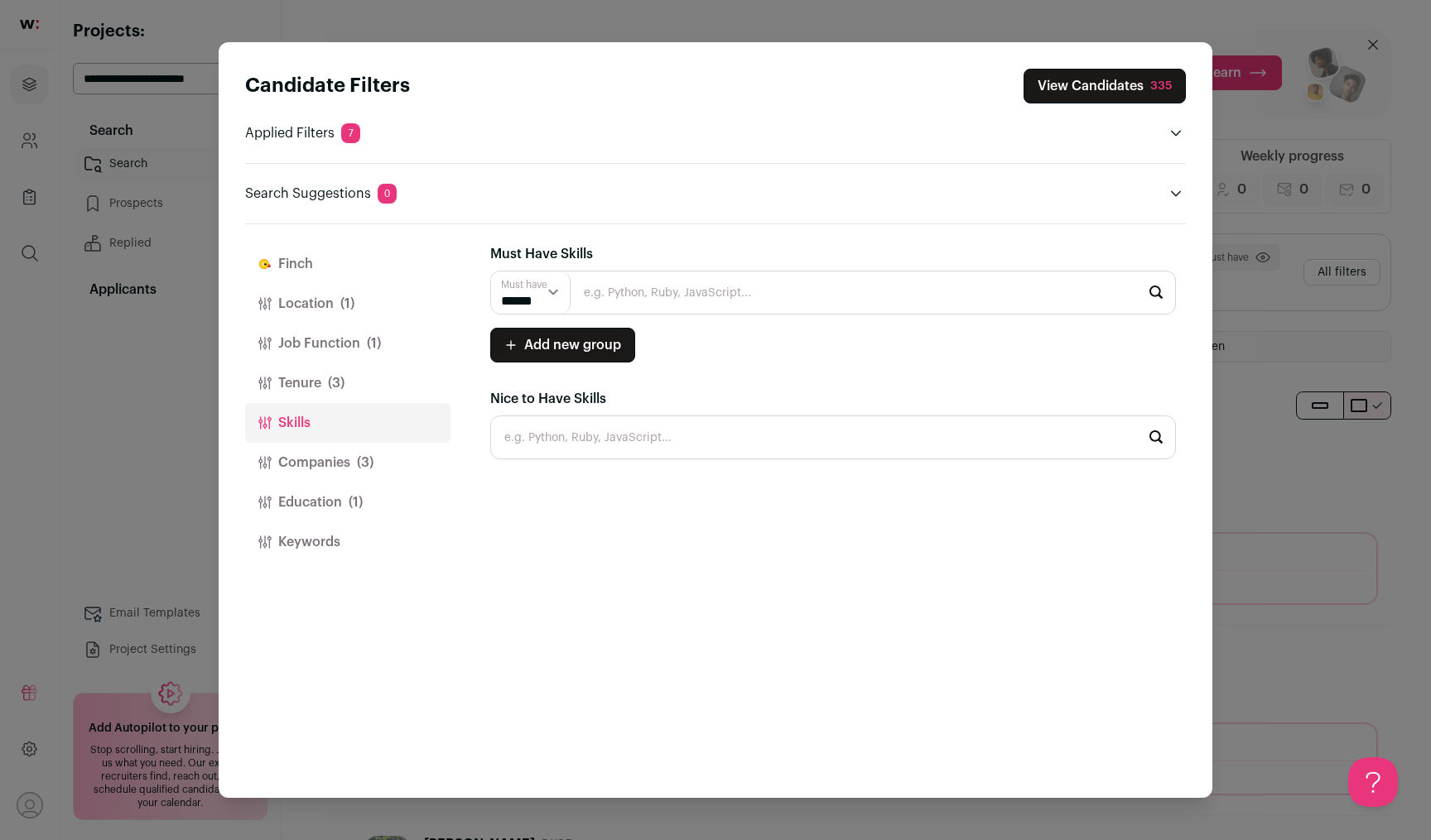
click at [354, 392] on button "Tenure (3)" at bounding box center [348, 384] width 205 height 40
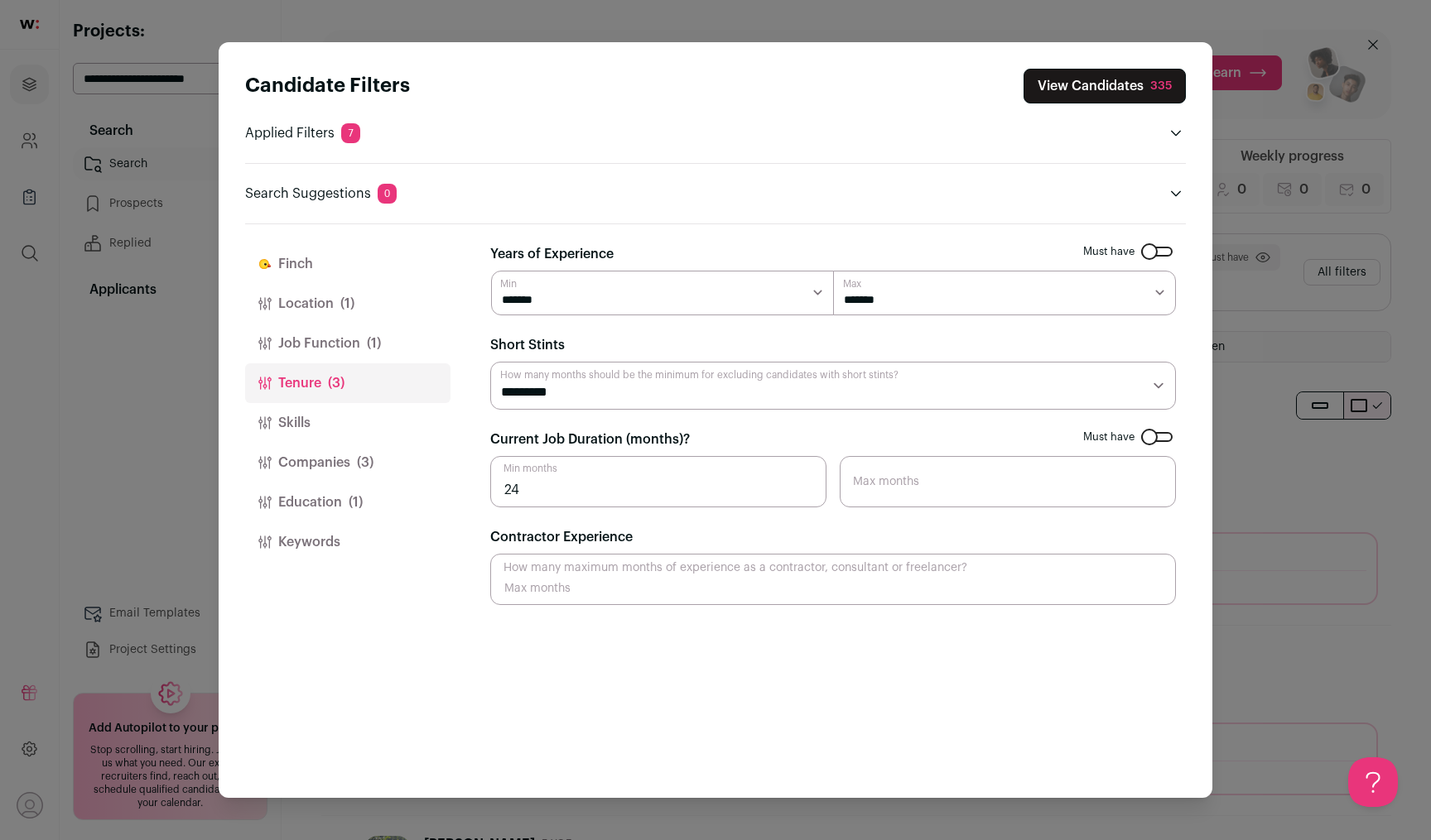
click at [364, 351] on button "Job Function (1)" at bounding box center [348, 344] width 205 height 40
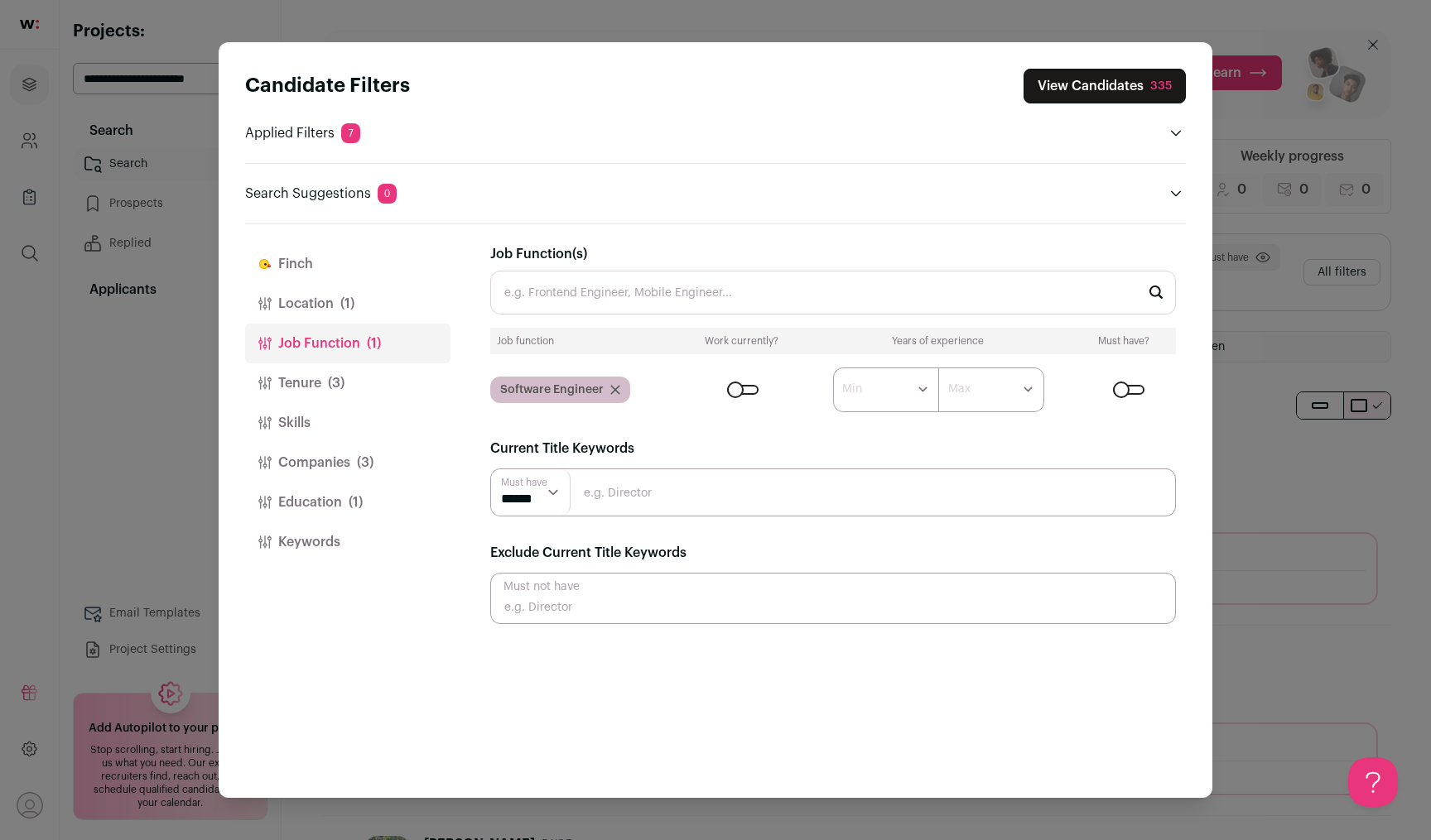
click at [619, 500] on input "Close modal via background" at bounding box center [833, 493] width 685 height 48
type input "software engineer"
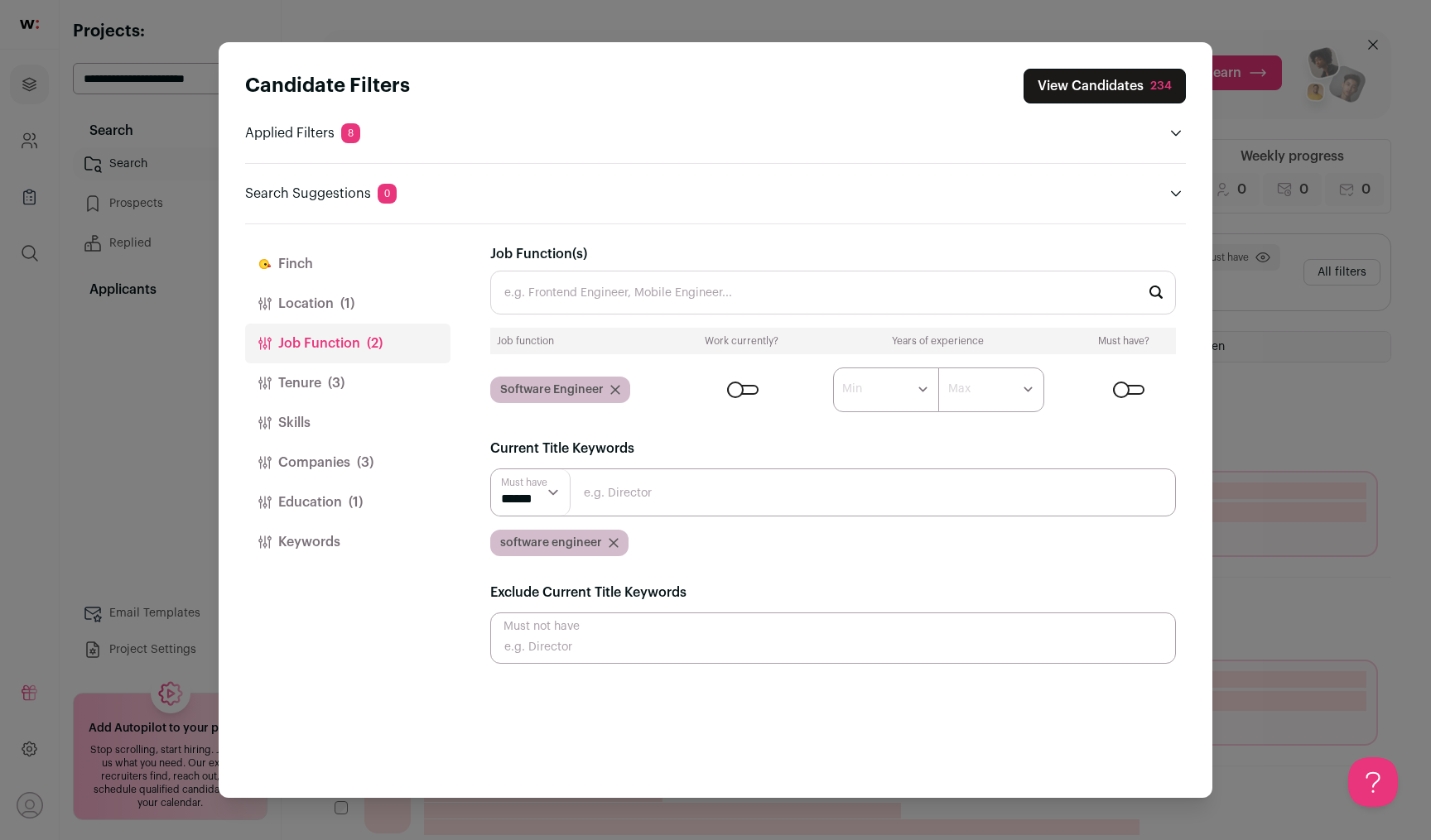
click at [632, 487] on input "Close modal via background" at bounding box center [833, 493] width 685 height 48
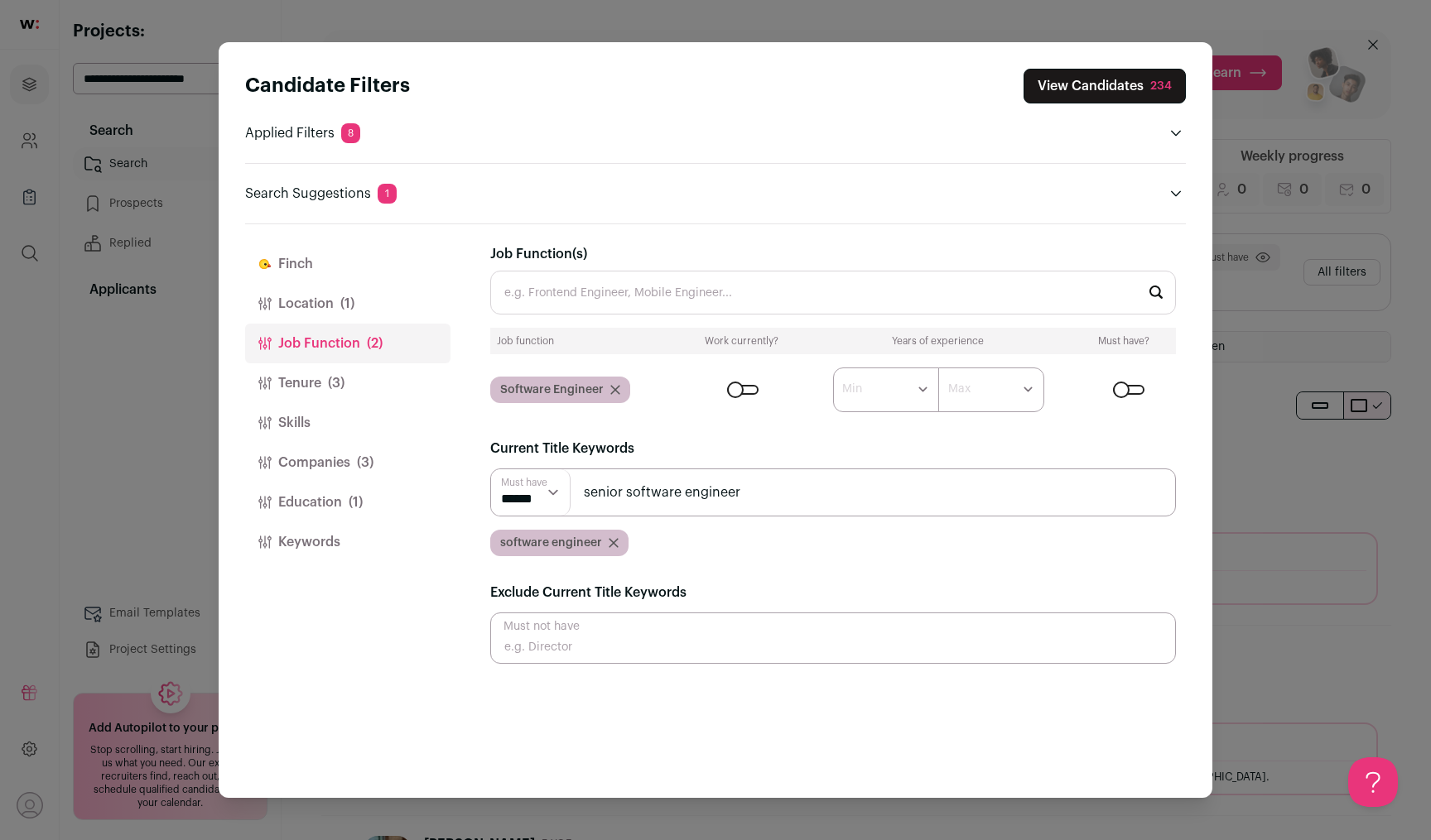
type input "senior software engineer"
click at [1086, 85] on button "View Candidates 234" at bounding box center [1105, 86] width 163 height 35
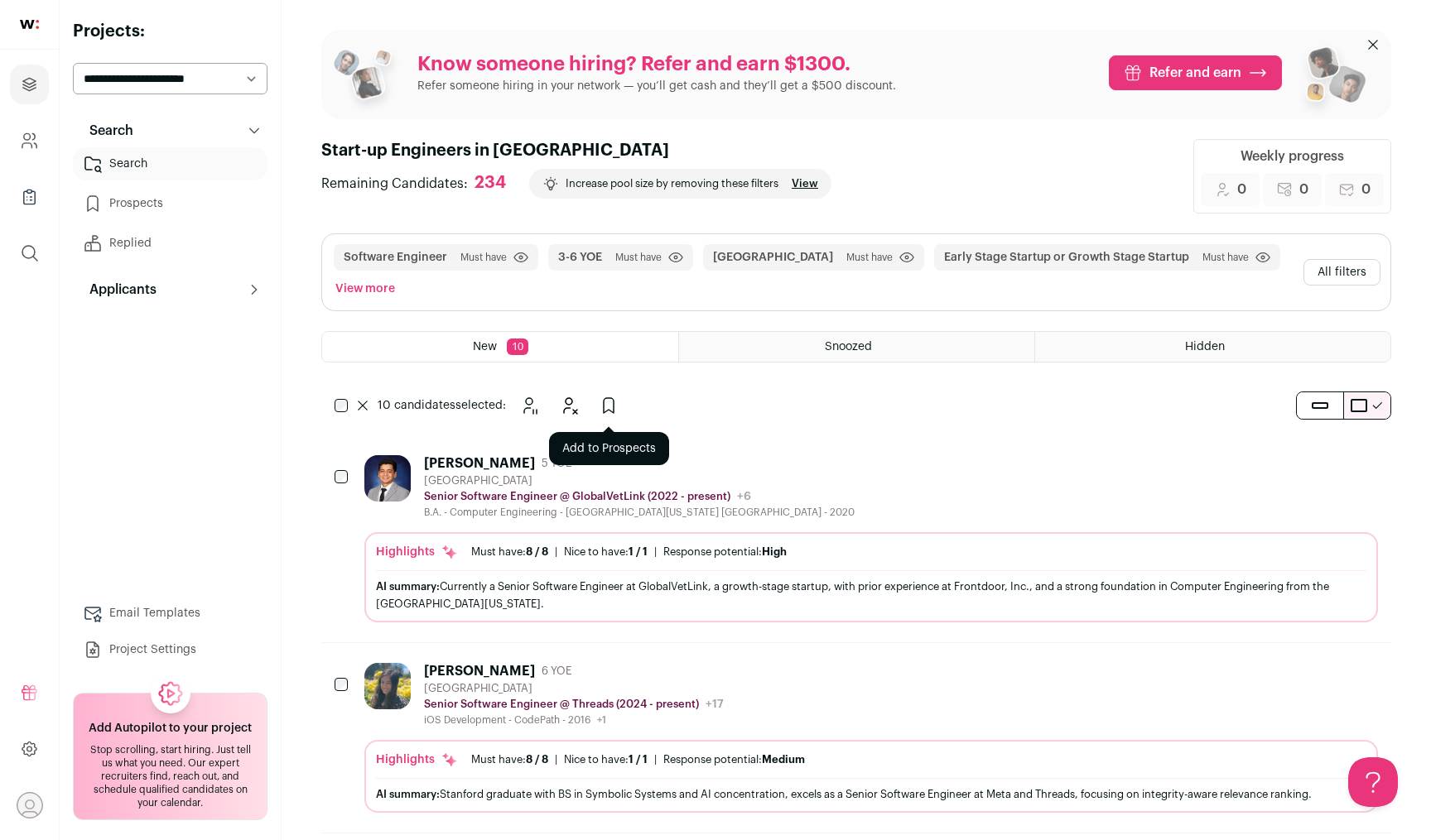
click at [604, 402] on icon "Add to Prospects" at bounding box center [608, 405] width 10 height 15
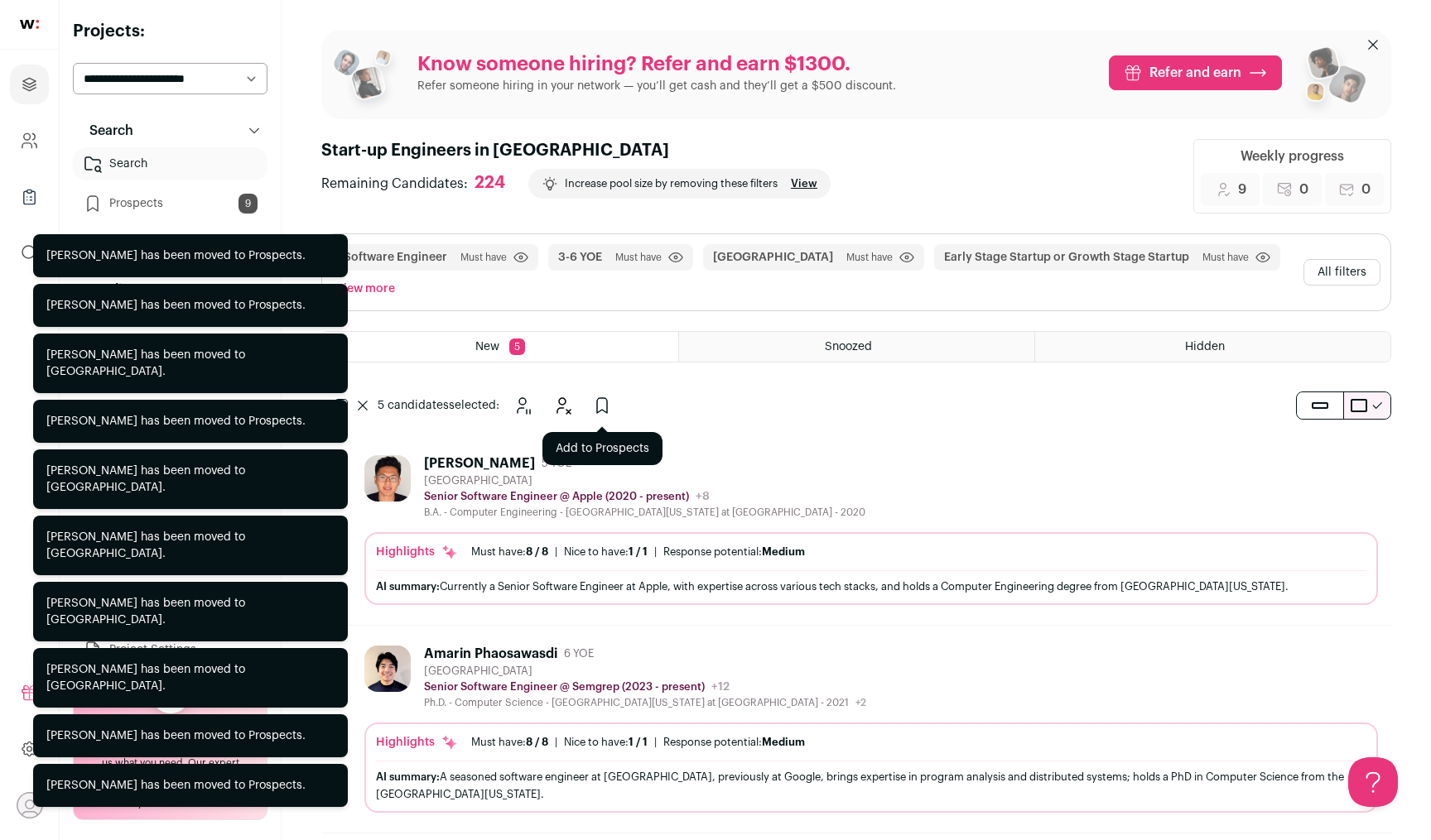
click at [608, 399] on icon "Add to Prospects" at bounding box center [602, 405] width 20 height 20
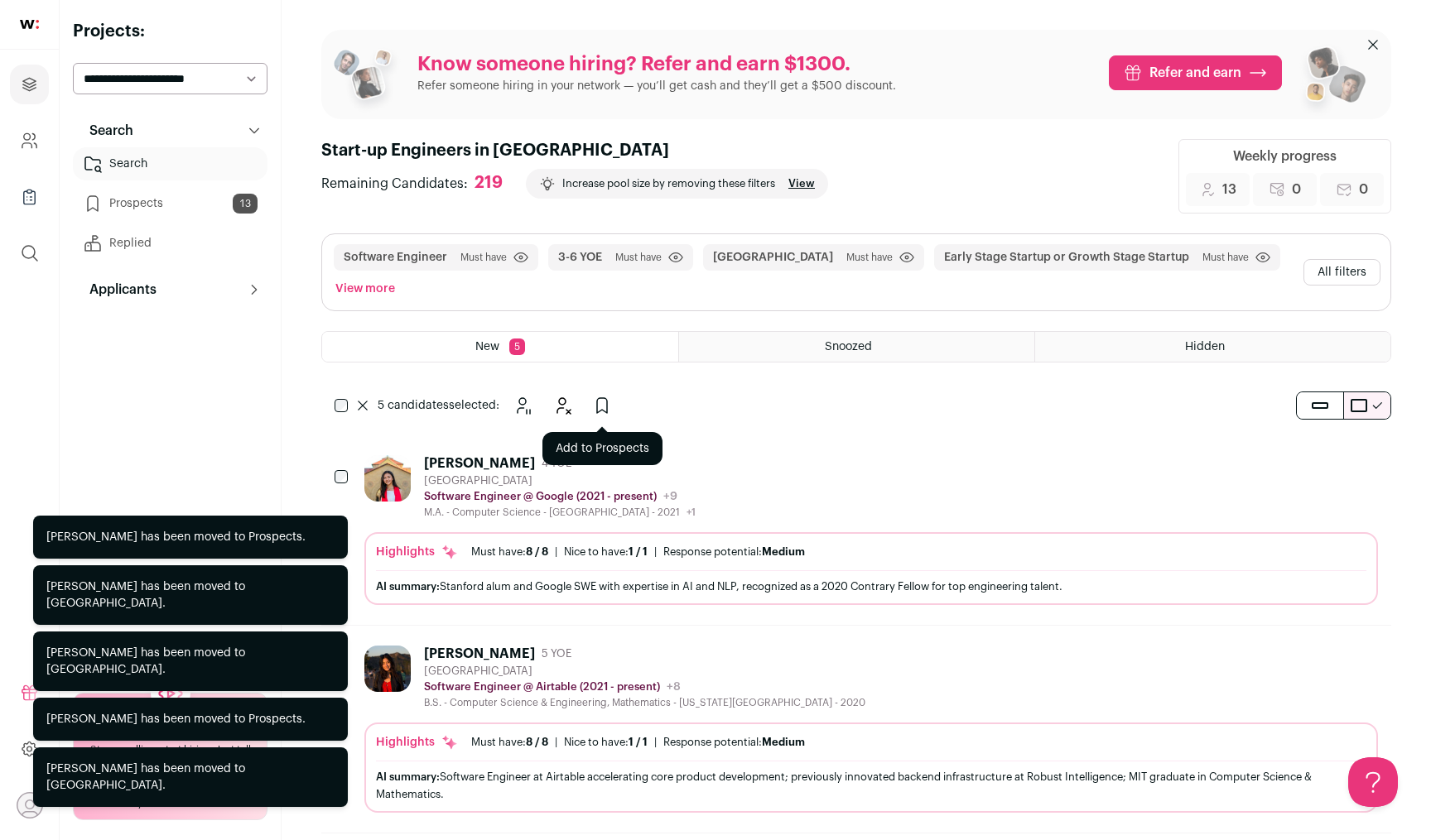
click at [602, 399] on icon "Add to Prospects" at bounding box center [602, 405] width 20 height 20
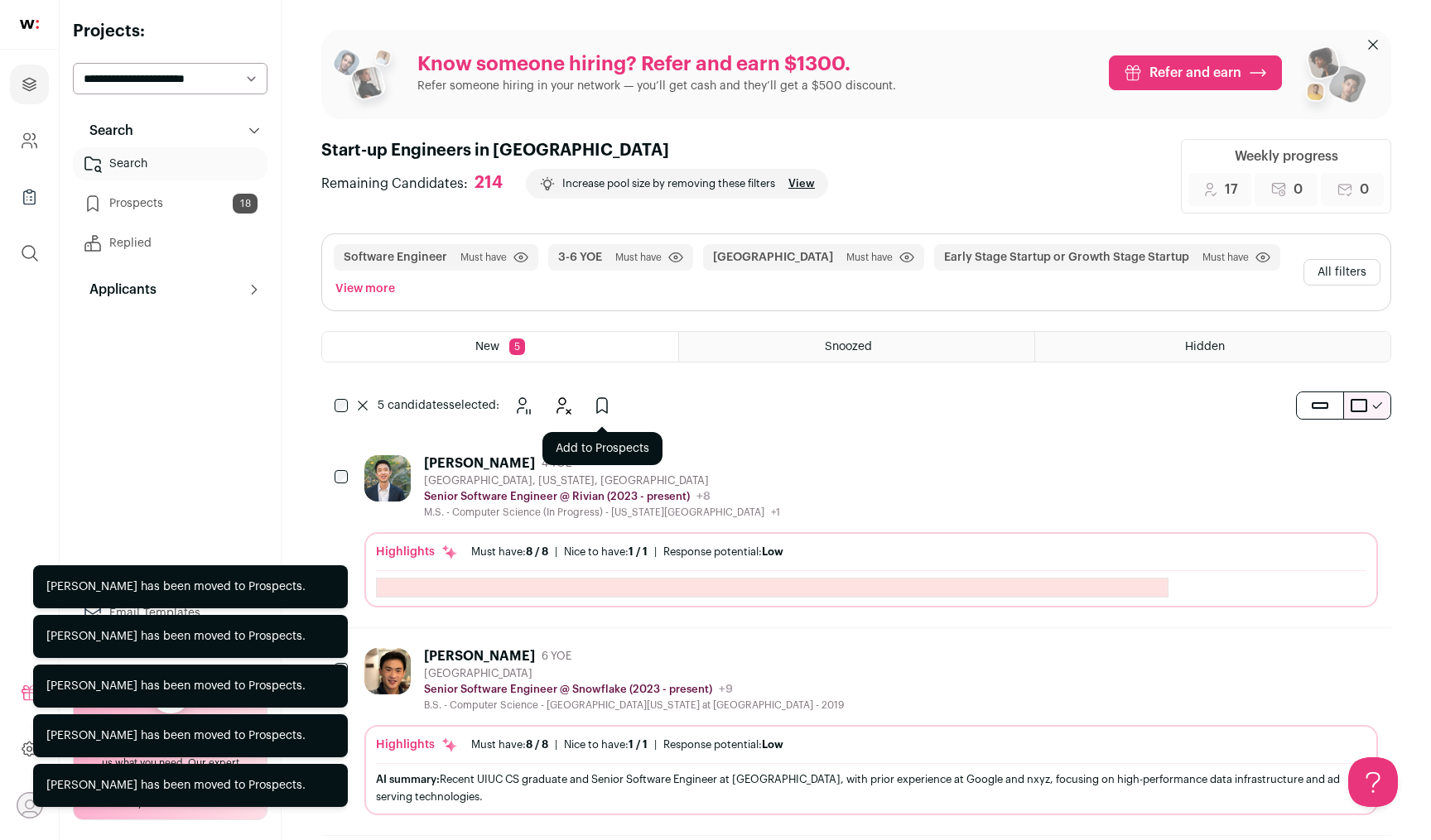
click at [603, 400] on icon "Add to Prospects" at bounding box center [602, 405] width 20 height 20
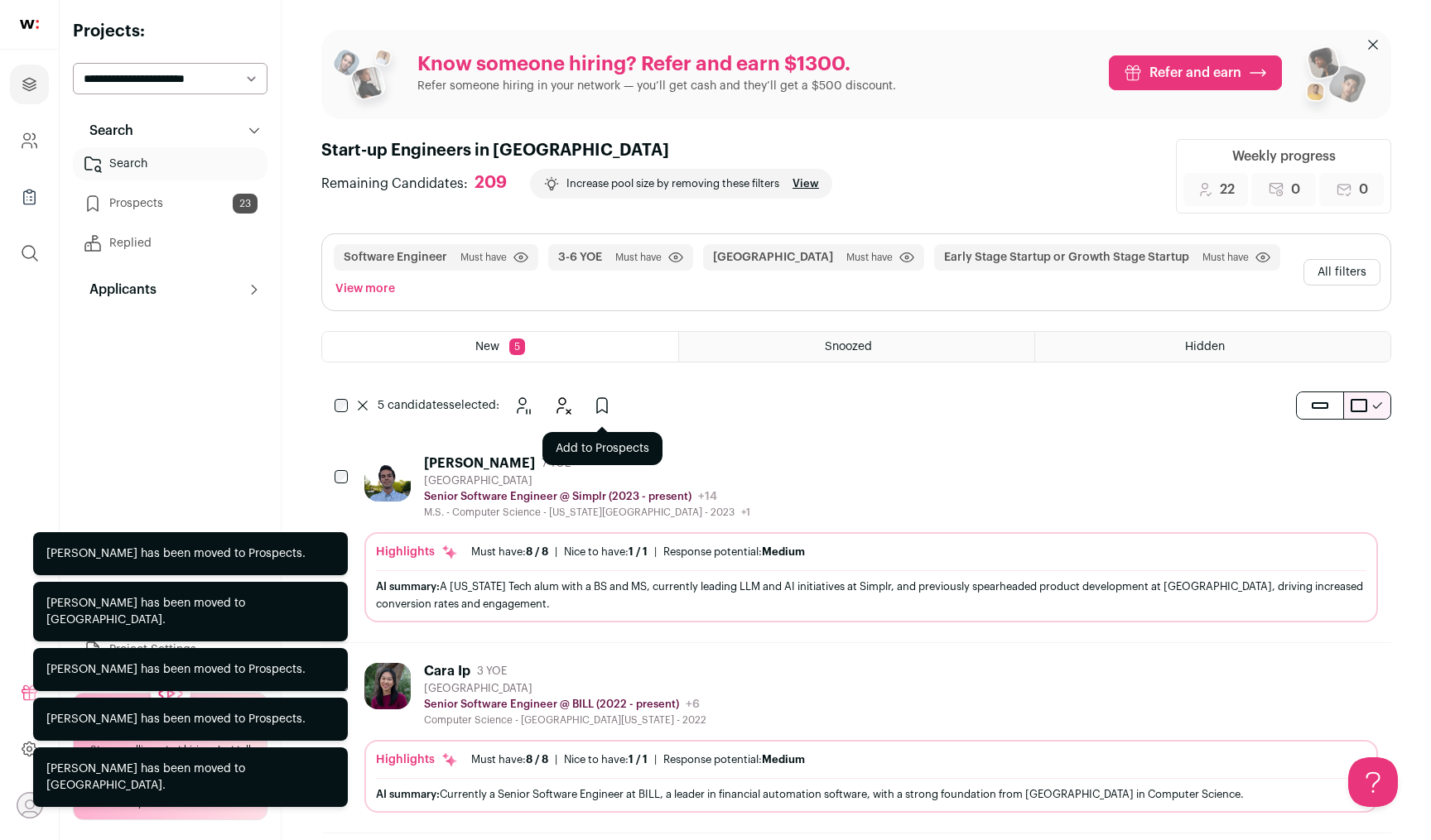
click at [608, 413] on icon "Add to Prospects" at bounding box center [602, 405] width 20 height 20
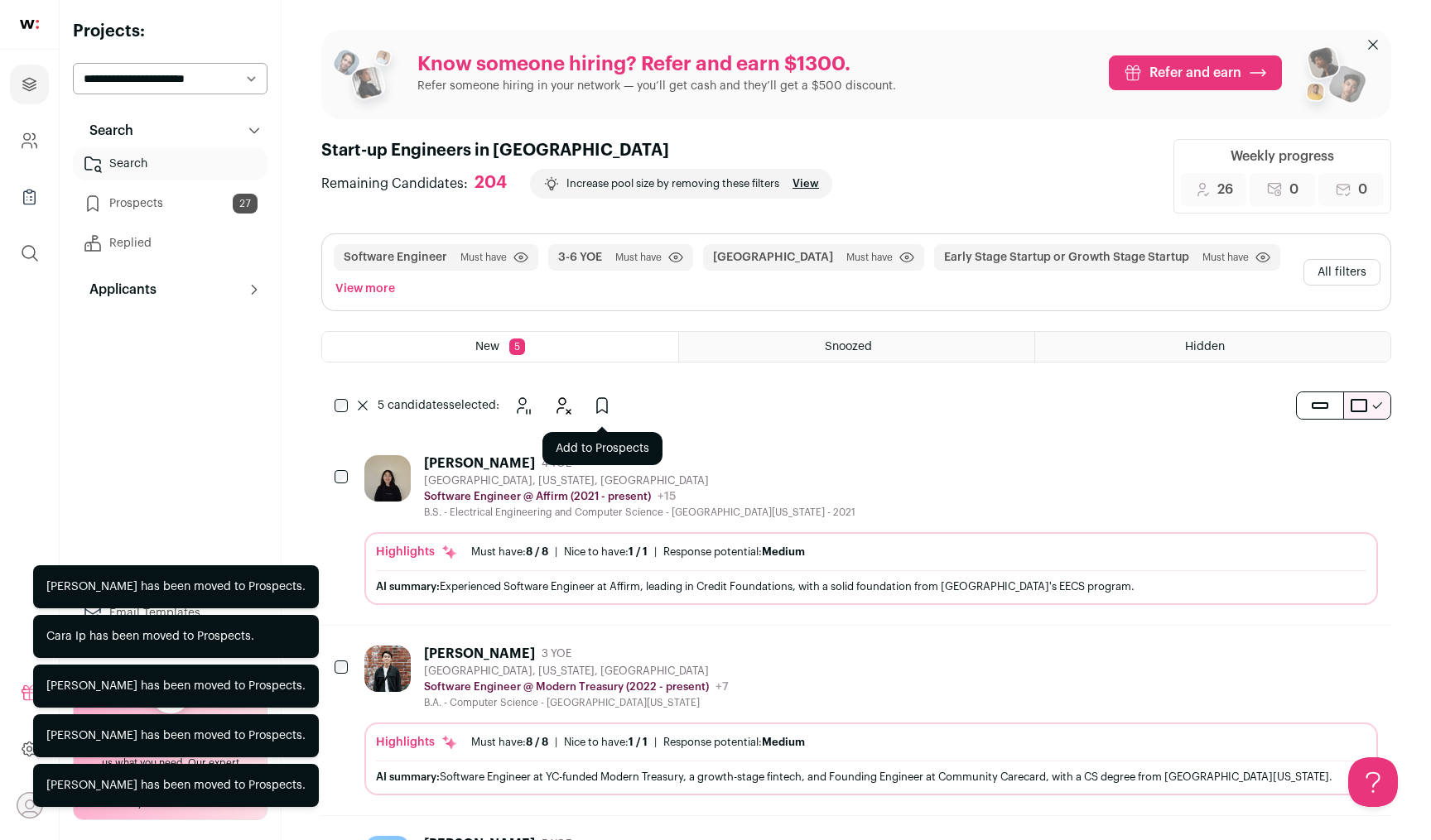
click at [590, 407] on button "Add to Prospects" at bounding box center [602, 405] width 33 height 33
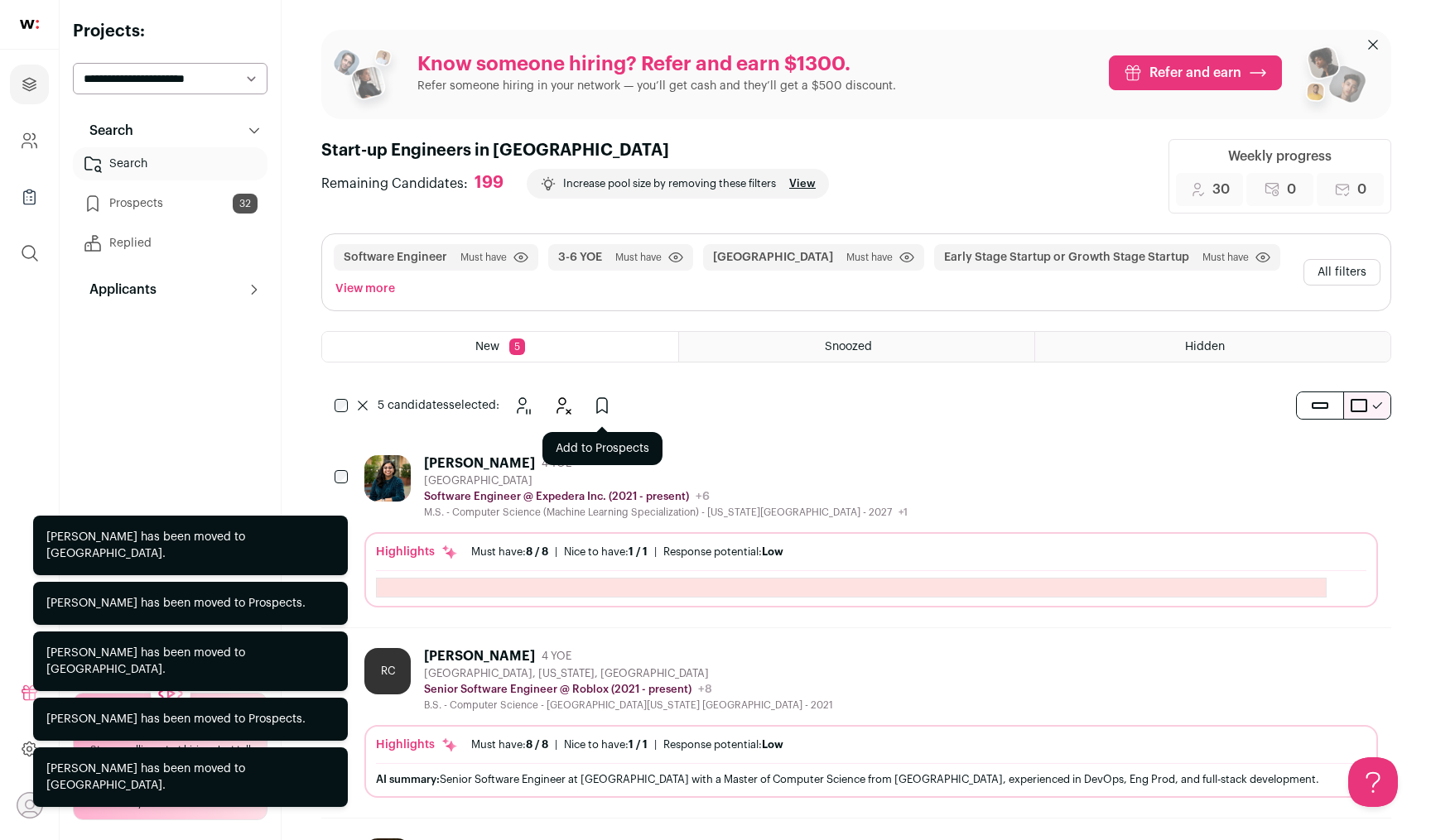
click at [595, 397] on icon "Add to Prospects" at bounding box center [602, 405] width 20 height 20
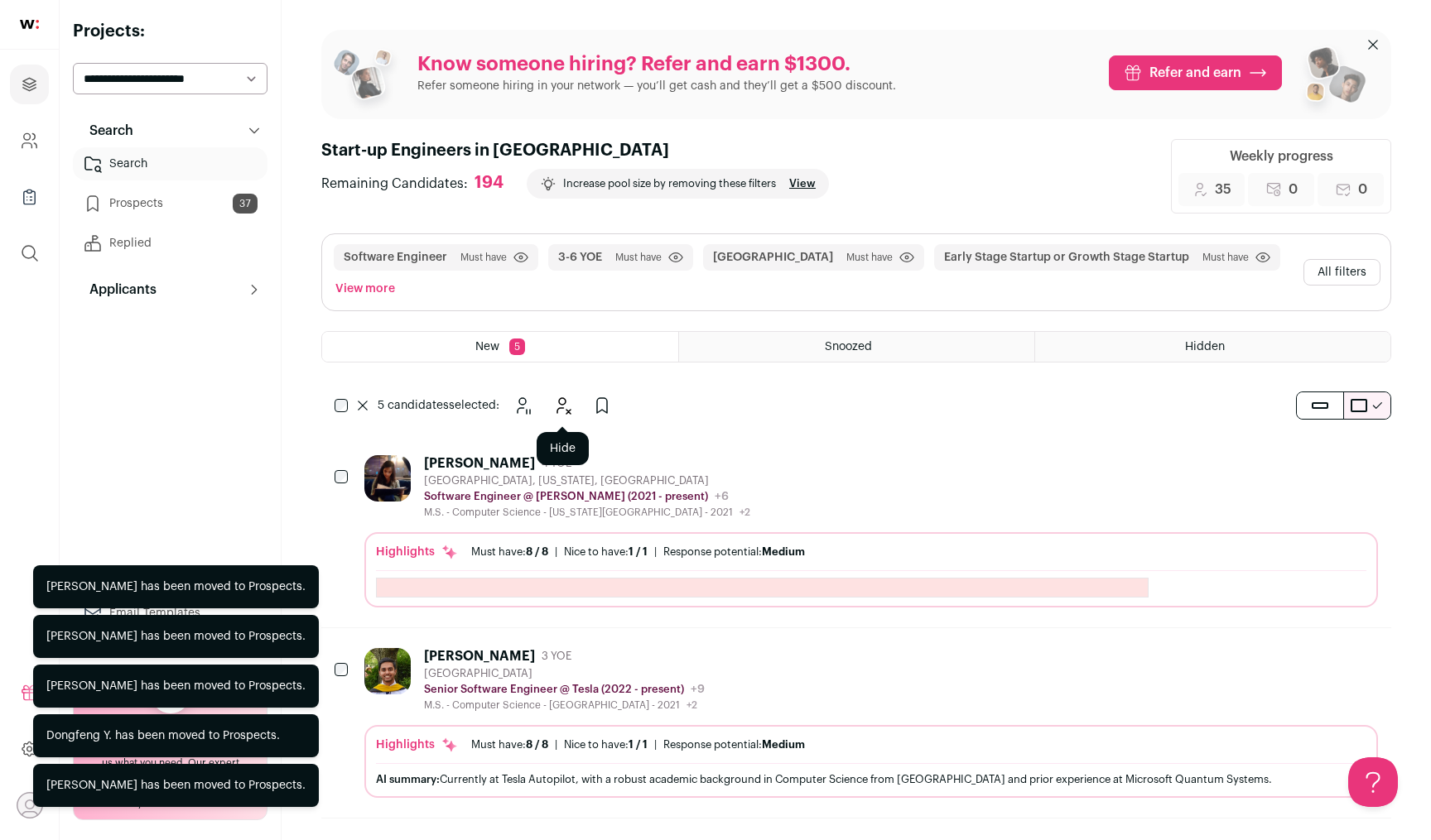
click at [600, 399] on icon "Add to Prospects" at bounding box center [602, 405] width 20 height 20
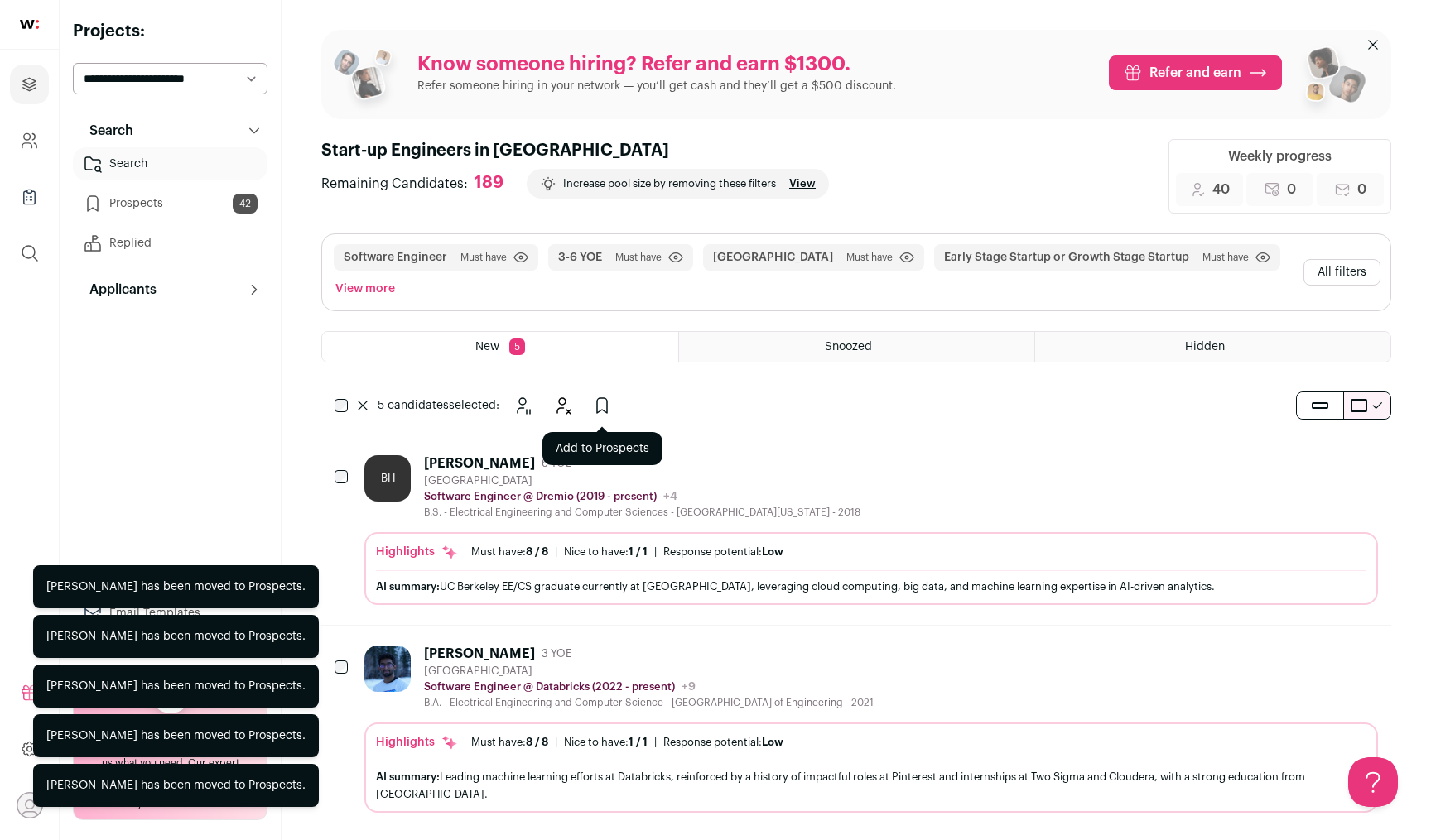
click at [609, 410] on icon "Add to Prospects" at bounding box center [602, 405] width 20 height 20
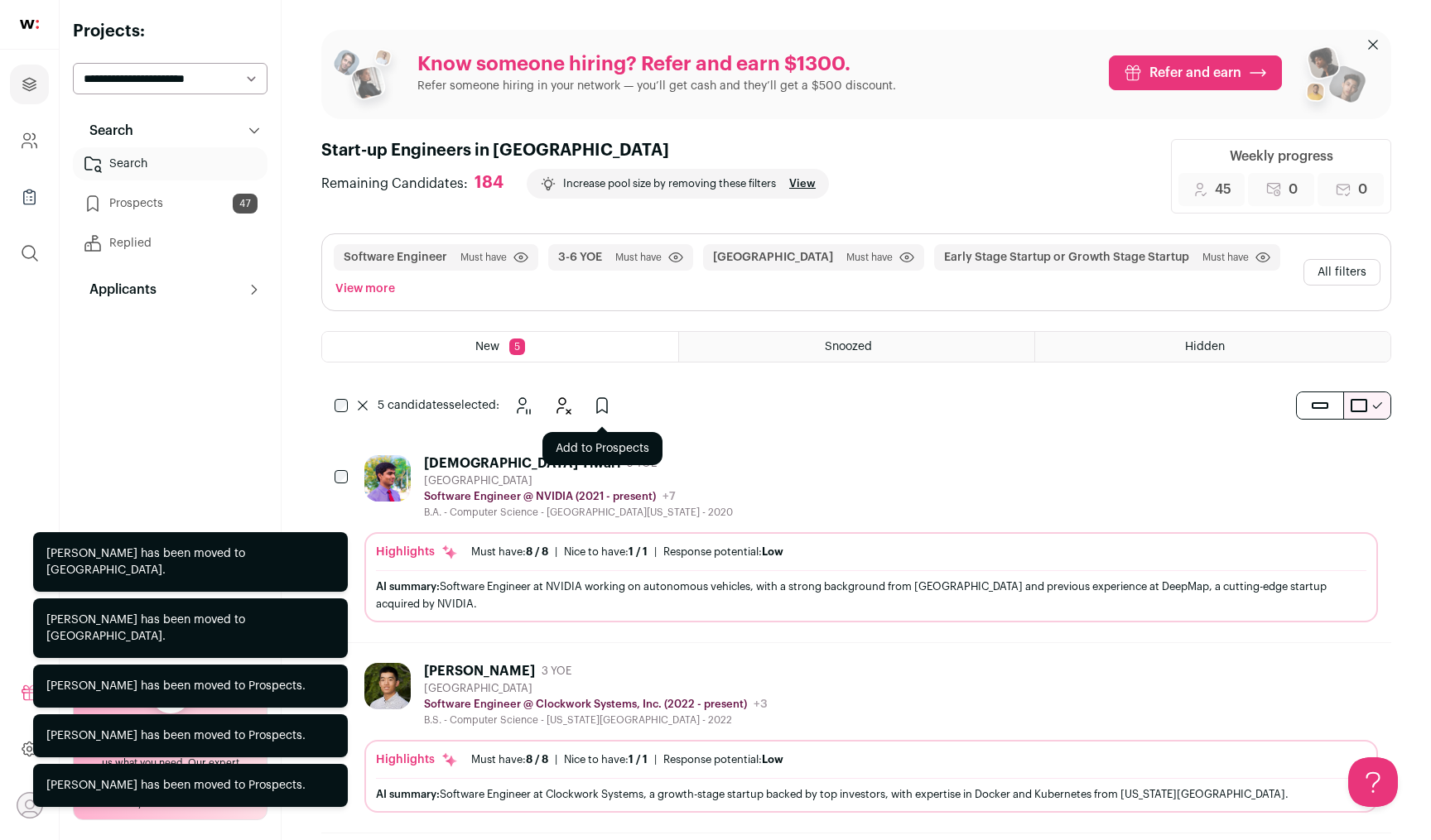
click at [602, 405] on icon "Add to Prospects" at bounding box center [602, 405] width 20 height 20
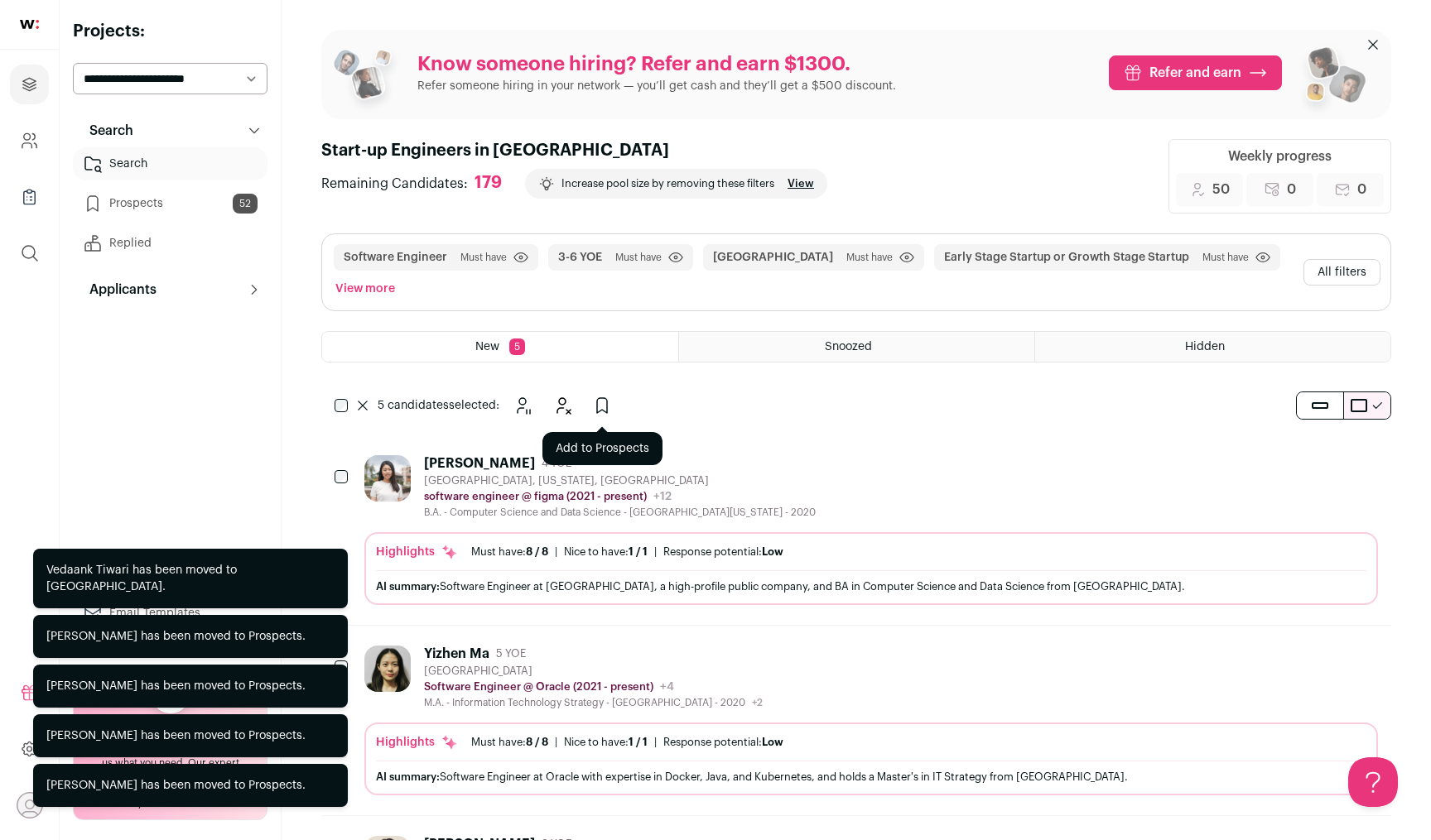
click at [596, 405] on icon "Add to Prospects" at bounding box center [602, 405] width 20 height 20
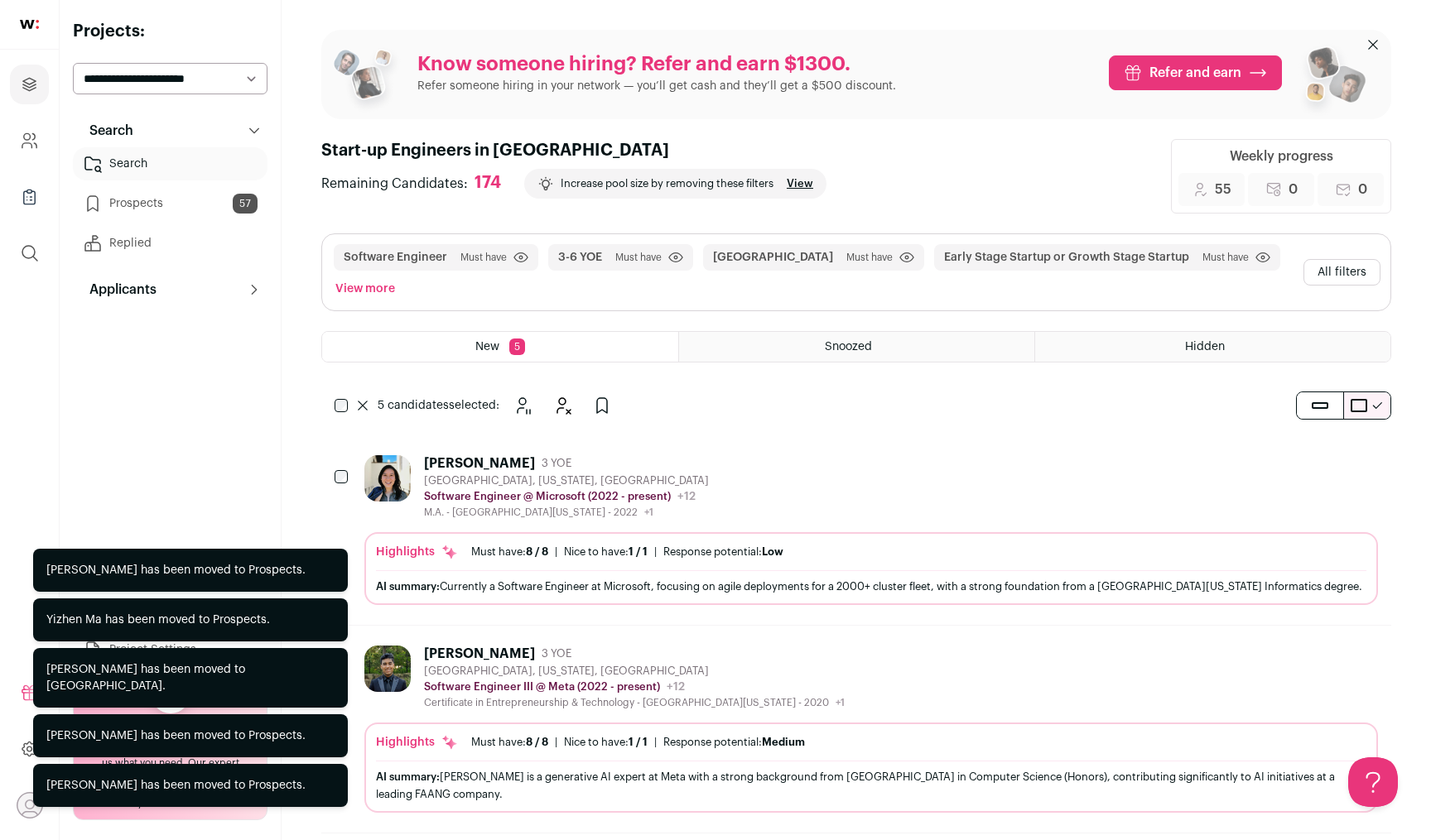
click at [607, 414] on icon "Add to Prospects" at bounding box center [602, 405] width 20 height 20
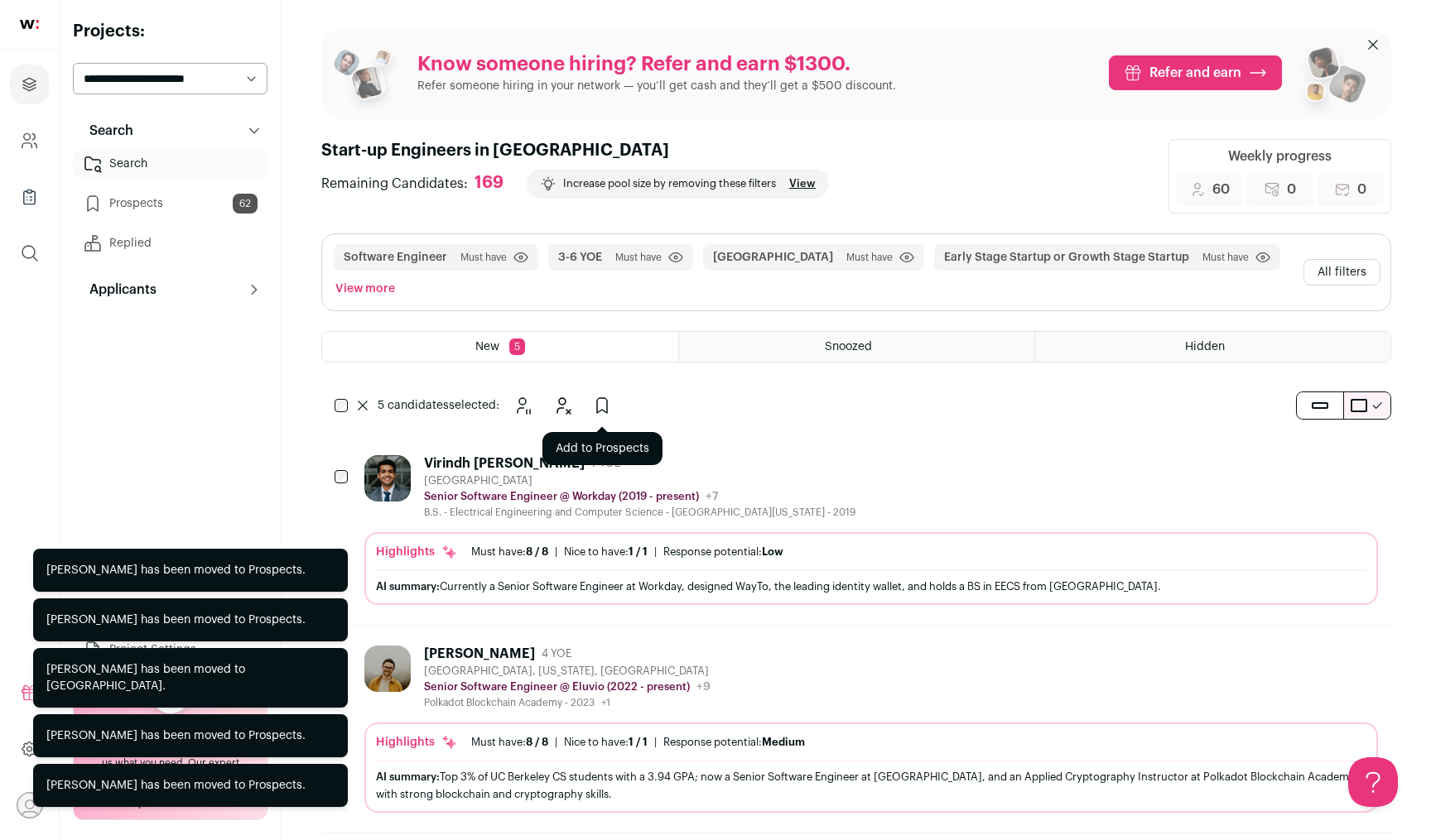
click at [615, 402] on button "Add to Prospects" at bounding box center [602, 405] width 33 height 33
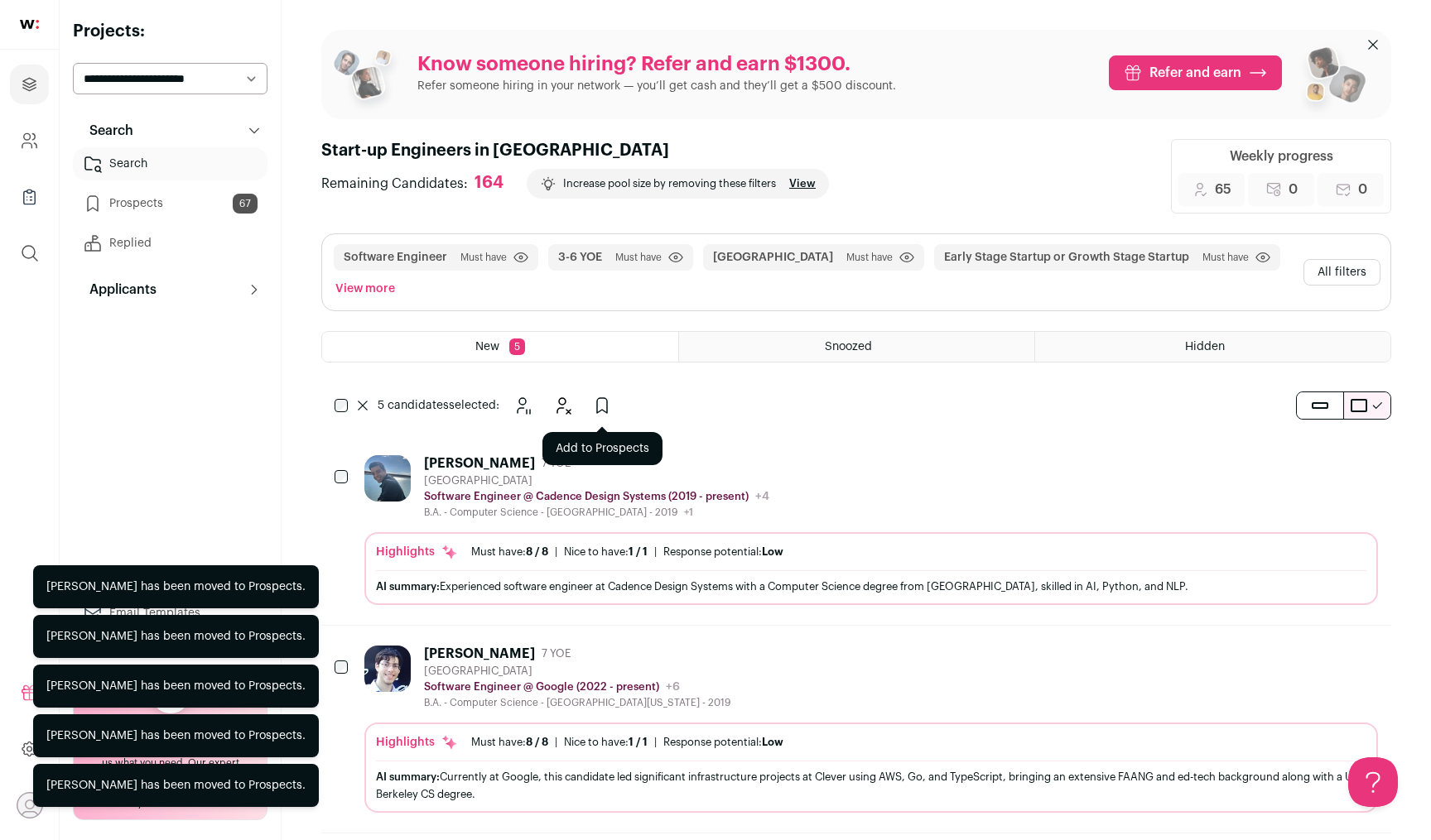
click at [599, 405] on icon "Add to Prospects" at bounding box center [602, 405] width 20 height 20
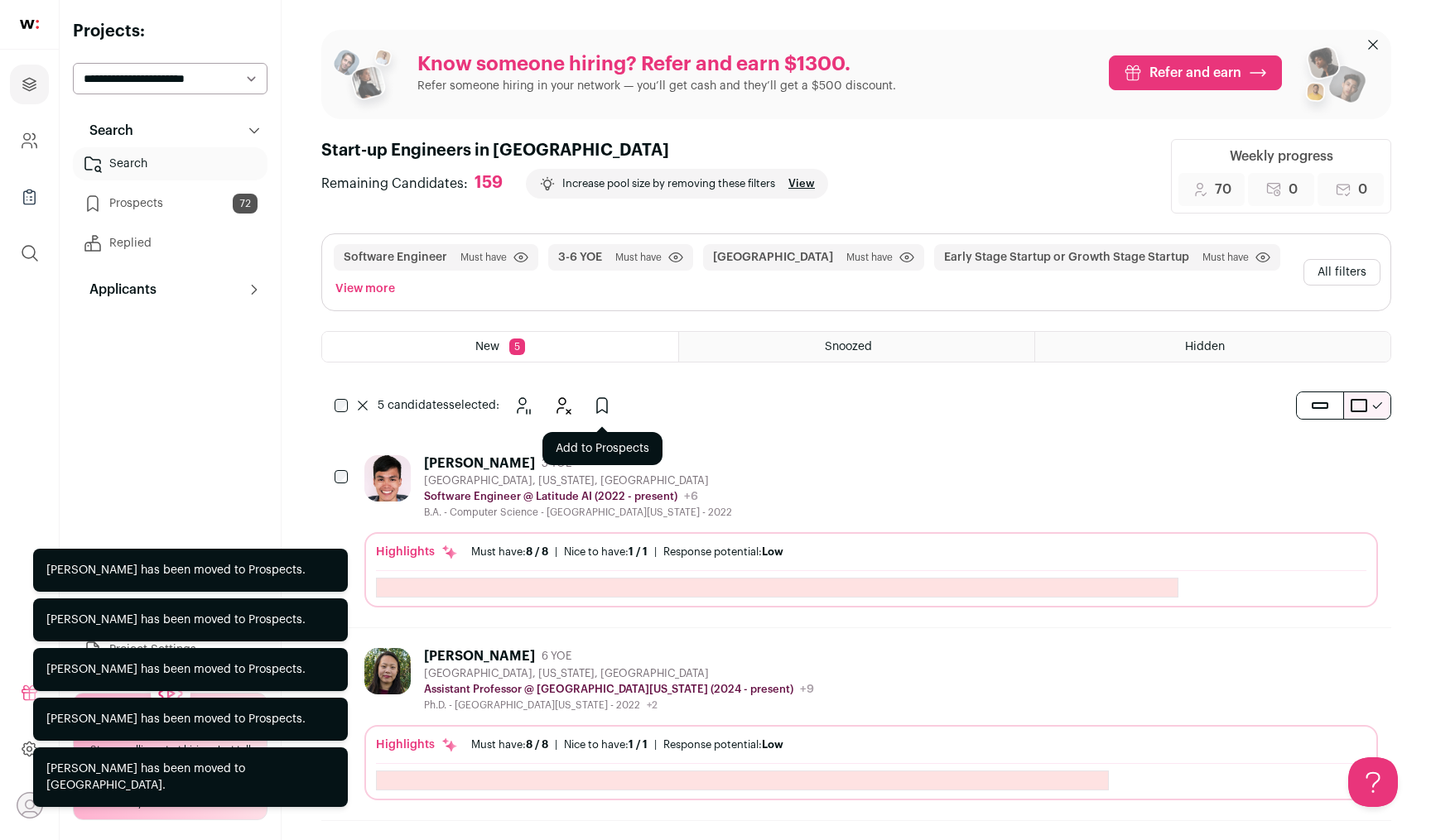
click at [600, 401] on icon "Add to Prospects" at bounding box center [602, 405] width 20 height 20
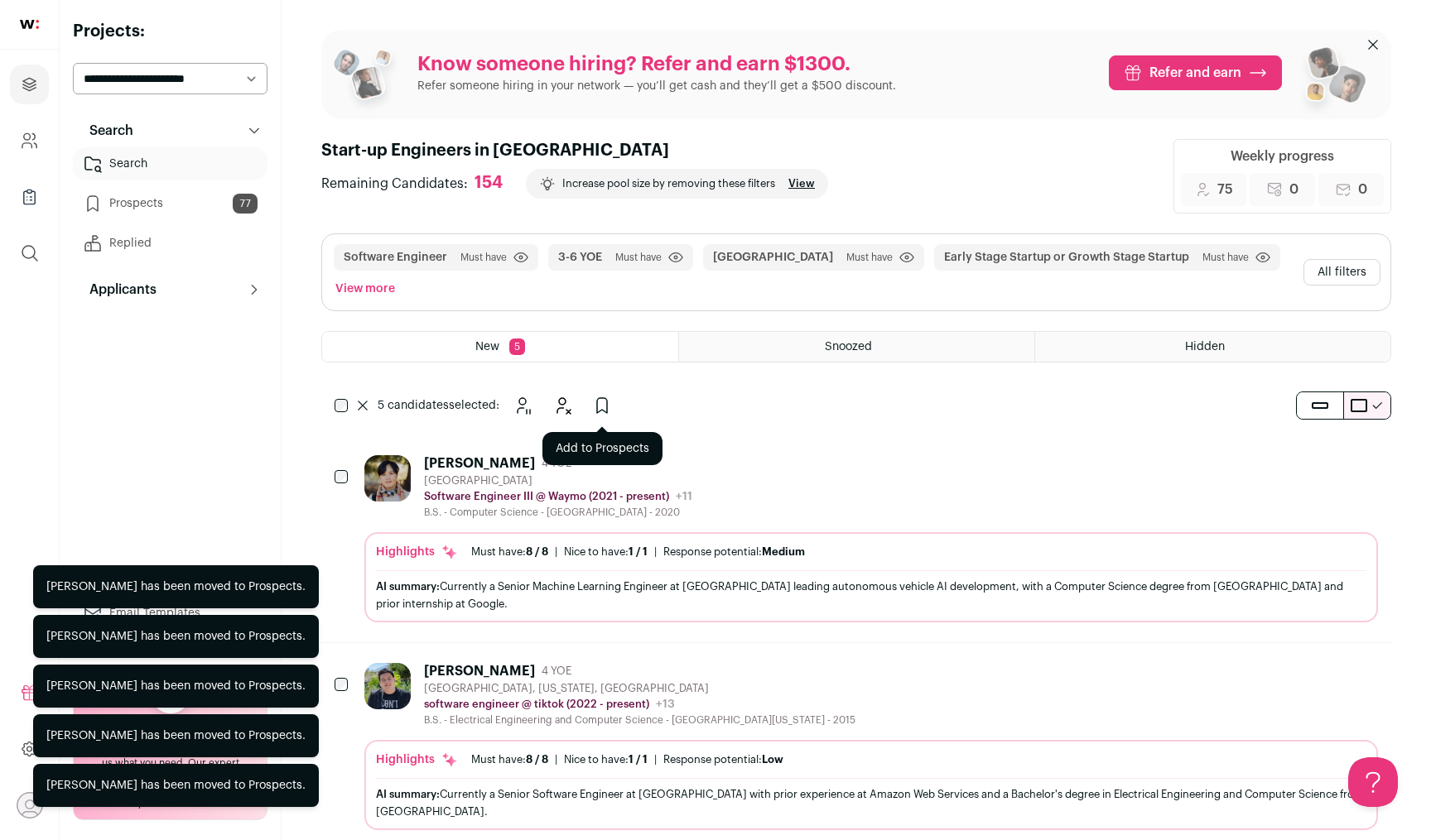
click at [603, 405] on icon "Add to Prospects" at bounding box center [602, 405] width 20 height 20
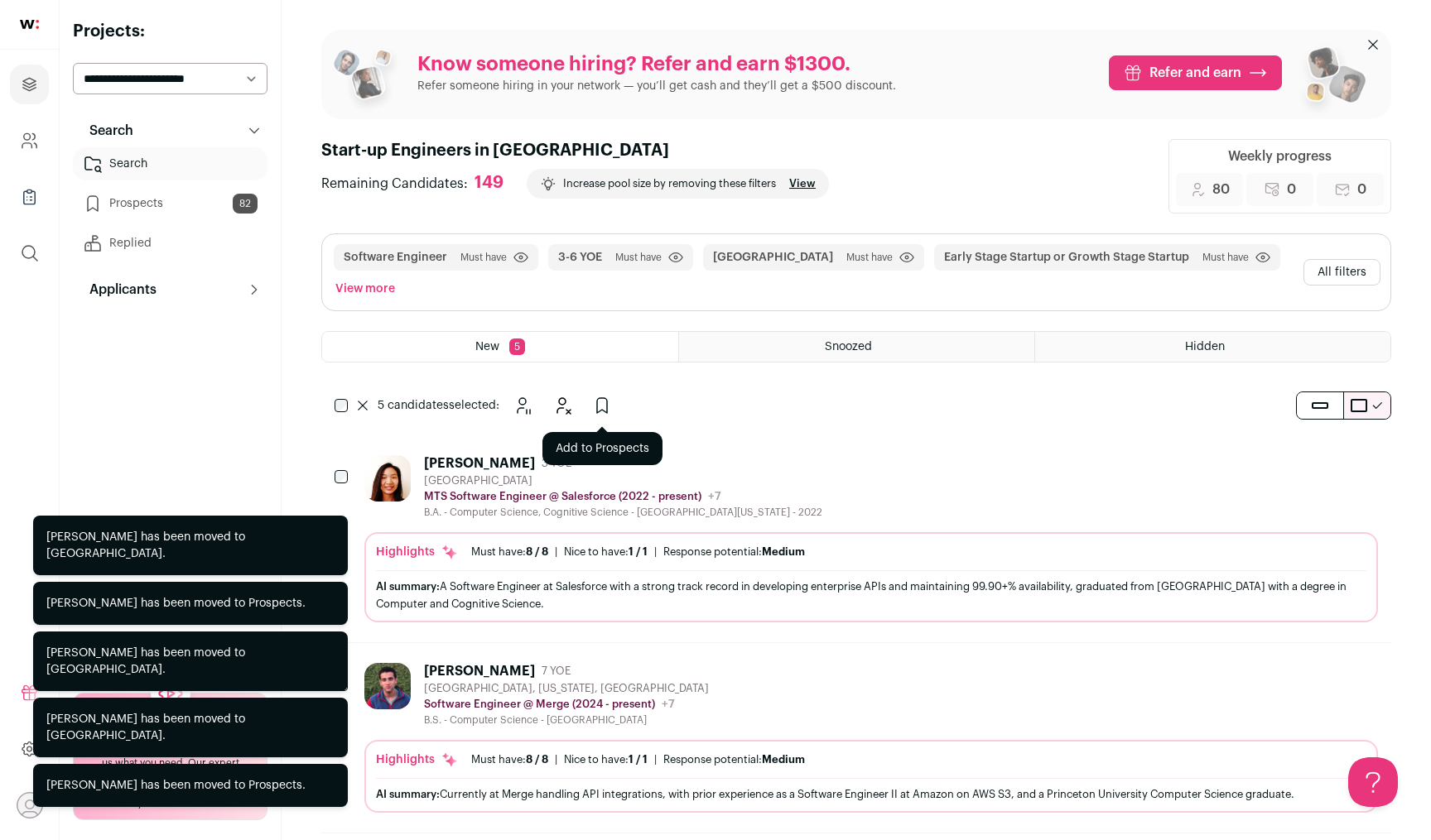
click at [601, 405] on icon "Add to Prospects" at bounding box center [602, 405] width 20 height 20
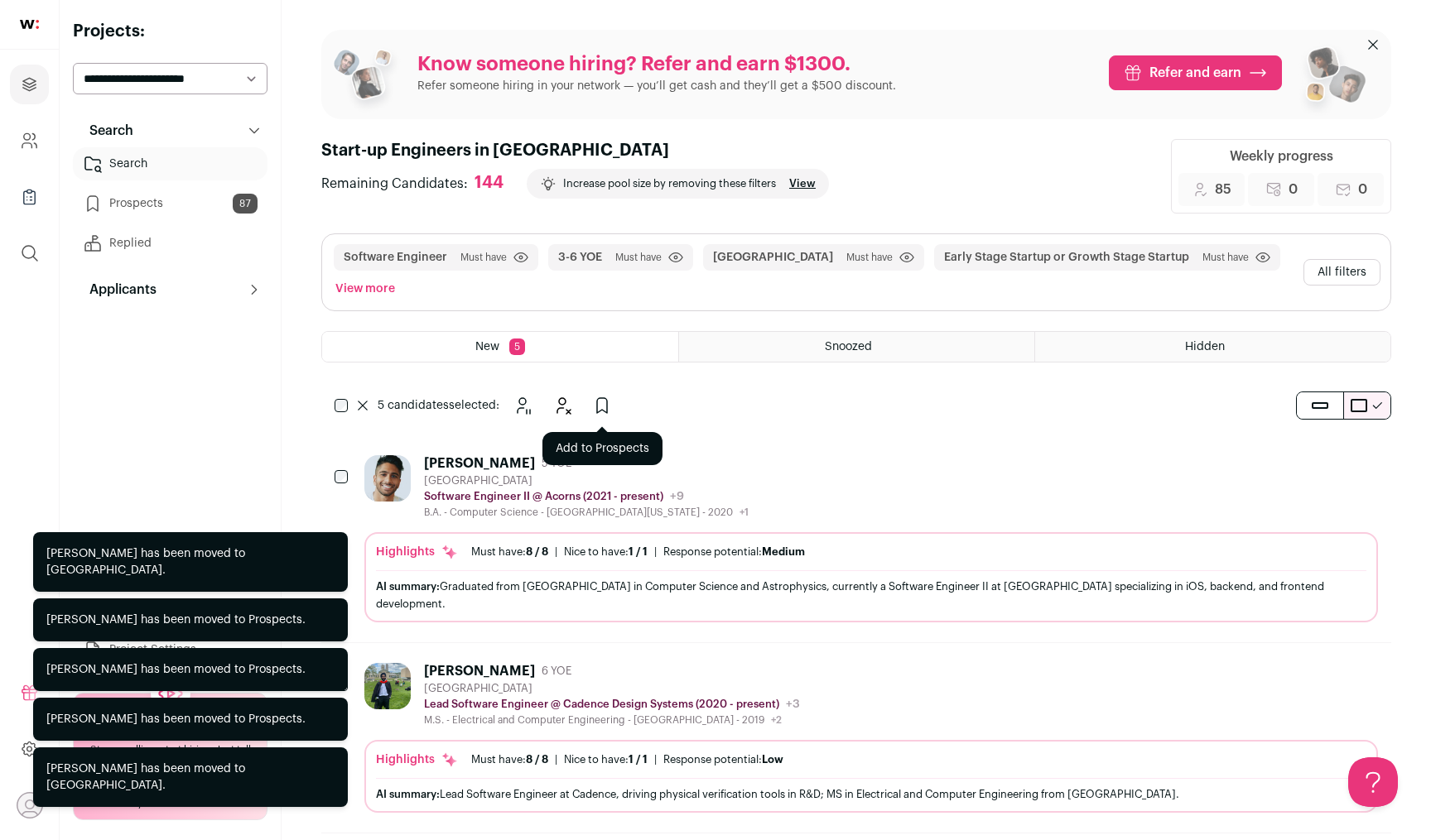
click at [598, 396] on icon "Add to Prospects" at bounding box center [602, 405] width 20 height 20
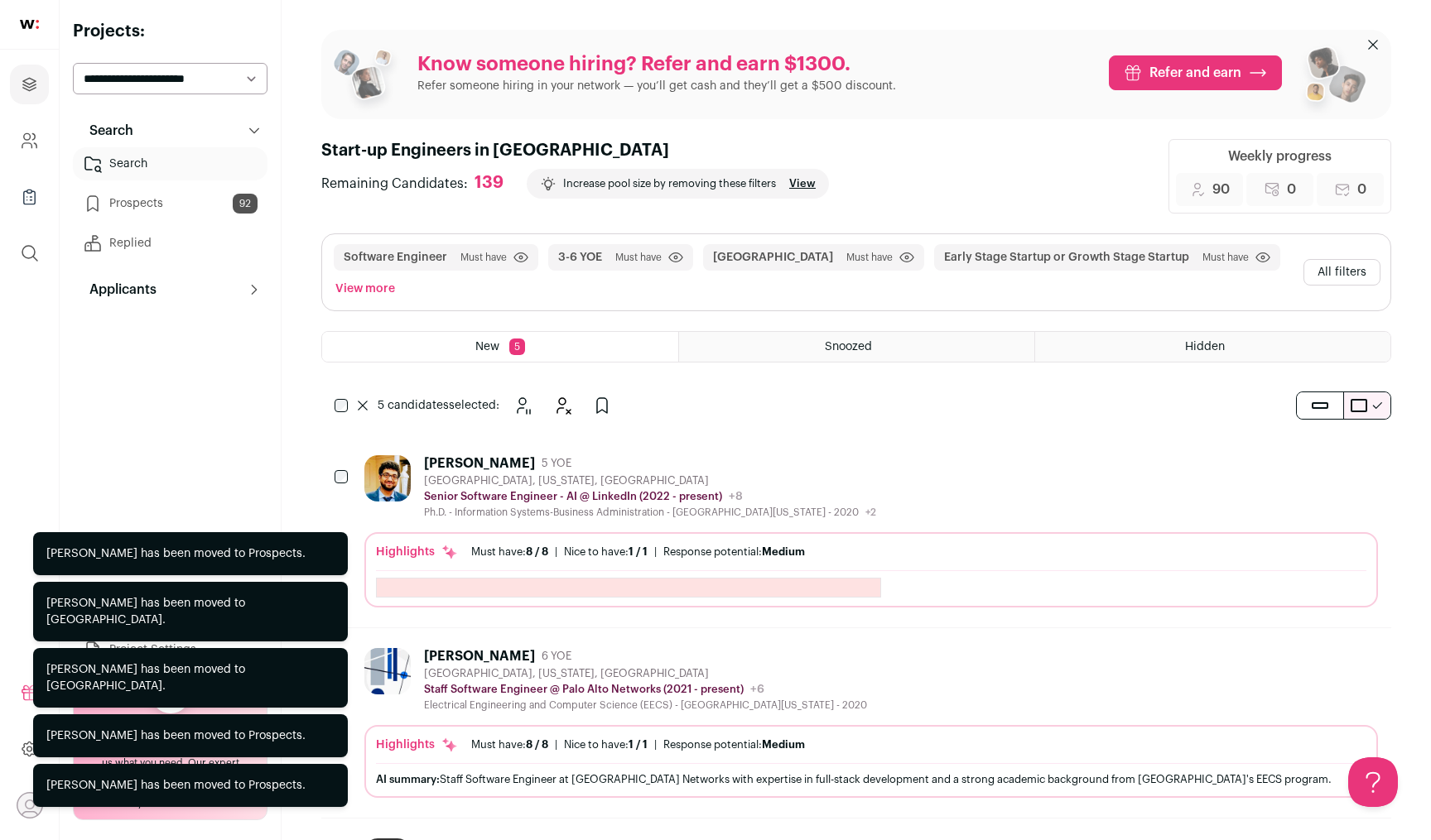
click at [605, 404] on icon "Add to Prospects" at bounding box center [602, 405] width 20 height 20
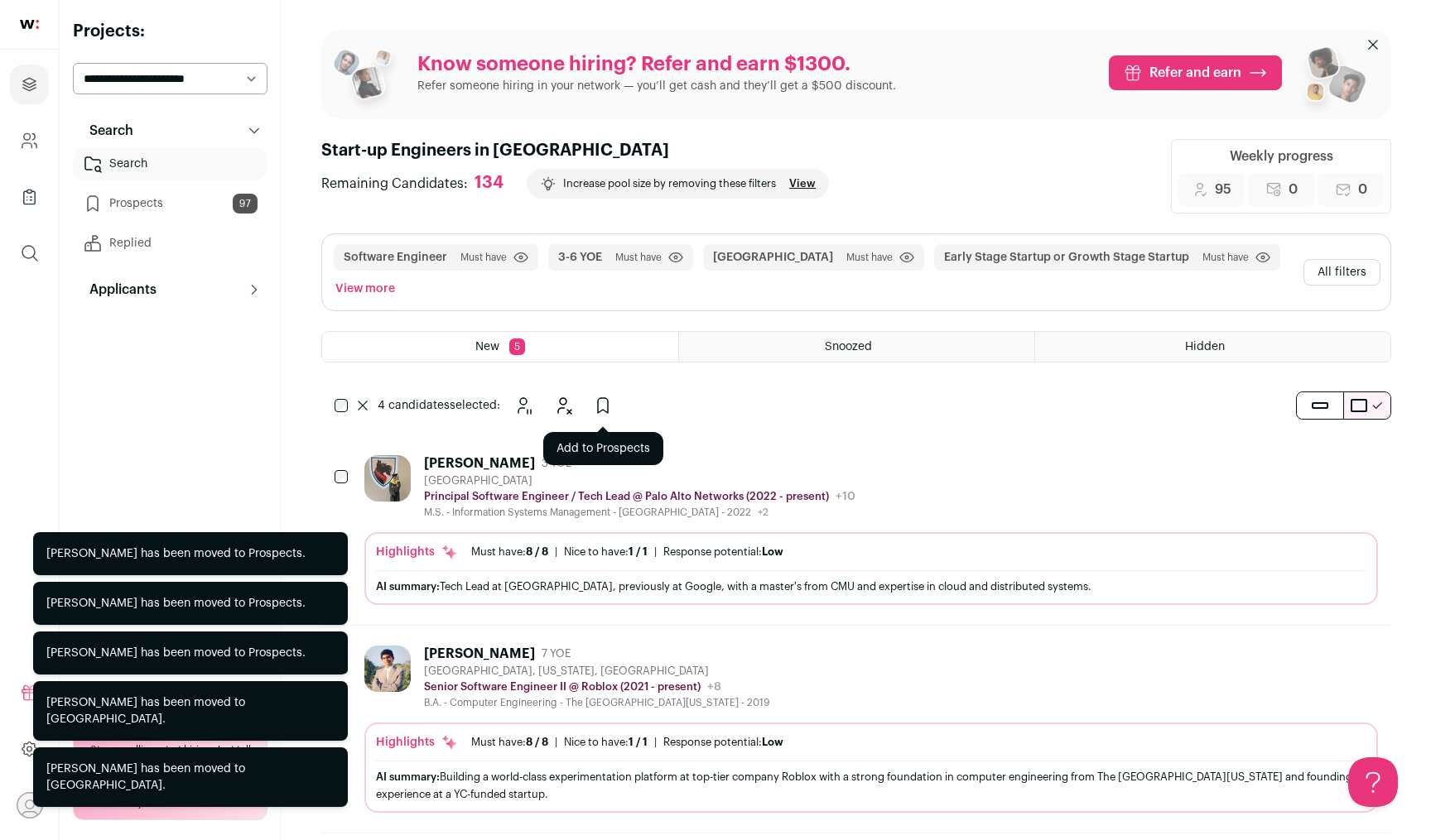
click at [605, 411] on icon "Add to Prospects" at bounding box center [603, 405] width 10 height 15
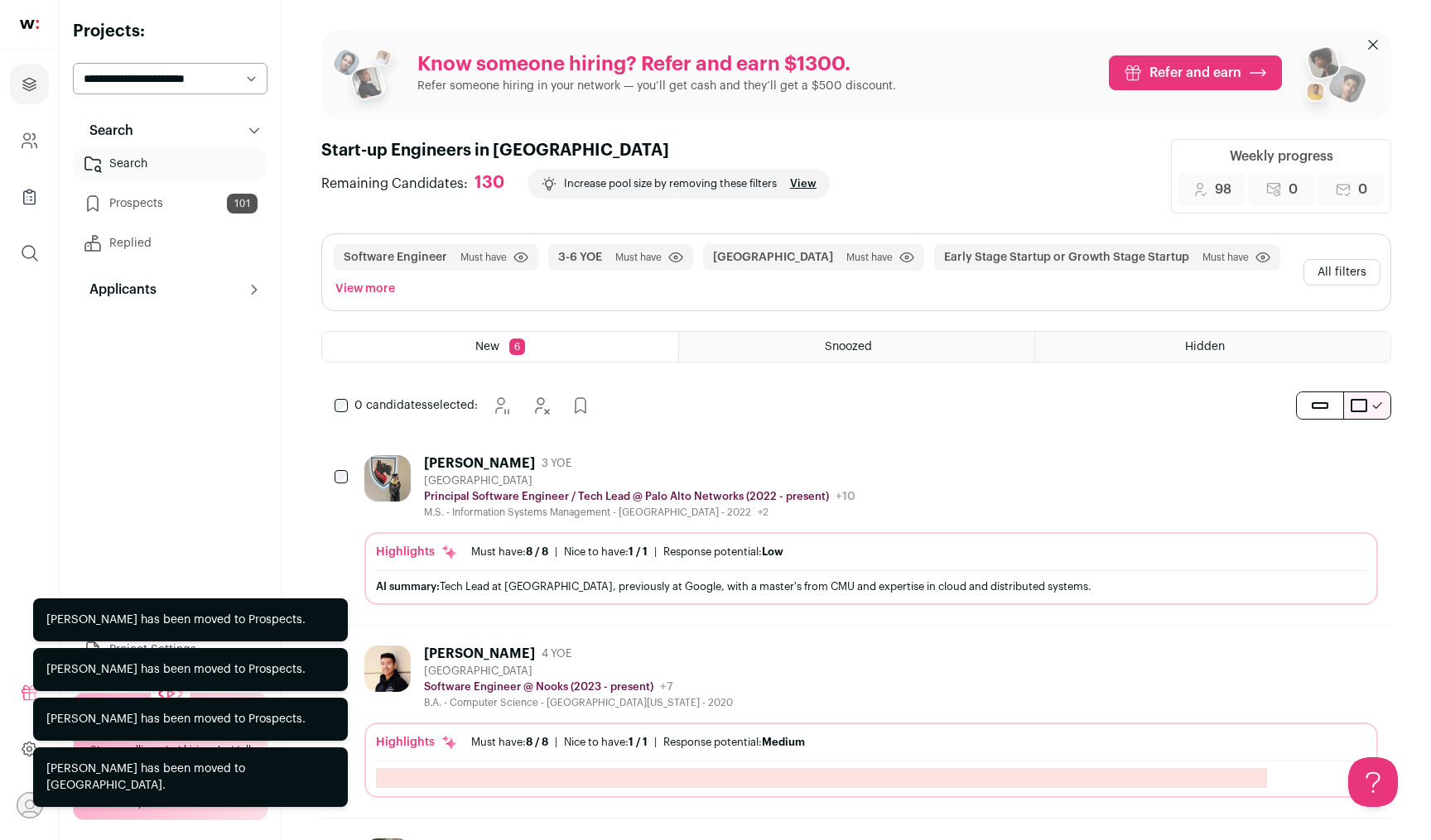
click at [1321, 464] on icon "Hide" at bounding box center [1319, 463] width 20 height 20
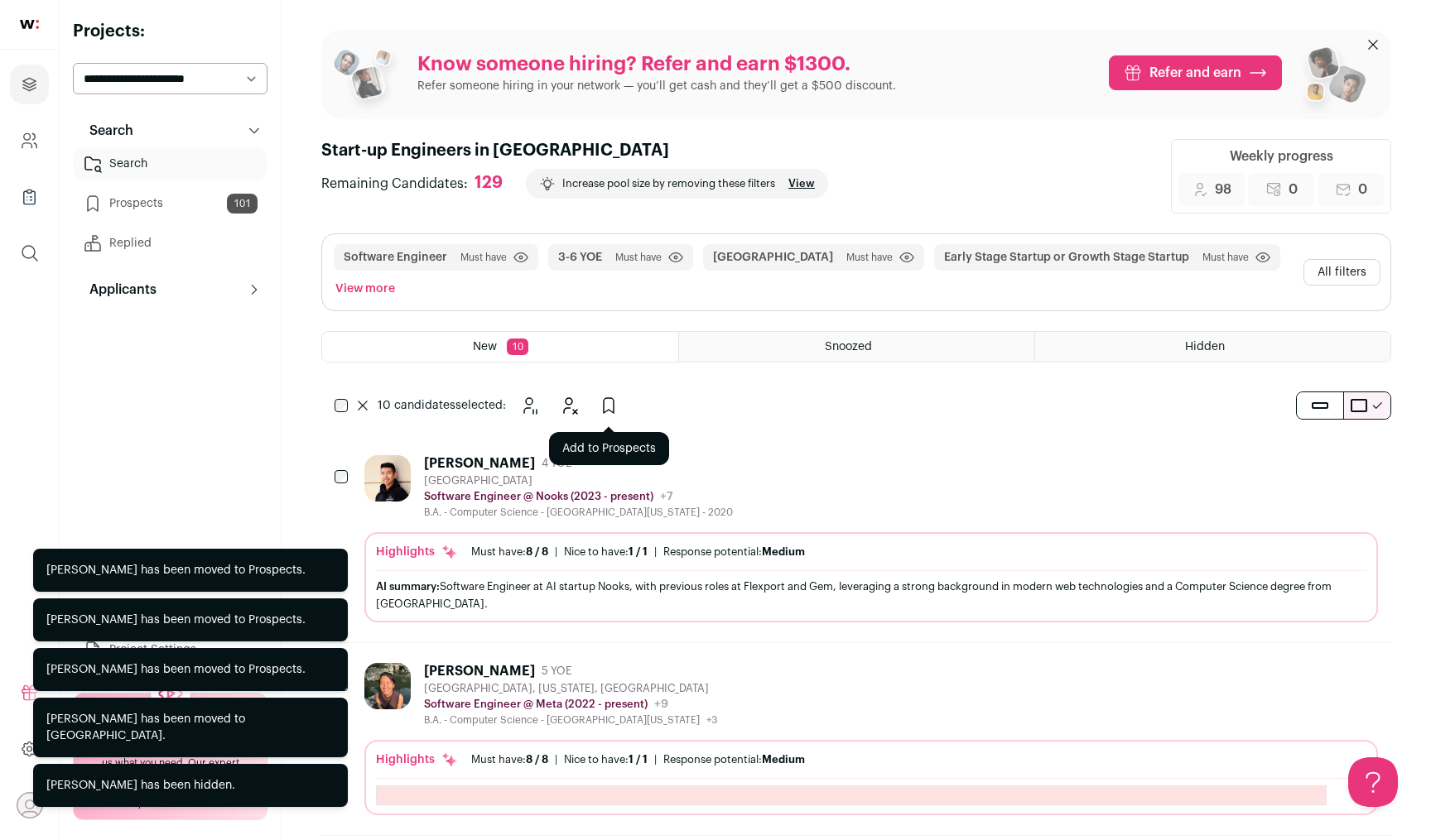
click at [608, 405] on icon "Add to Prospects" at bounding box center [609, 405] width 20 height 20
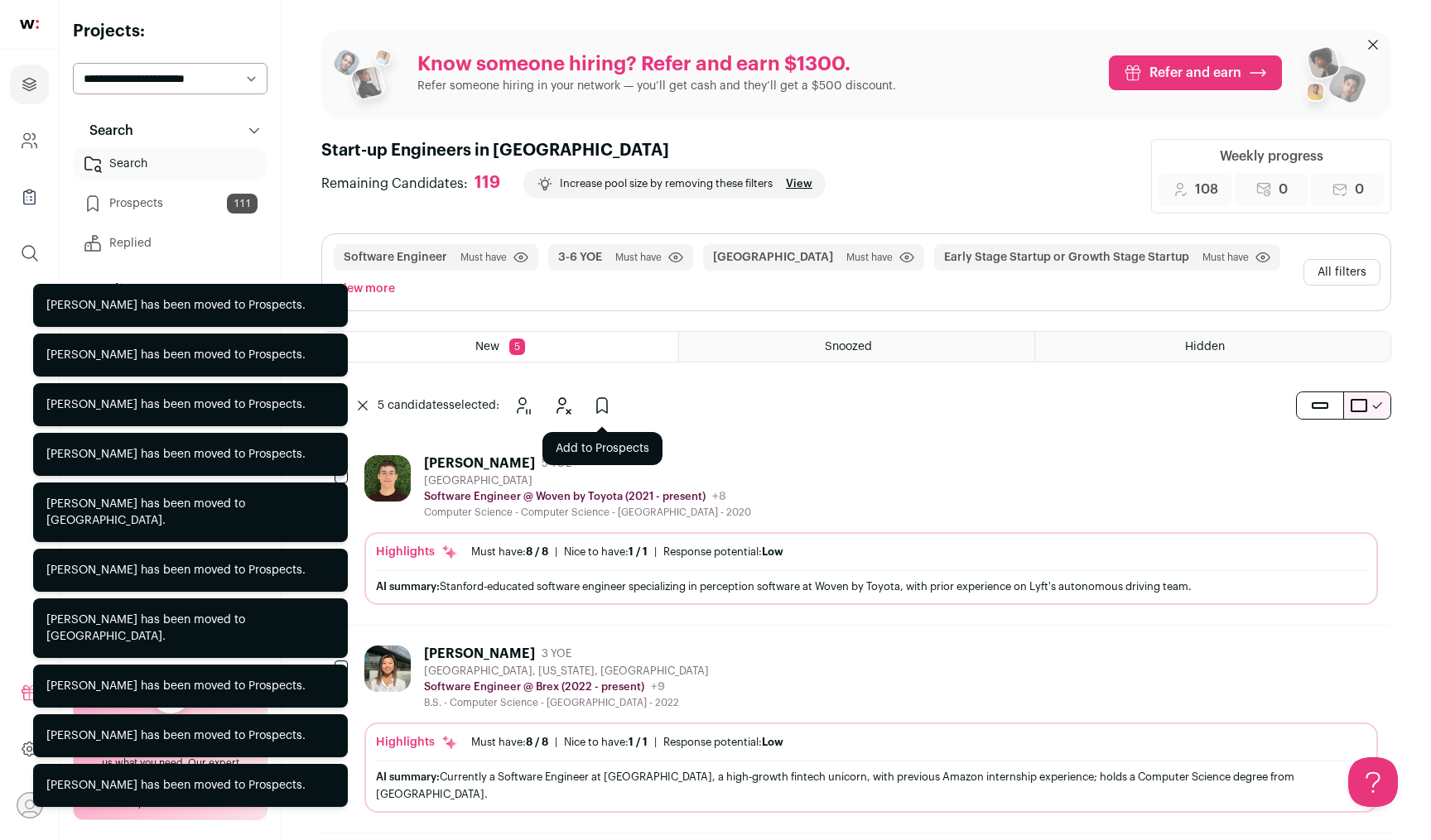
click at [611, 406] on icon "Add to Prospects" at bounding box center [602, 405] width 20 height 20
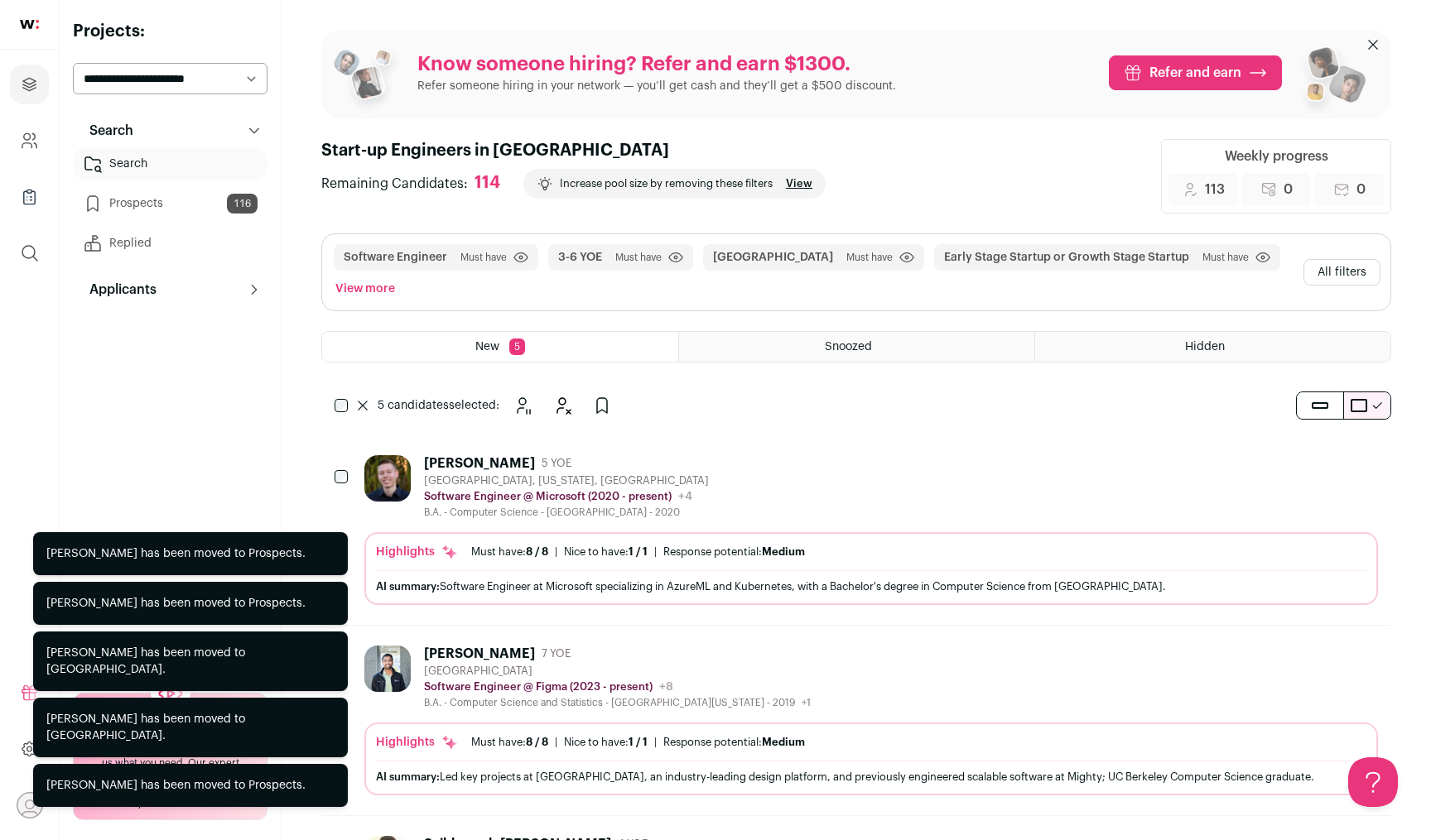
click at [608, 399] on icon "Add to Prospects" at bounding box center [602, 405] width 20 height 20
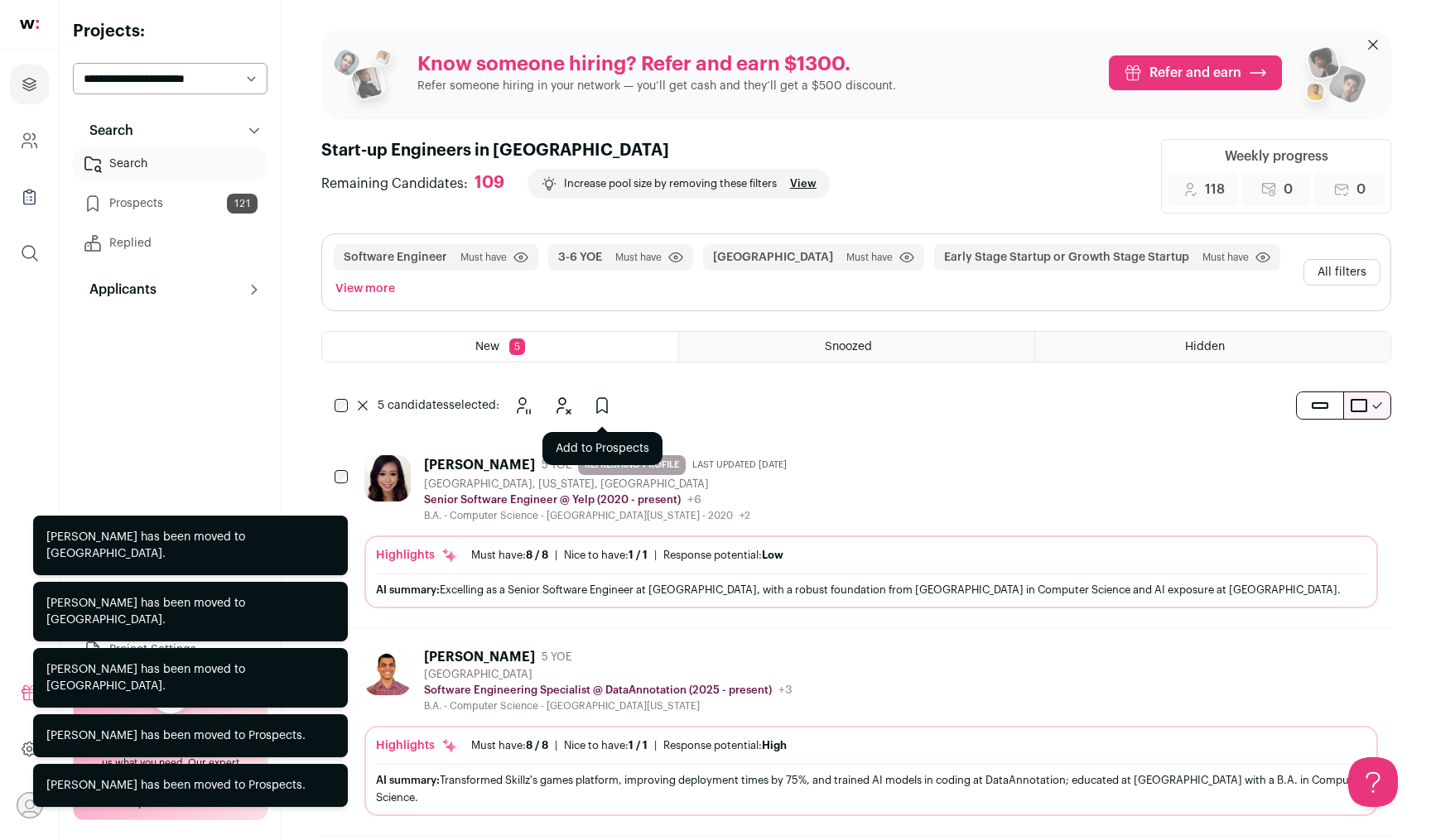
click at [602, 402] on icon "Add to Prospects" at bounding box center [602, 405] width 20 height 20
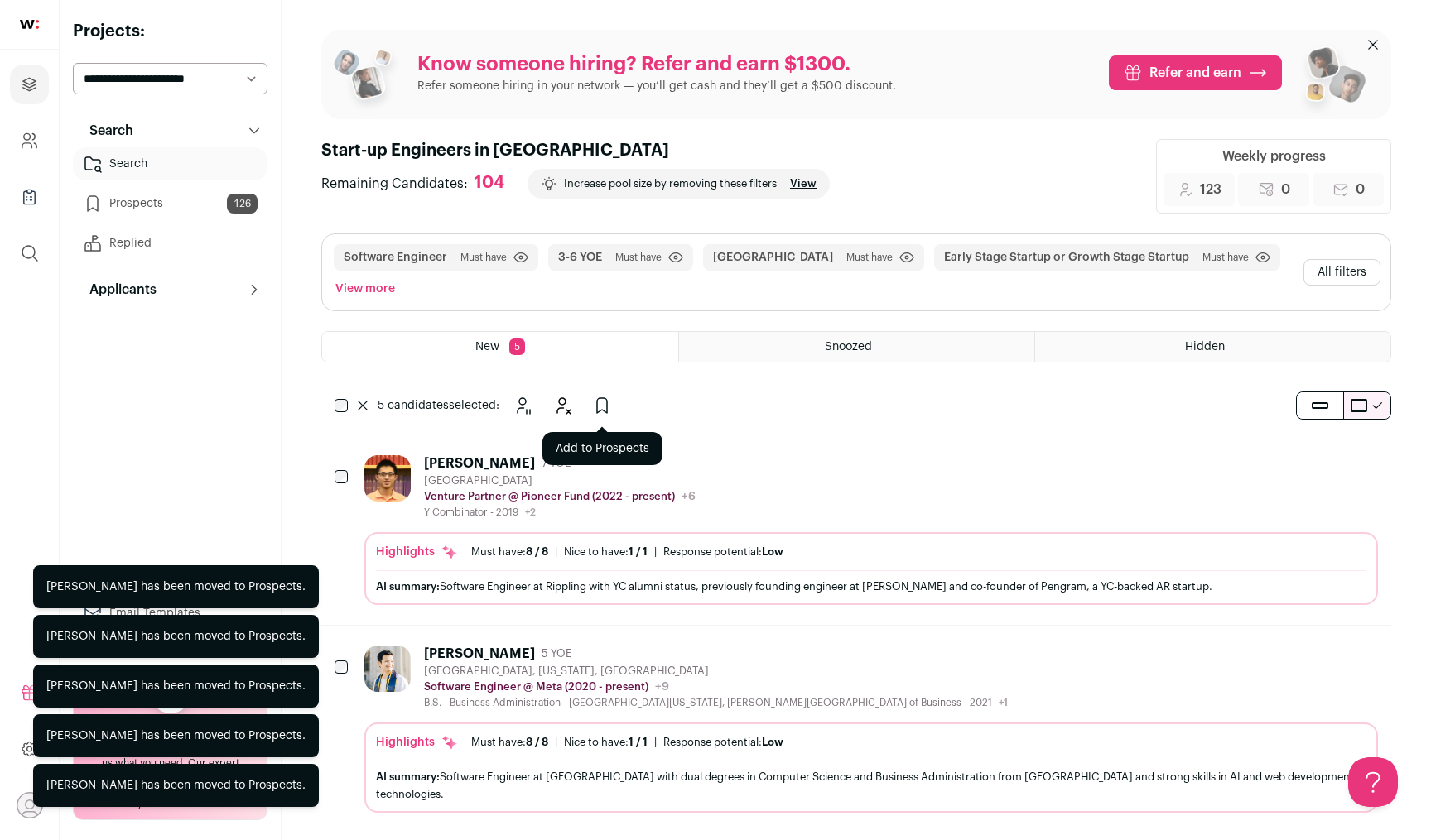
click at [592, 402] on icon "Add to Prospects" at bounding box center [602, 405] width 20 height 20
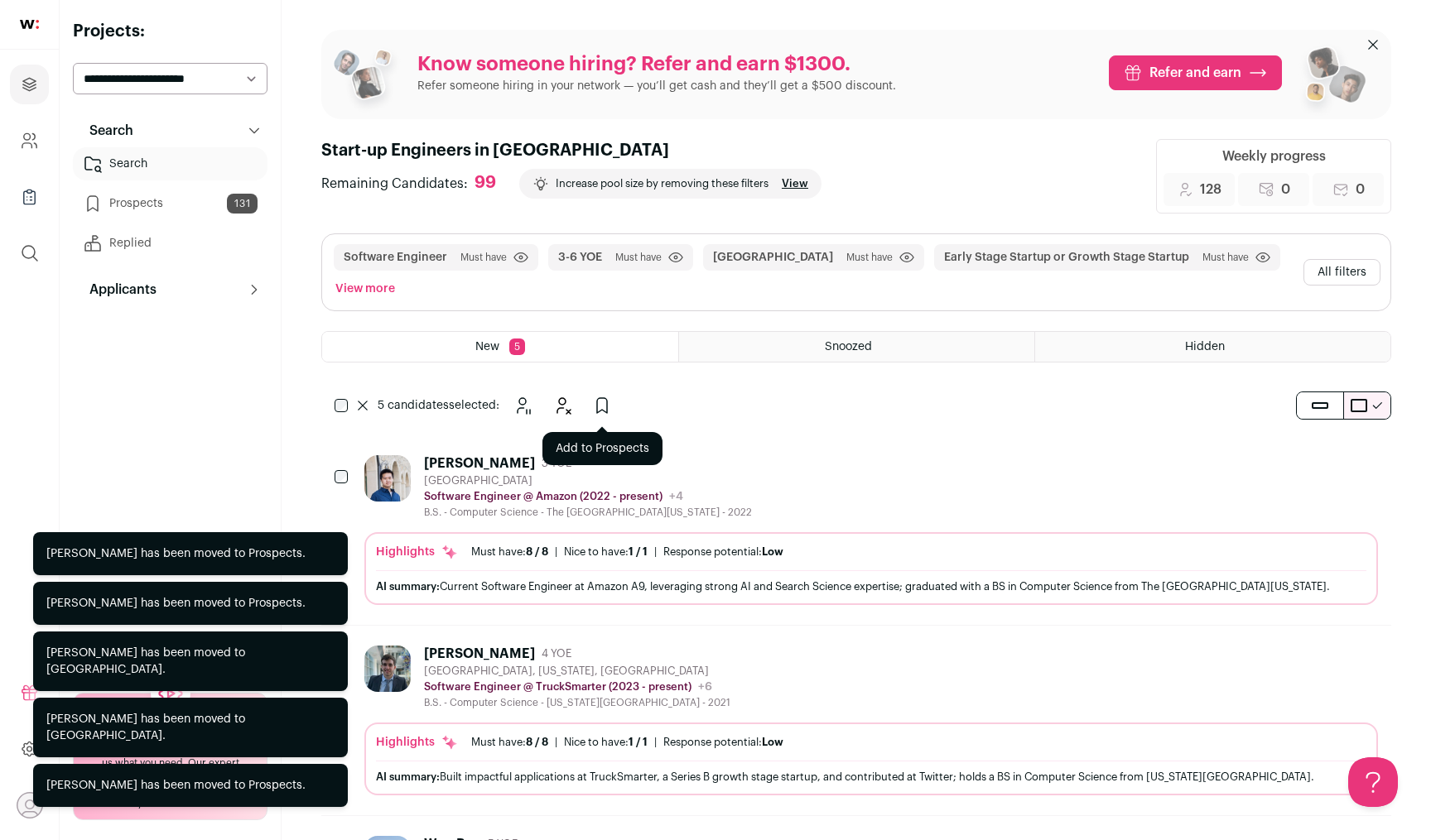
click at [605, 398] on icon "Add to Prospects" at bounding box center [602, 405] width 10 height 15
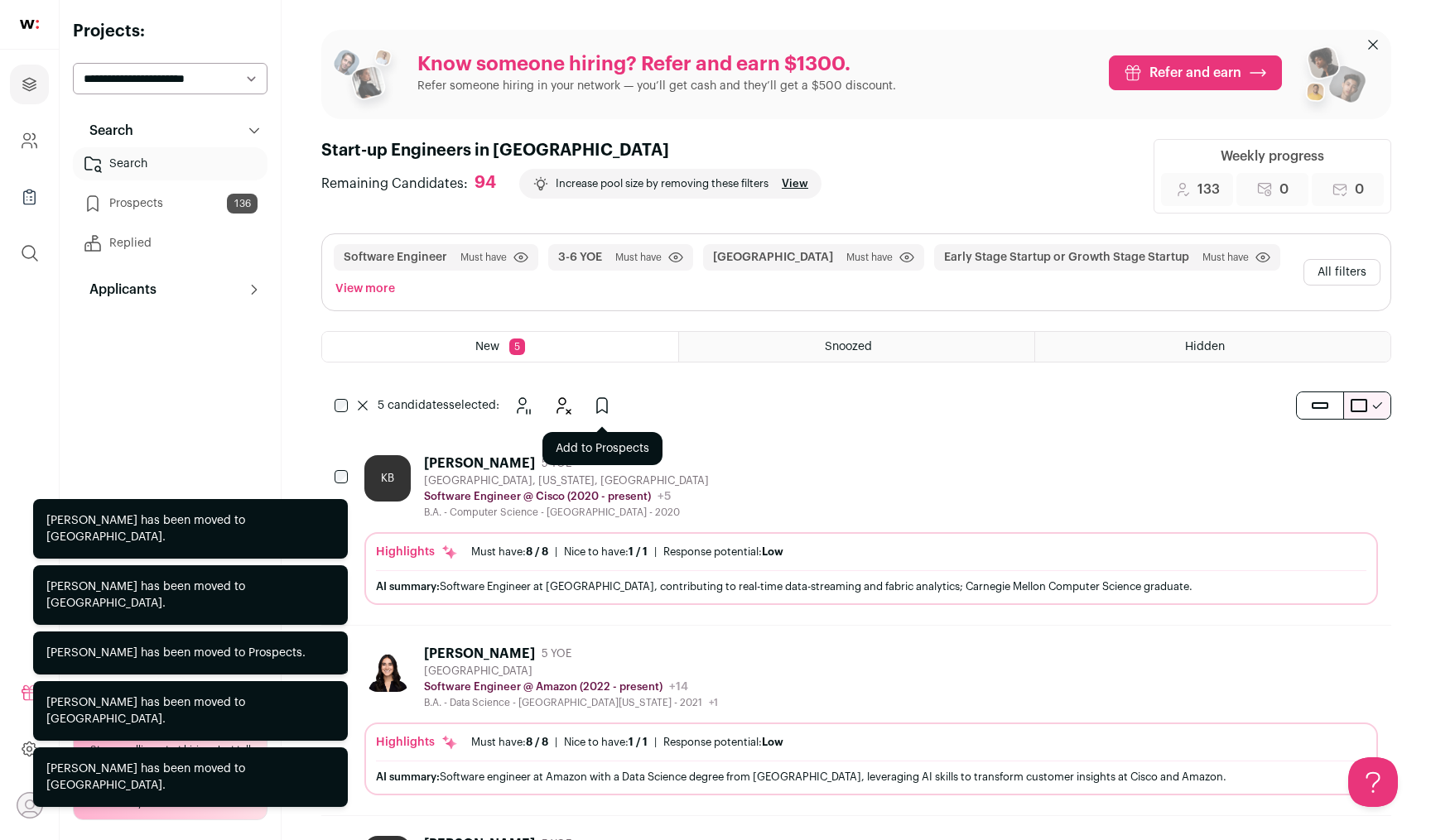
click at [602, 398] on icon "Add to Prospects" at bounding box center [602, 405] width 10 height 15
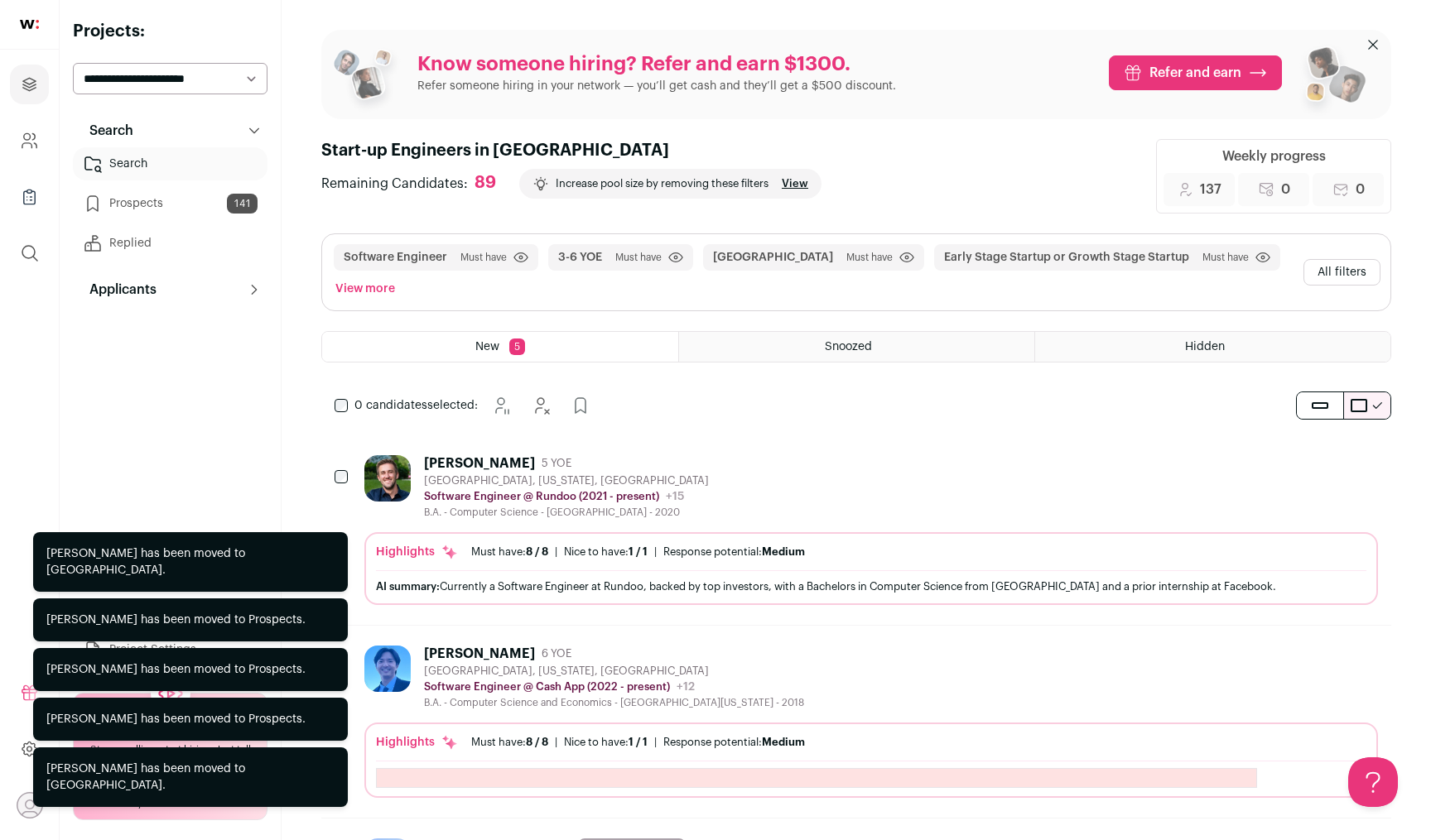
click at [338, 395] on div "0 candidates selected: [GEOGRAPHIC_DATA] Hide Add to Prospects" at bounding box center [465, 405] width 289 height 33
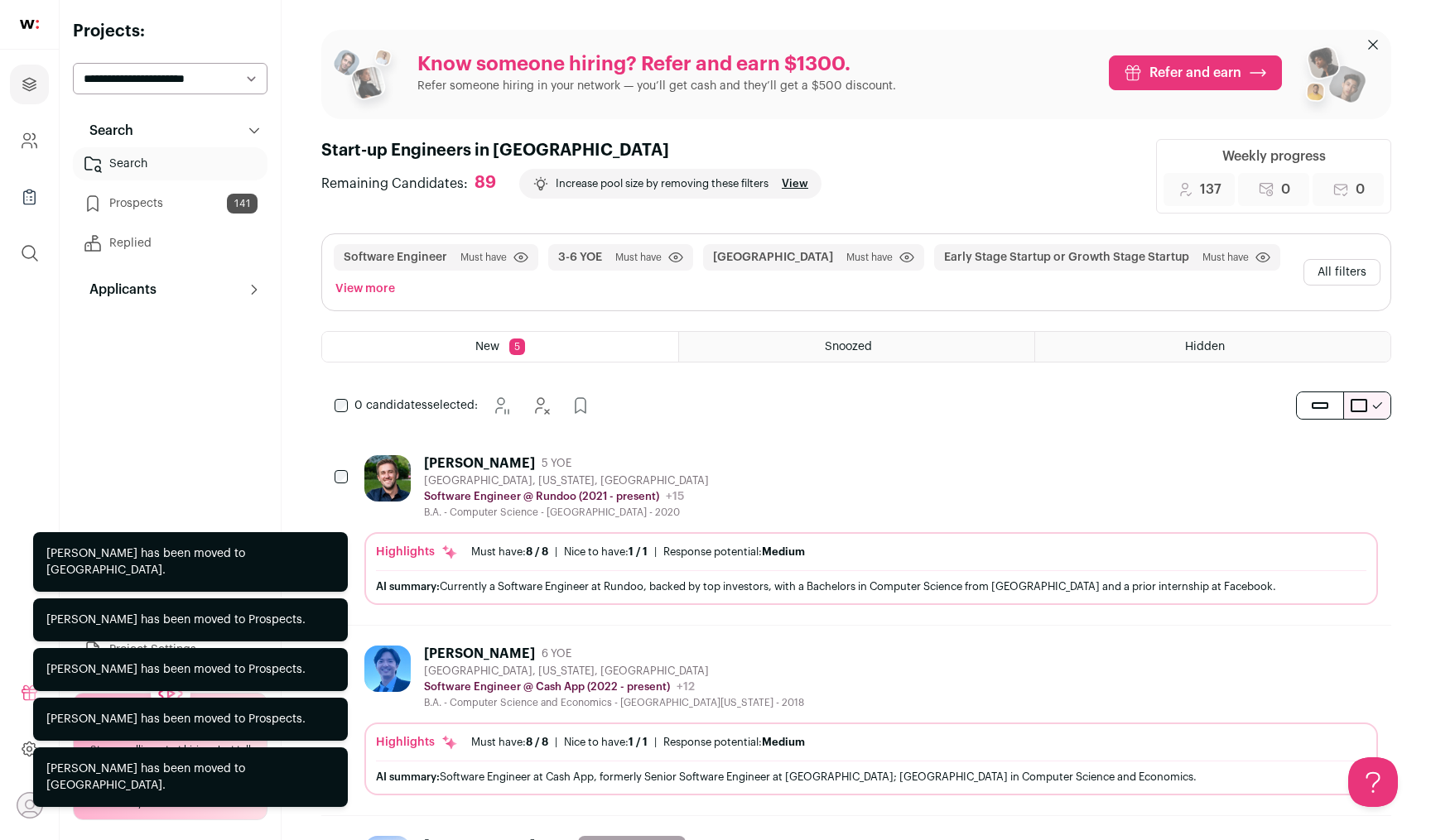
click at [333, 411] on div "0 candidates selected: [GEOGRAPHIC_DATA] Hide Add to Prospects" at bounding box center [465, 405] width 289 height 33
click at [607, 400] on icon "Add to Prospects" at bounding box center [602, 405] width 10 height 15
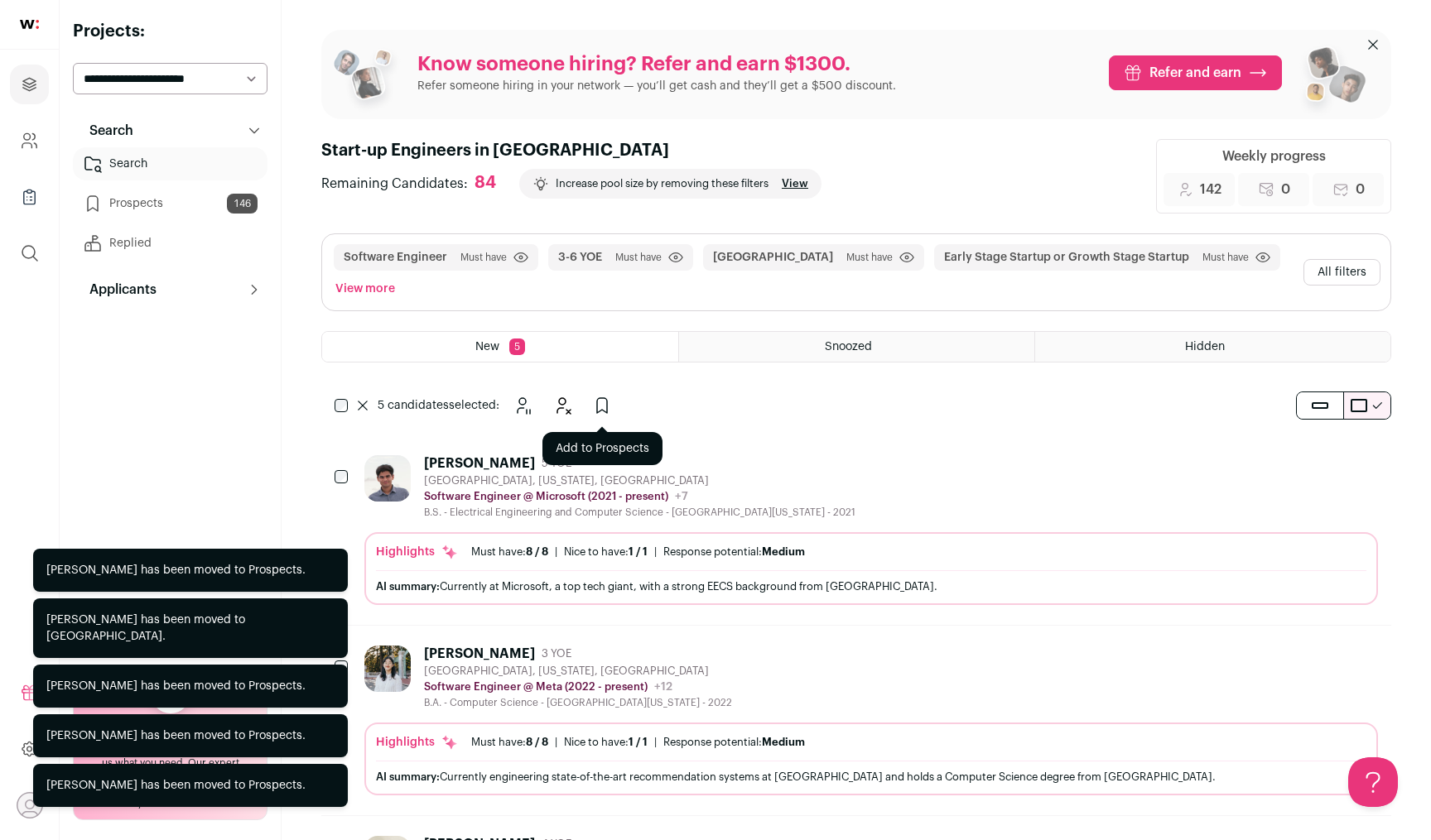
click at [604, 398] on icon "Add to Prospects" at bounding box center [602, 405] width 10 height 15
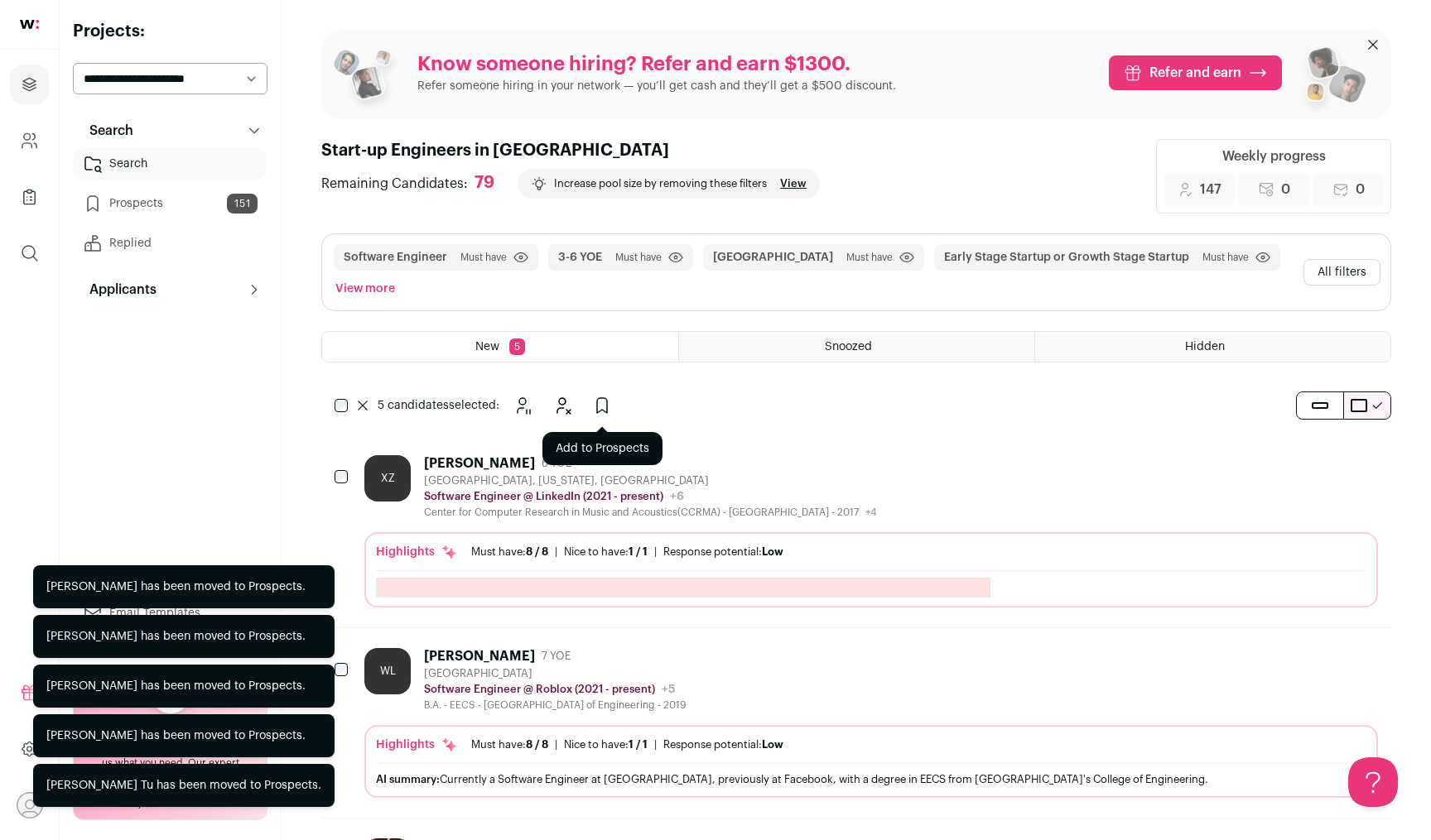
click at [599, 395] on button "Add to Prospects" at bounding box center [602, 405] width 33 height 33
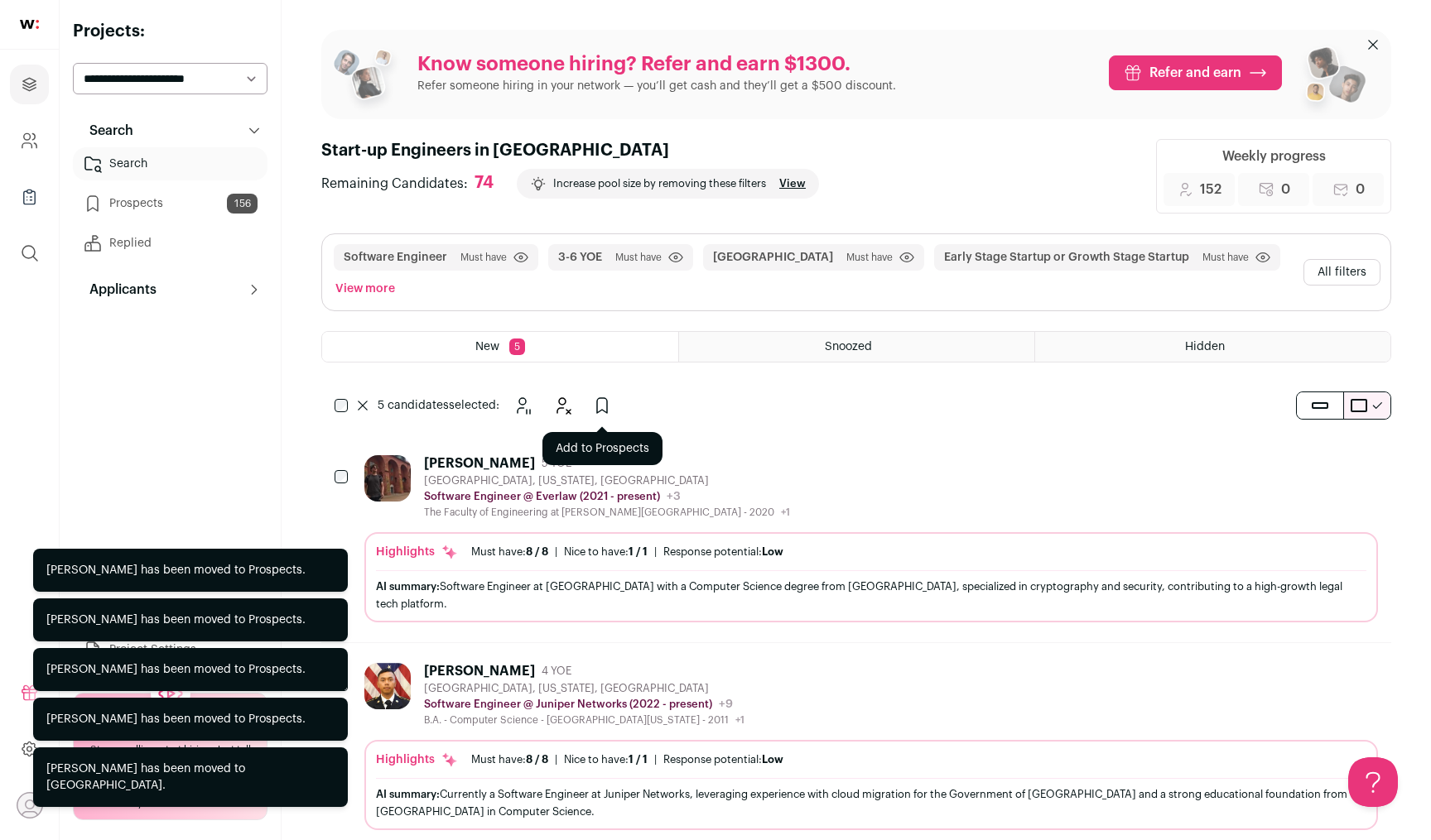
click at [602, 411] on icon "Add to Prospects" at bounding box center [602, 405] width 20 height 20
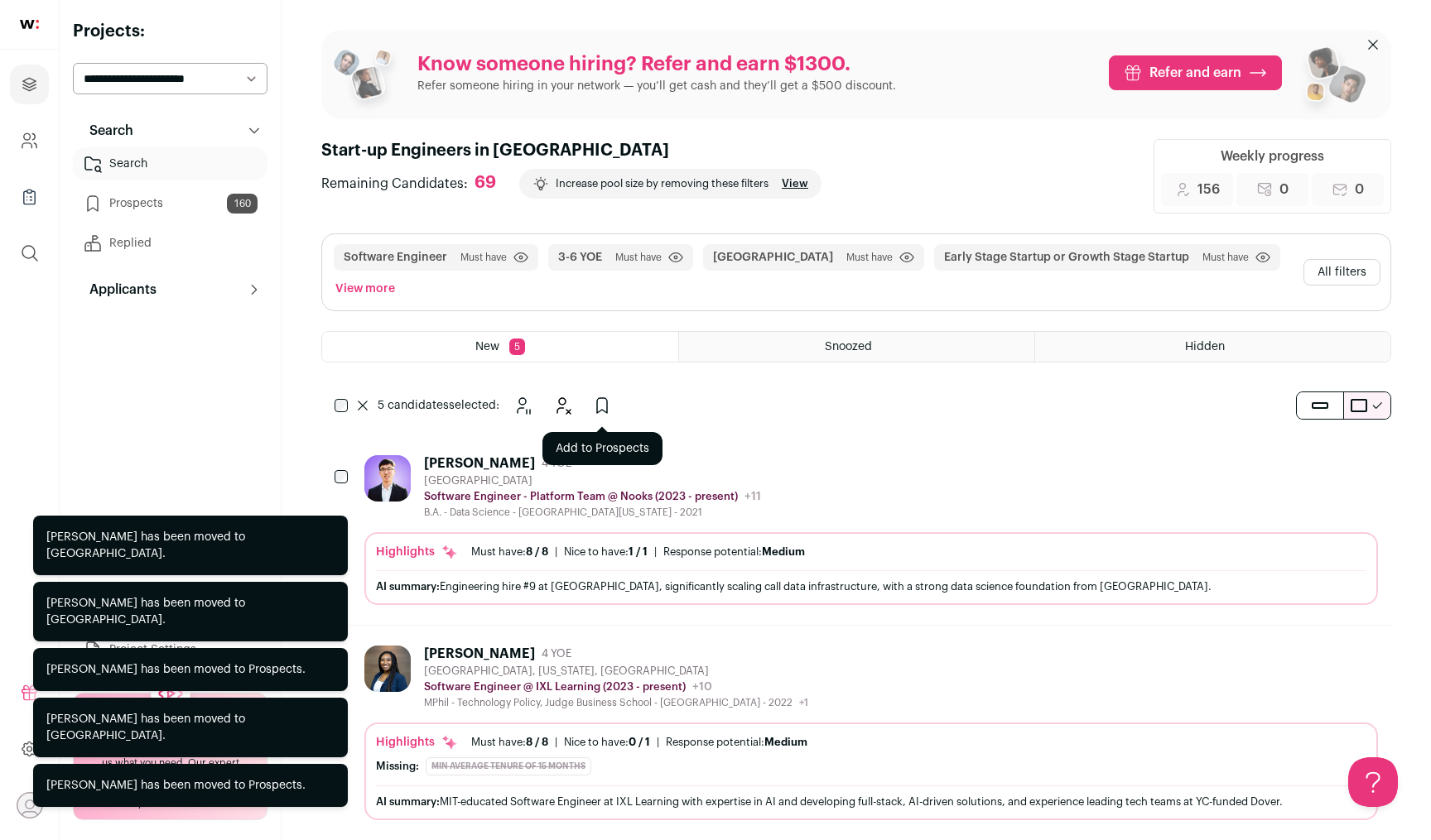
click at [599, 395] on icon "Add to Prospects" at bounding box center [602, 405] width 20 height 20
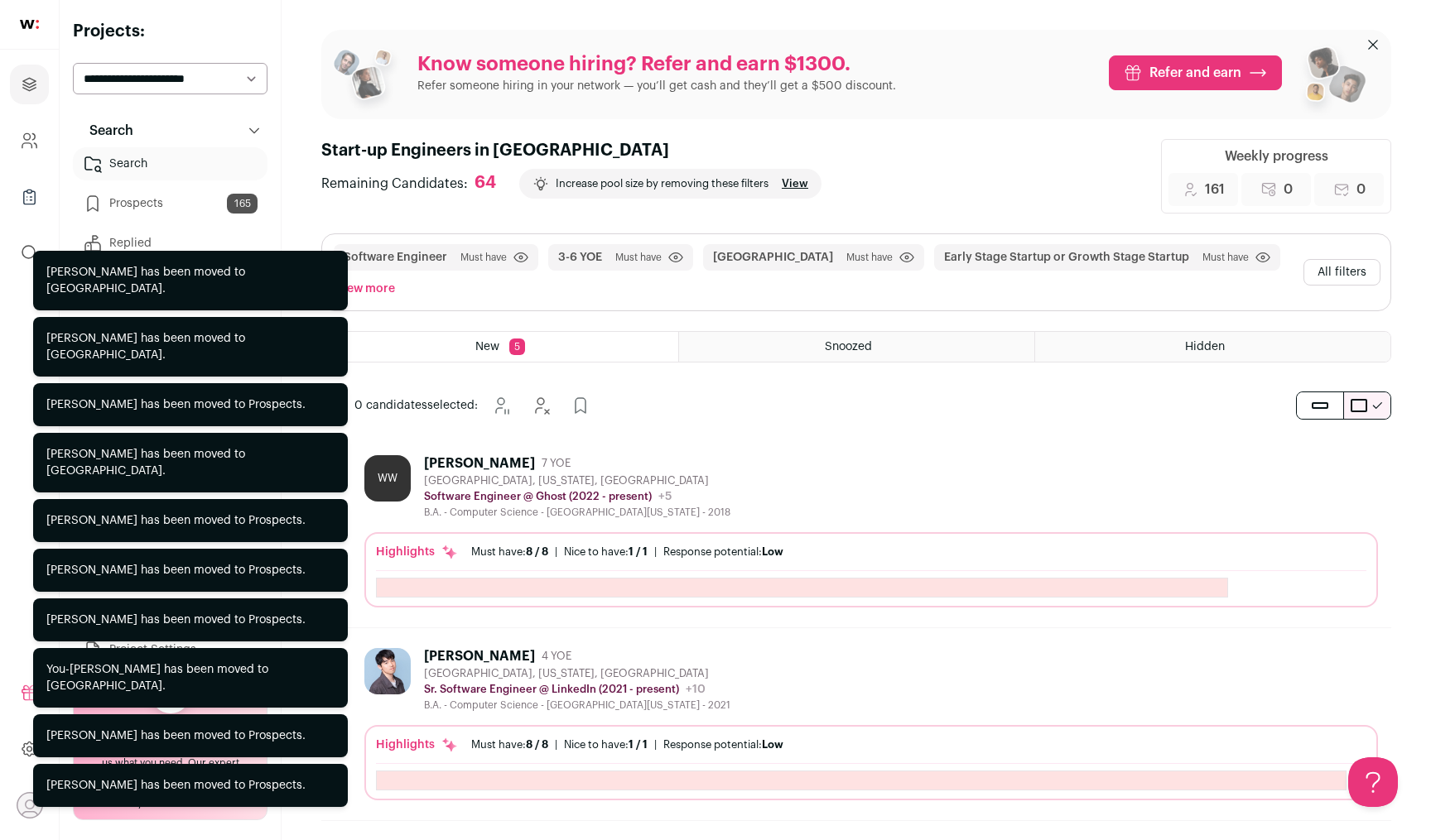
click at [341, 413] on div "0 candidates selected: [GEOGRAPHIC_DATA] Hide Add to Prospects" at bounding box center [465, 405] width 289 height 33
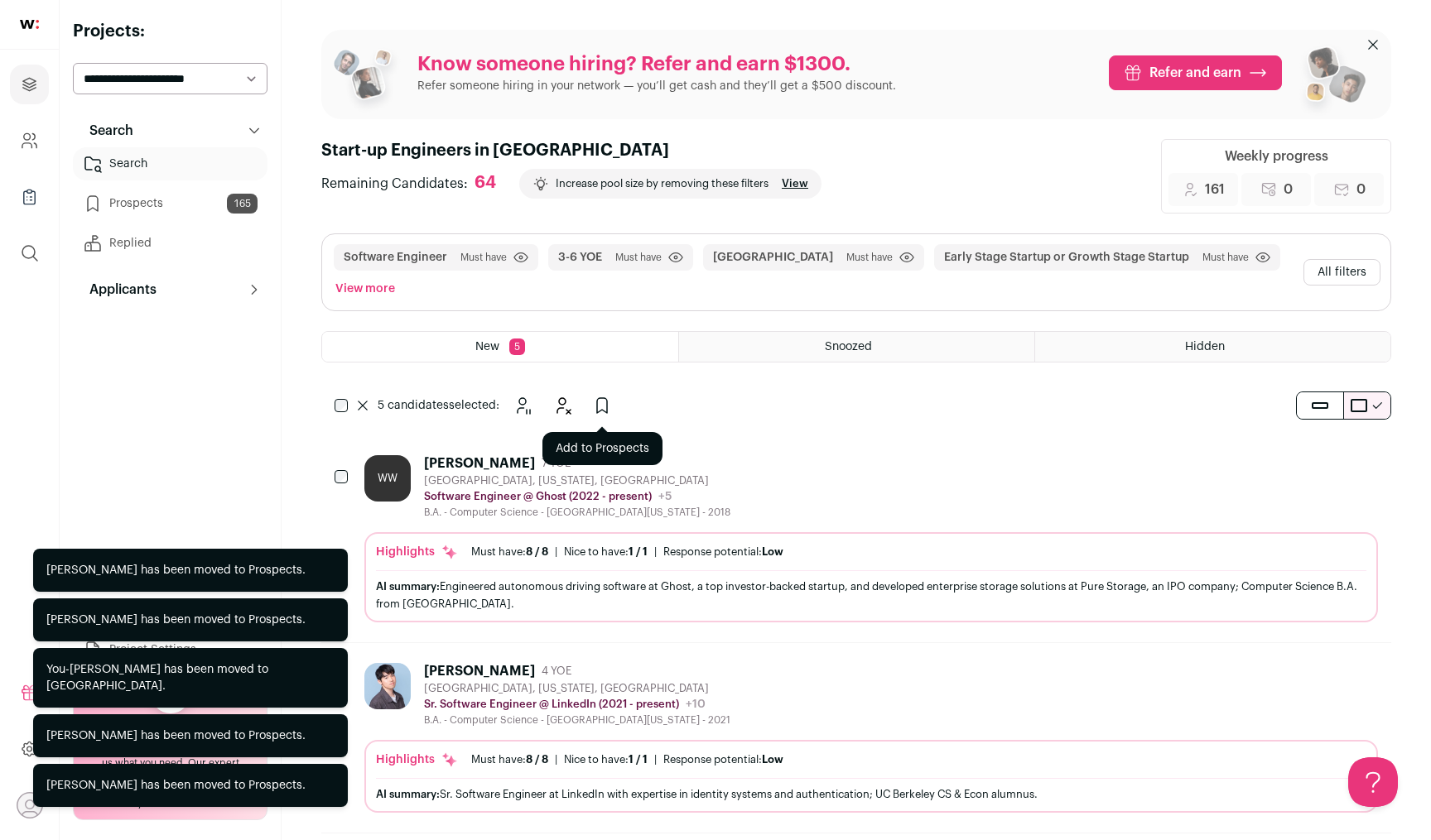
click at [600, 403] on icon "Add to Prospects" at bounding box center [602, 405] width 20 height 20
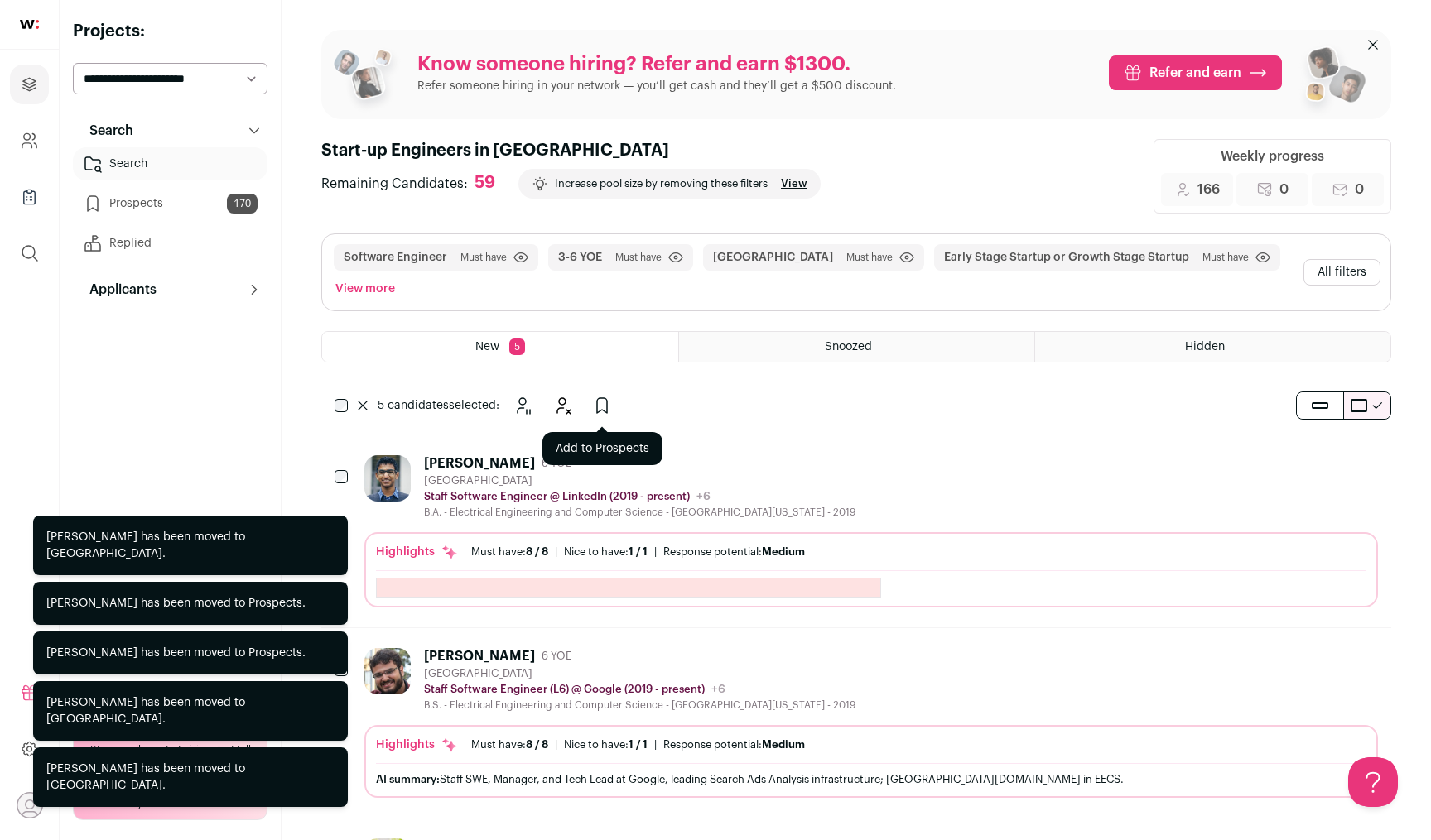
click at [599, 411] on icon "Add to Prospects" at bounding box center [602, 405] width 10 height 15
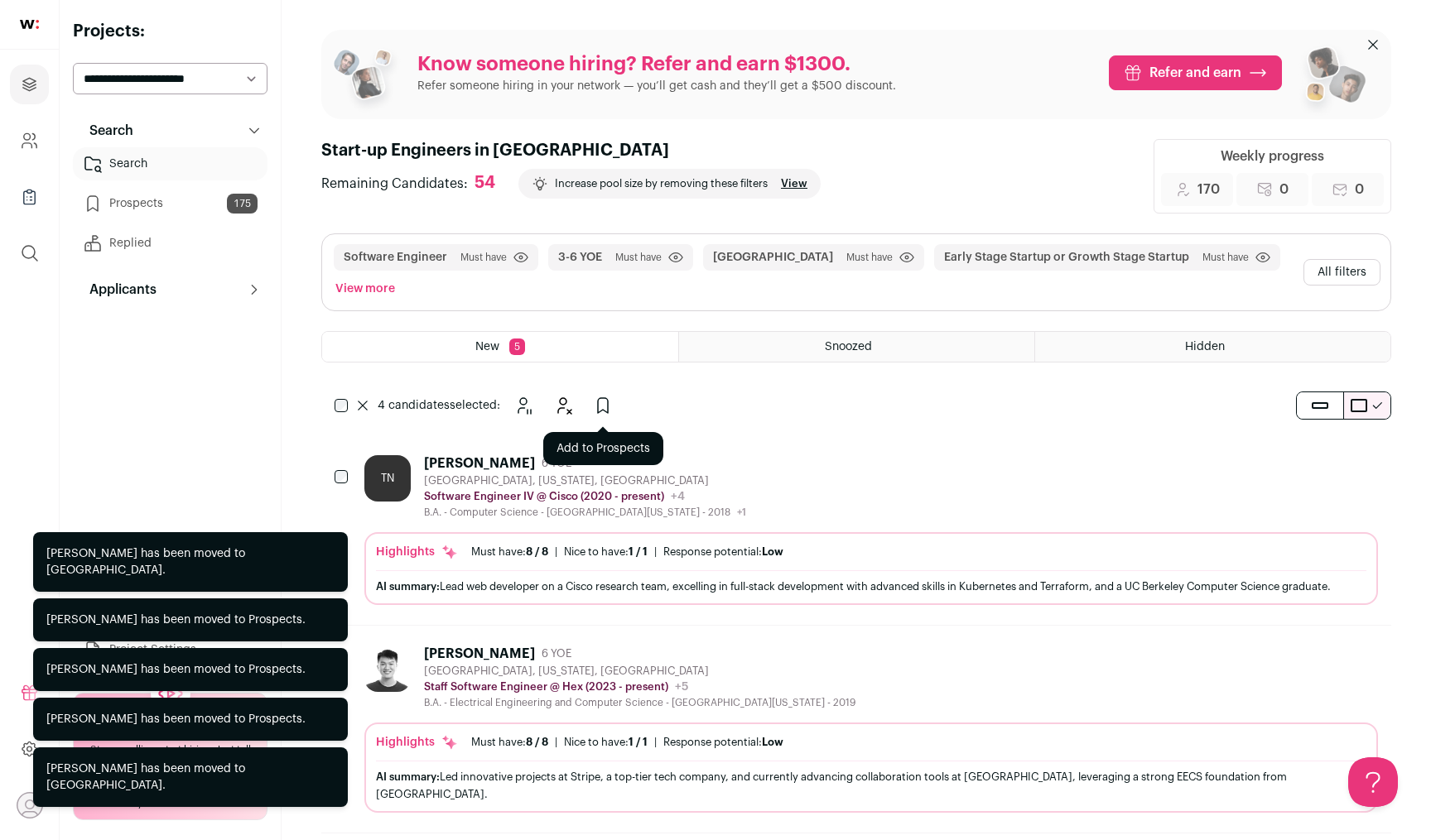
click at [613, 407] on button "Add to Prospects" at bounding box center [603, 405] width 33 height 33
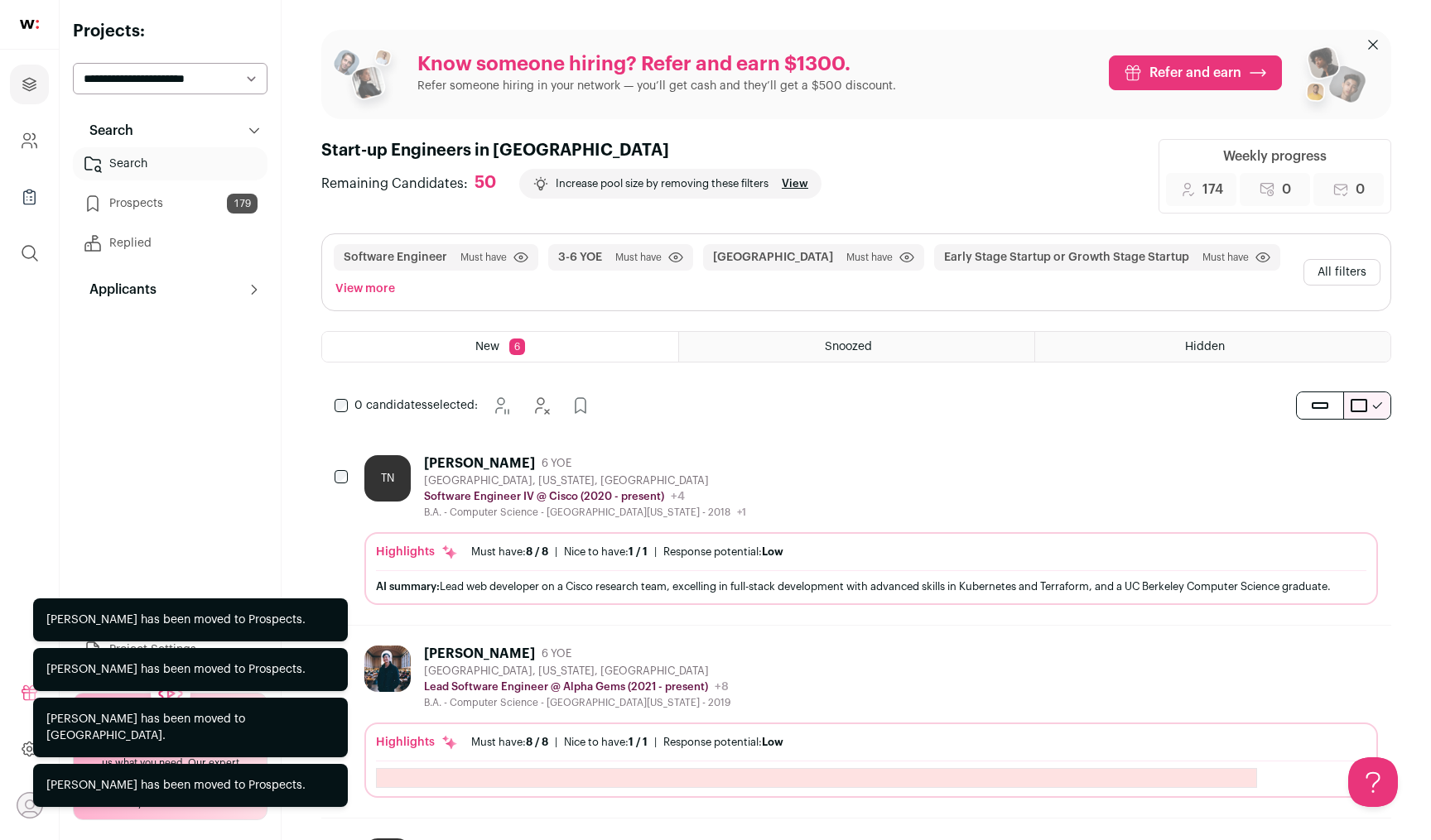
click at [1325, 477] on button "Hide" at bounding box center [1319, 463] width 35 height 35
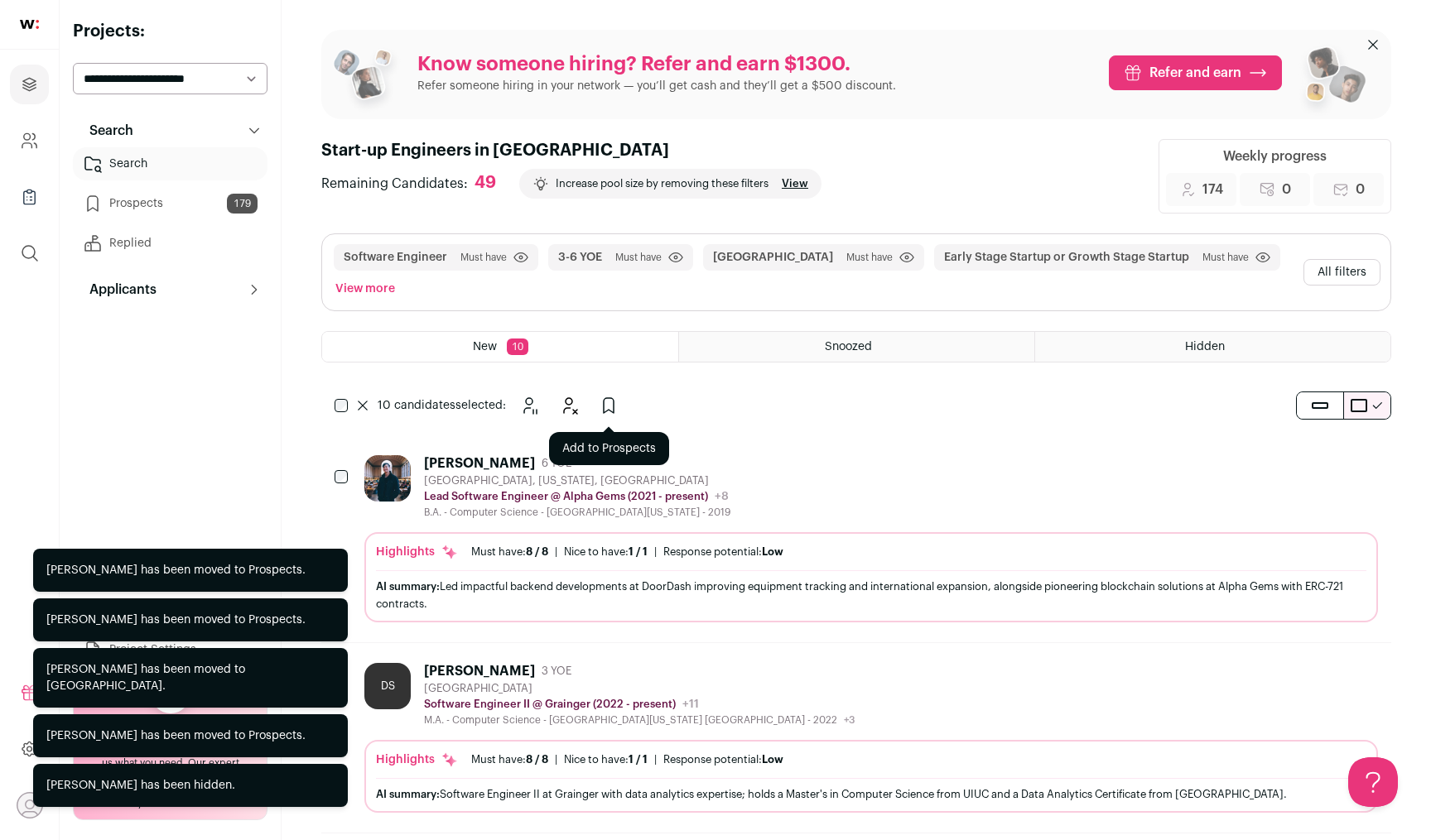
click at [612, 403] on icon "Add to Prospects" at bounding box center [609, 405] width 20 height 20
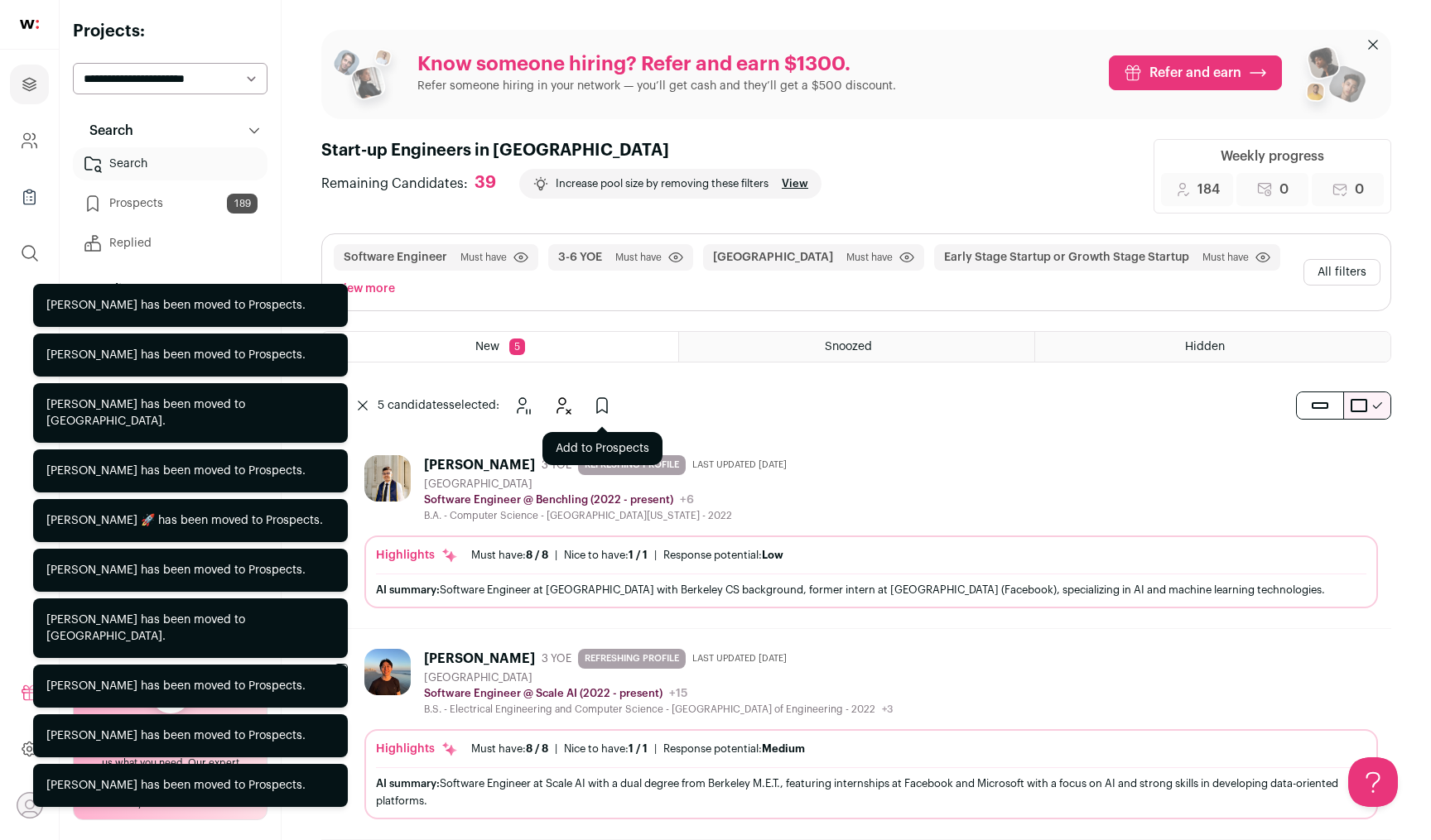
click at [595, 405] on icon "Add to Prospects" at bounding box center [602, 405] width 20 height 20
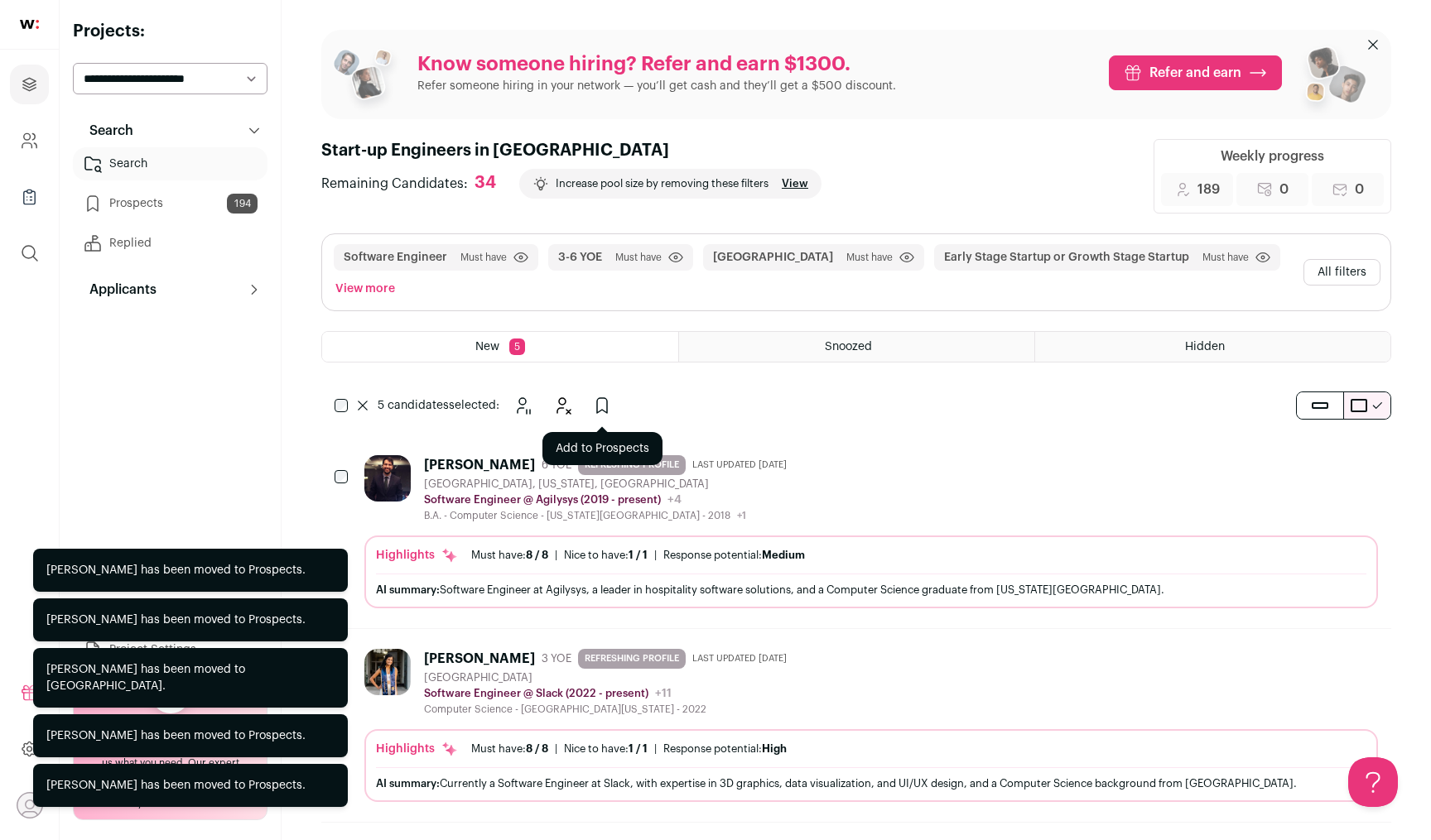
click at [603, 405] on icon "Add to Prospects" at bounding box center [602, 405] width 20 height 20
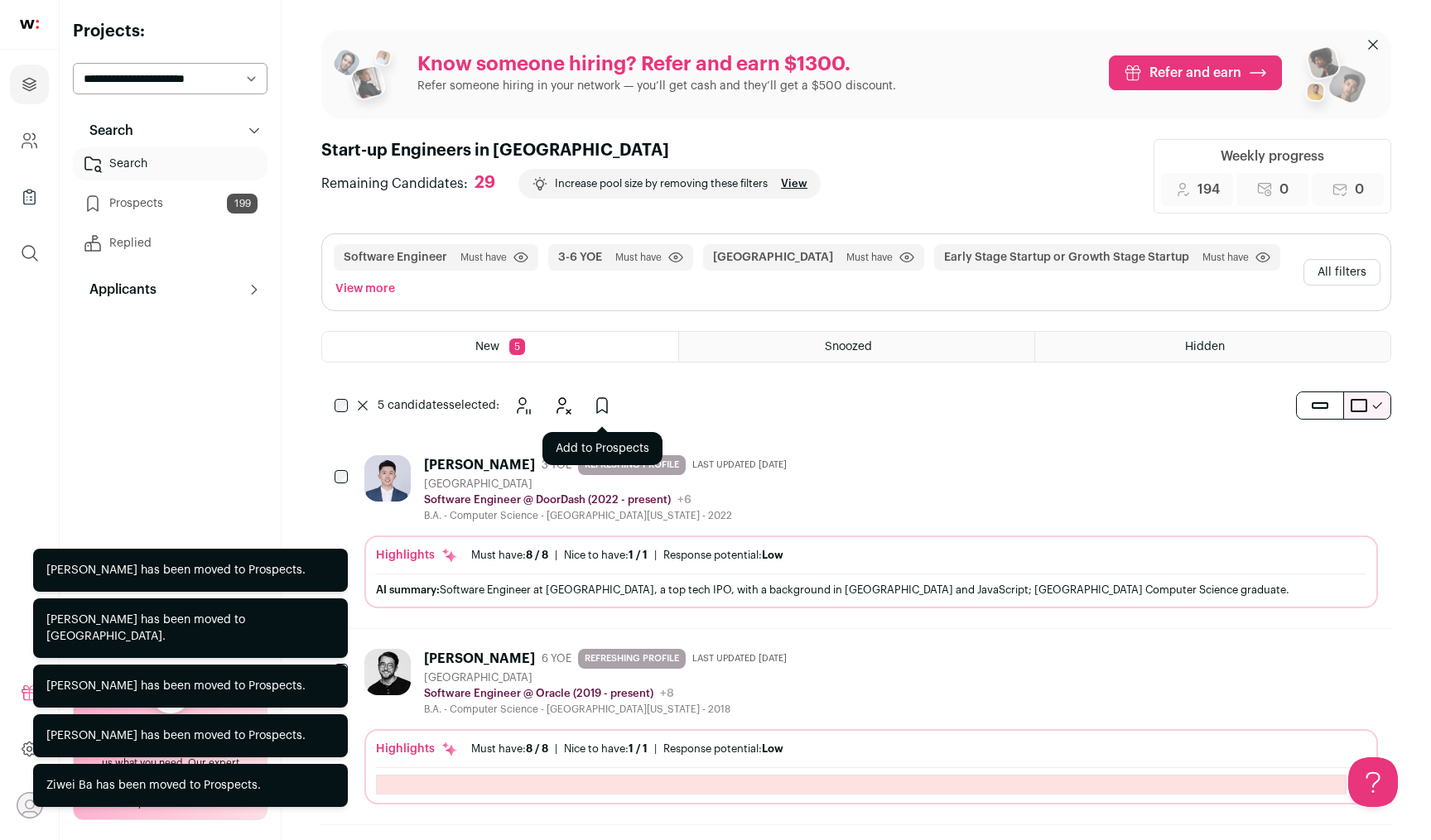
click at [605, 404] on icon "Add to Prospects" at bounding box center [602, 405] width 20 height 20
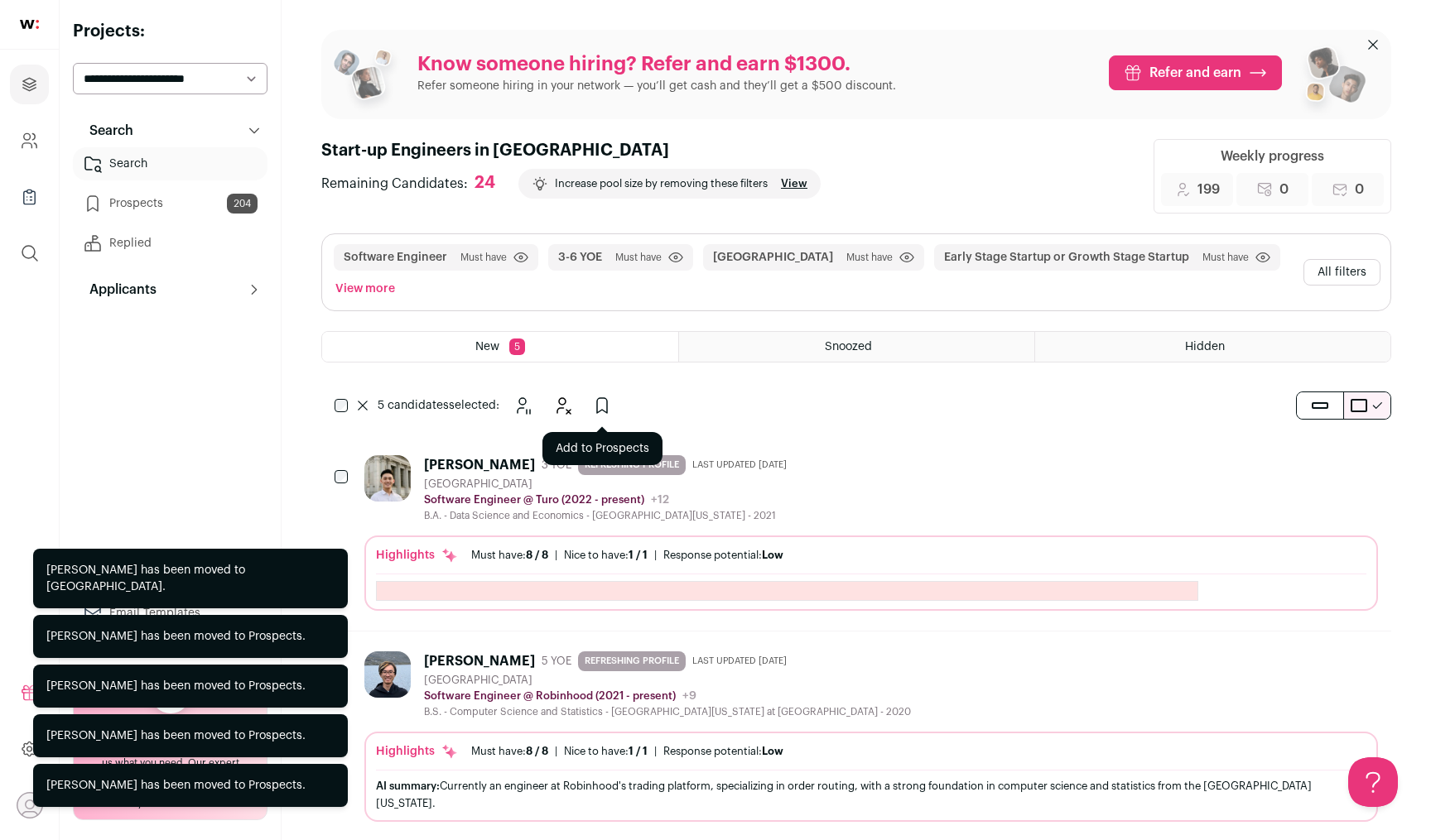
click at [607, 411] on icon "Add to Prospects" at bounding box center [602, 405] width 20 height 20
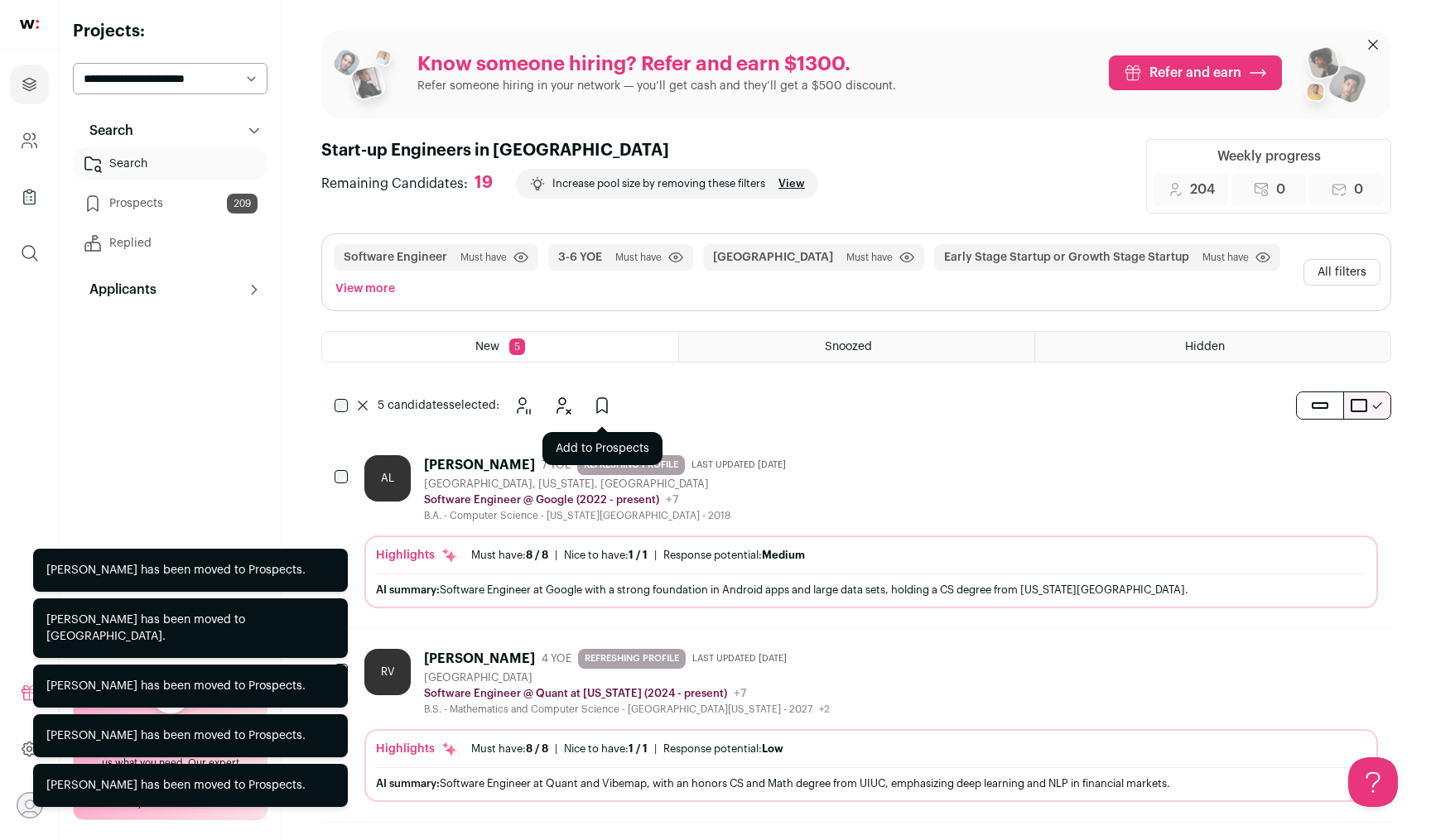
click at [590, 393] on button "Add to Prospects" at bounding box center [602, 405] width 33 height 33
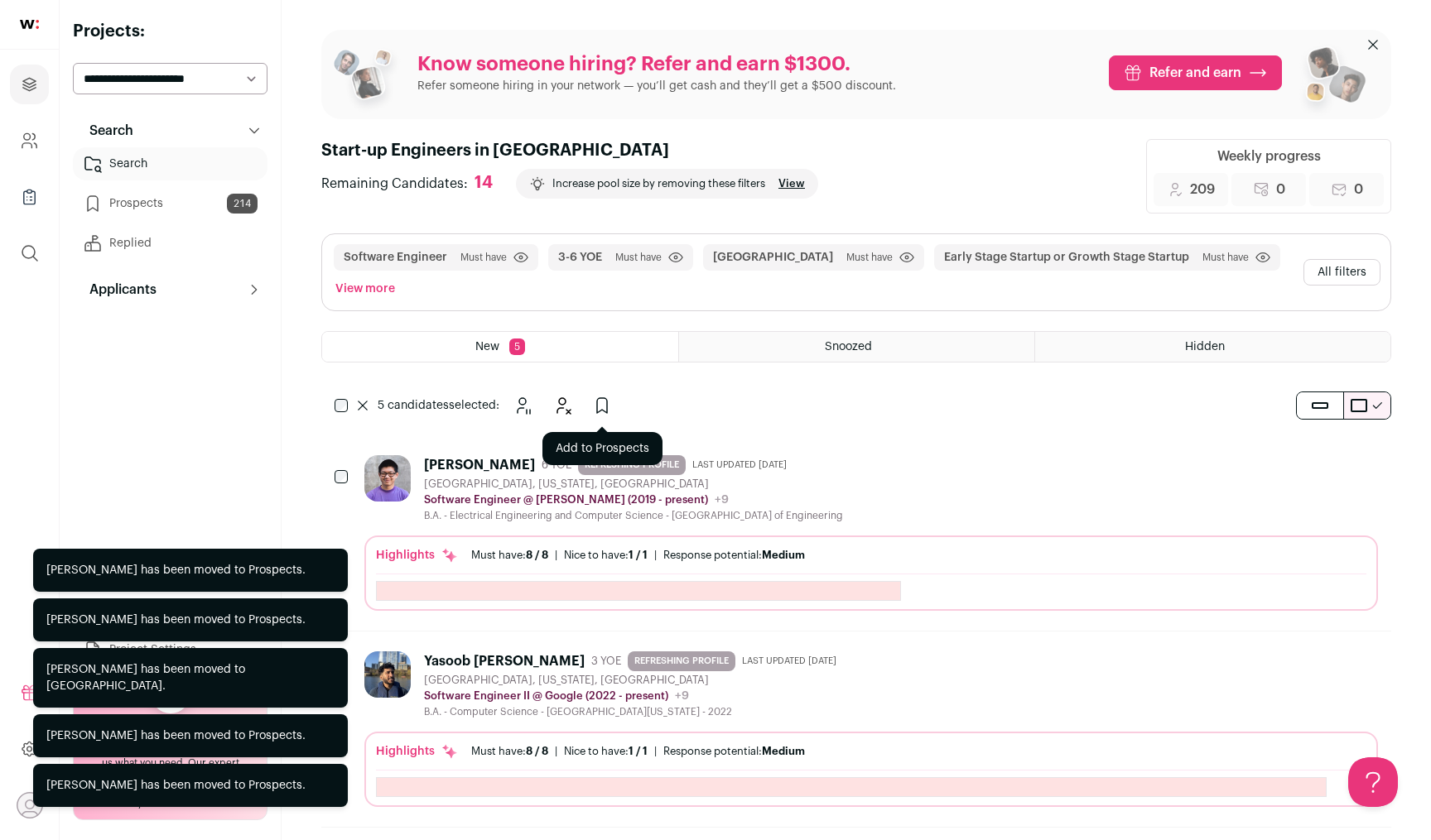
click at [592, 394] on button "Add to Prospects" at bounding box center [602, 405] width 33 height 33
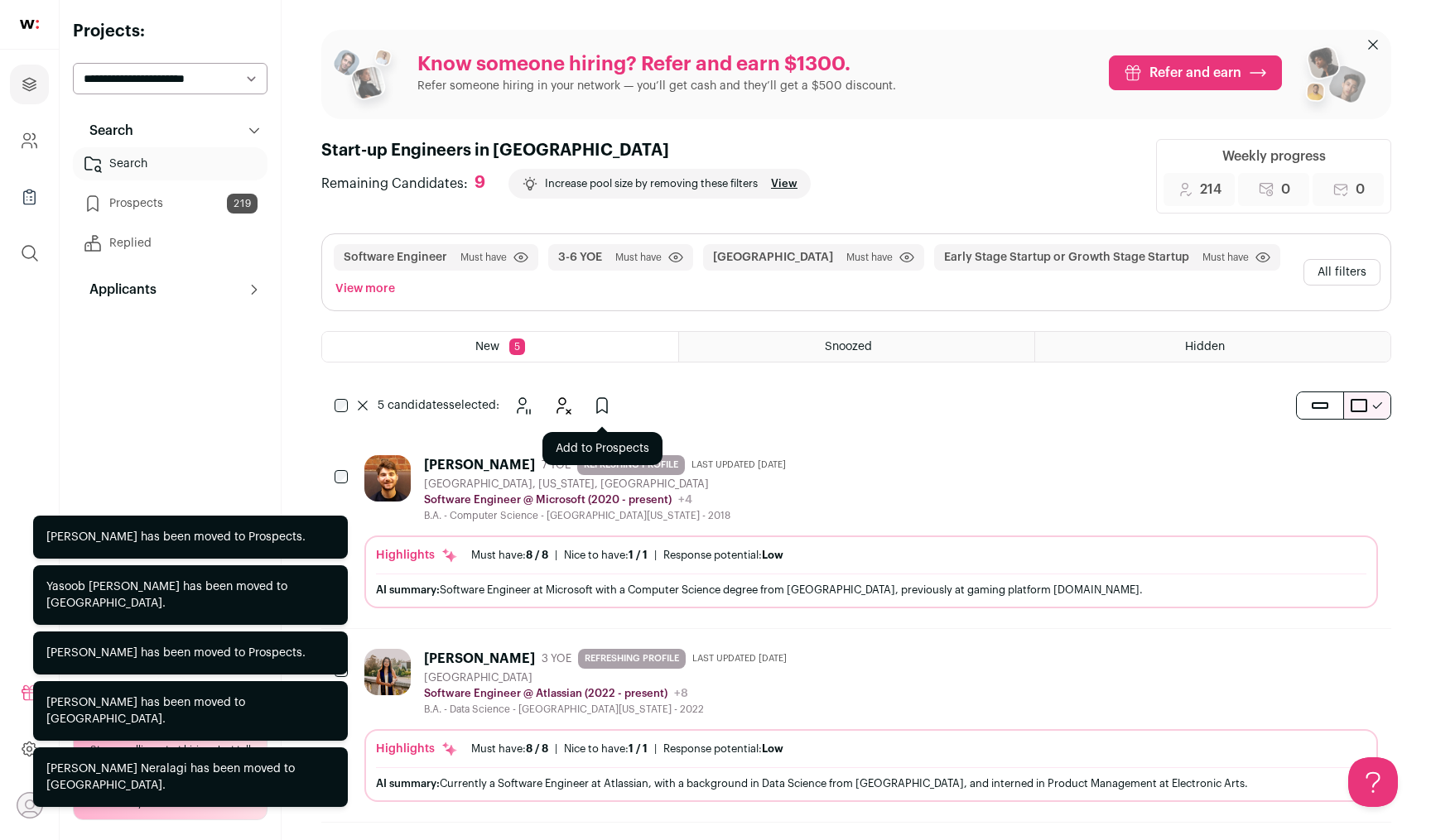
click at [603, 407] on icon "Add to Prospects" at bounding box center [602, 405] width 20 height 20
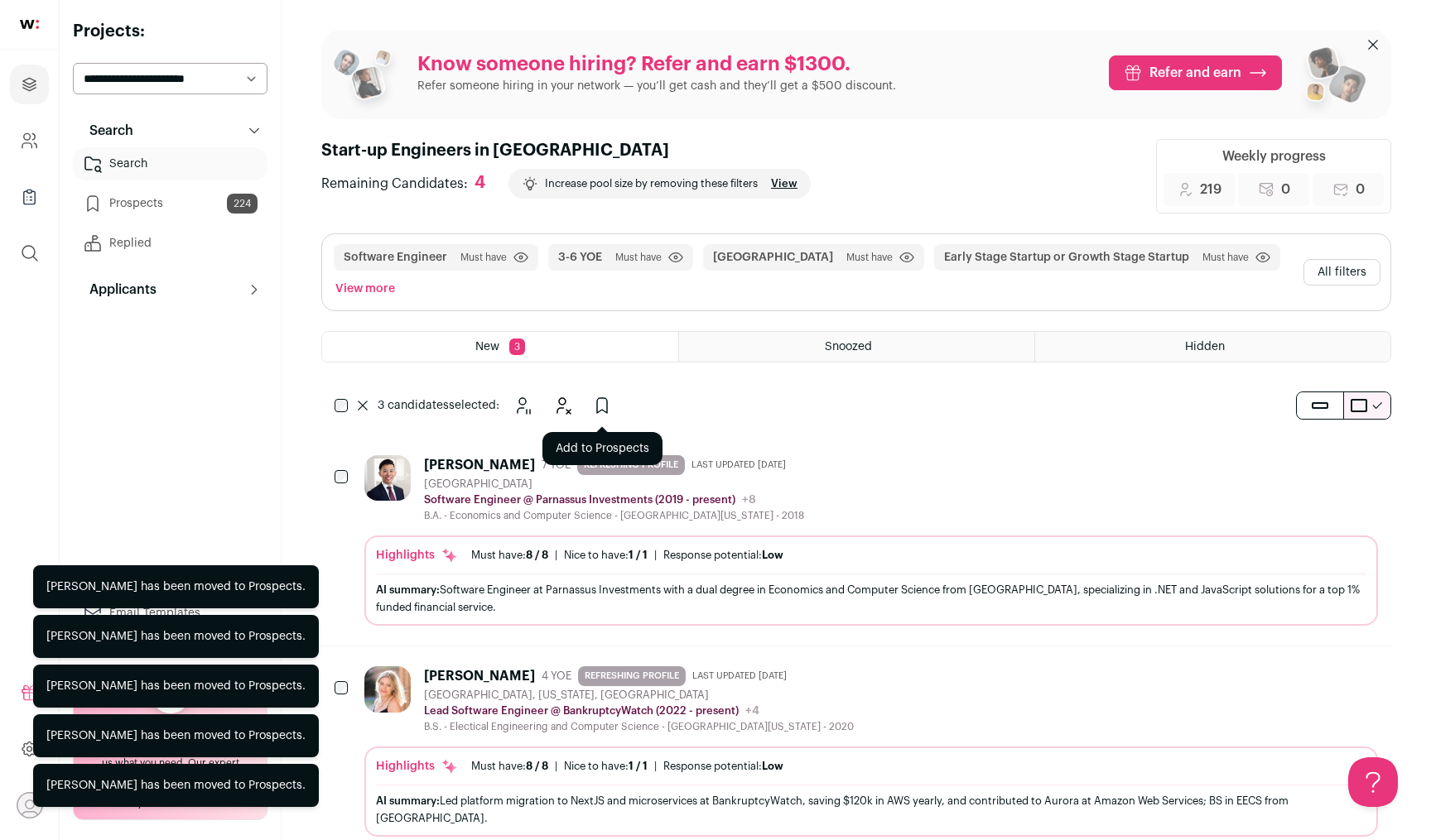
click at [599, 414] on icon "Add to Prospects" at bounding box center [602, 405] width 20 height 20
